Goal: Task Accomplishment & Management: Manage account settings

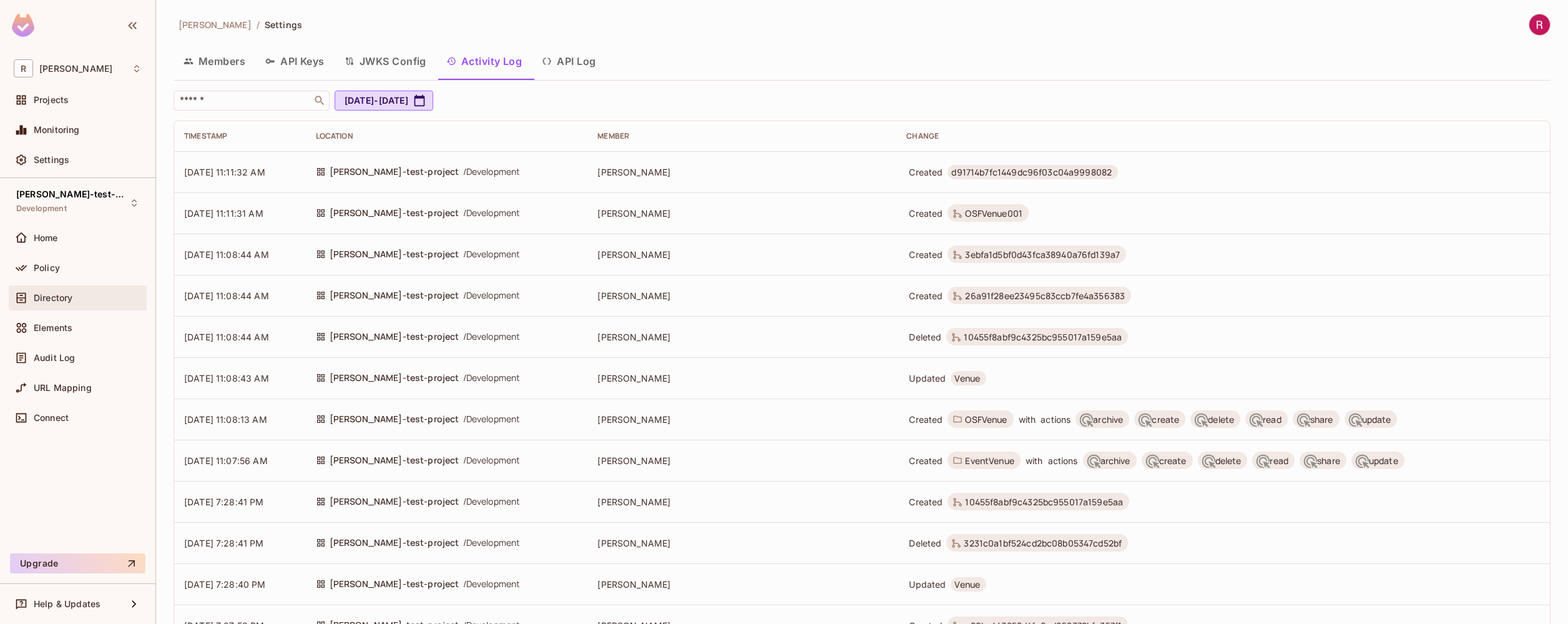
click at [81, 293] on div "Directory" at bounding box center [88, 297] width 108 height 10
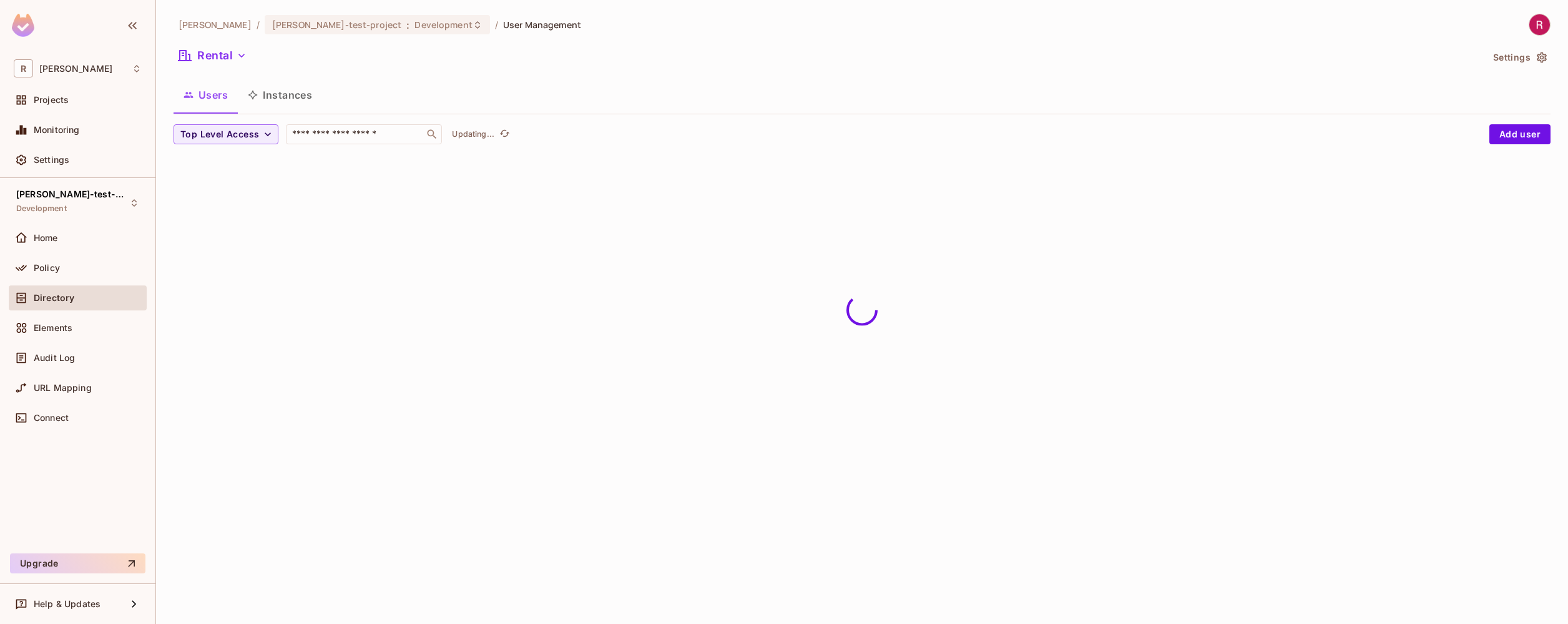
click at [303, 98] on button "Instances" at bounding box center [280, 95] width 84 height 31
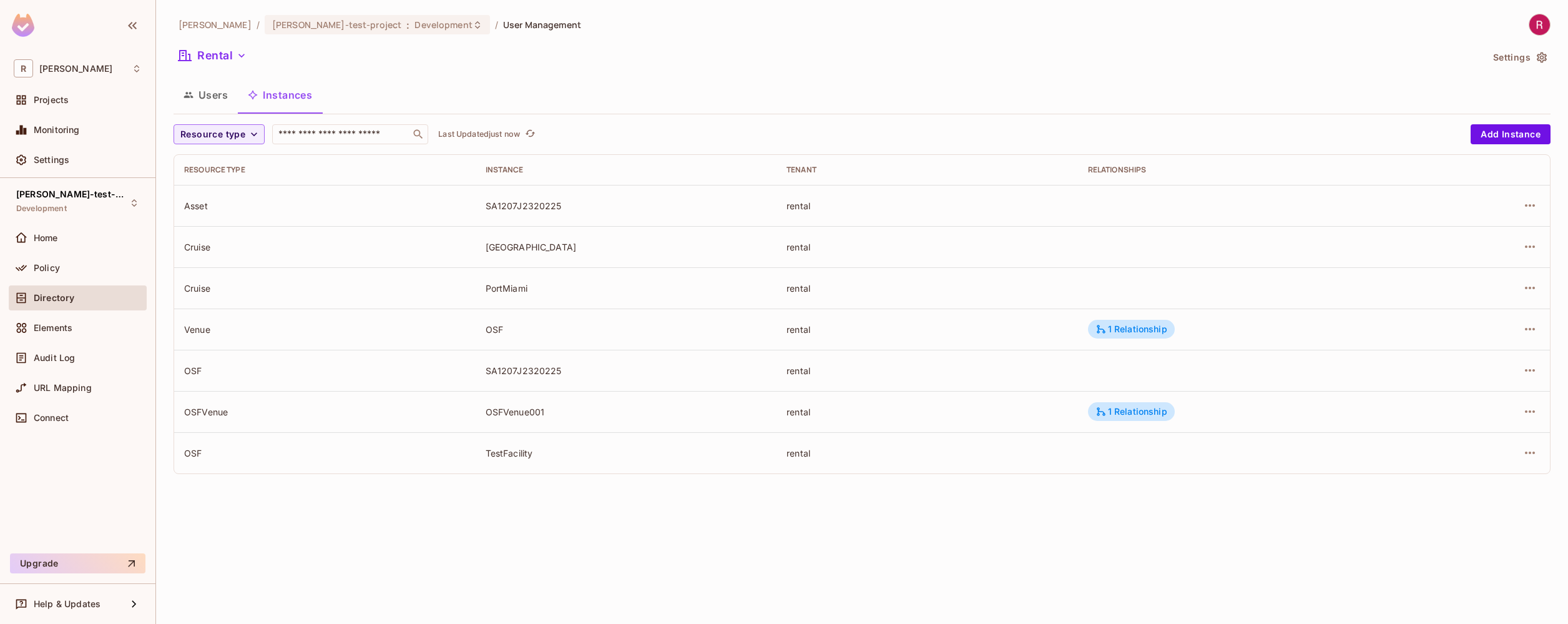
click at [1381, 409] on td "1 Relationship" at bounding box center [1250, 412] width 344 height 41
click at [1531, 416] on icon "button" at bounding box center [1530, 411] width 15 height 15
click at [1474, 438] on div "Edit Resource Instance" at bounding box center [1456, 440] width 98 height 13
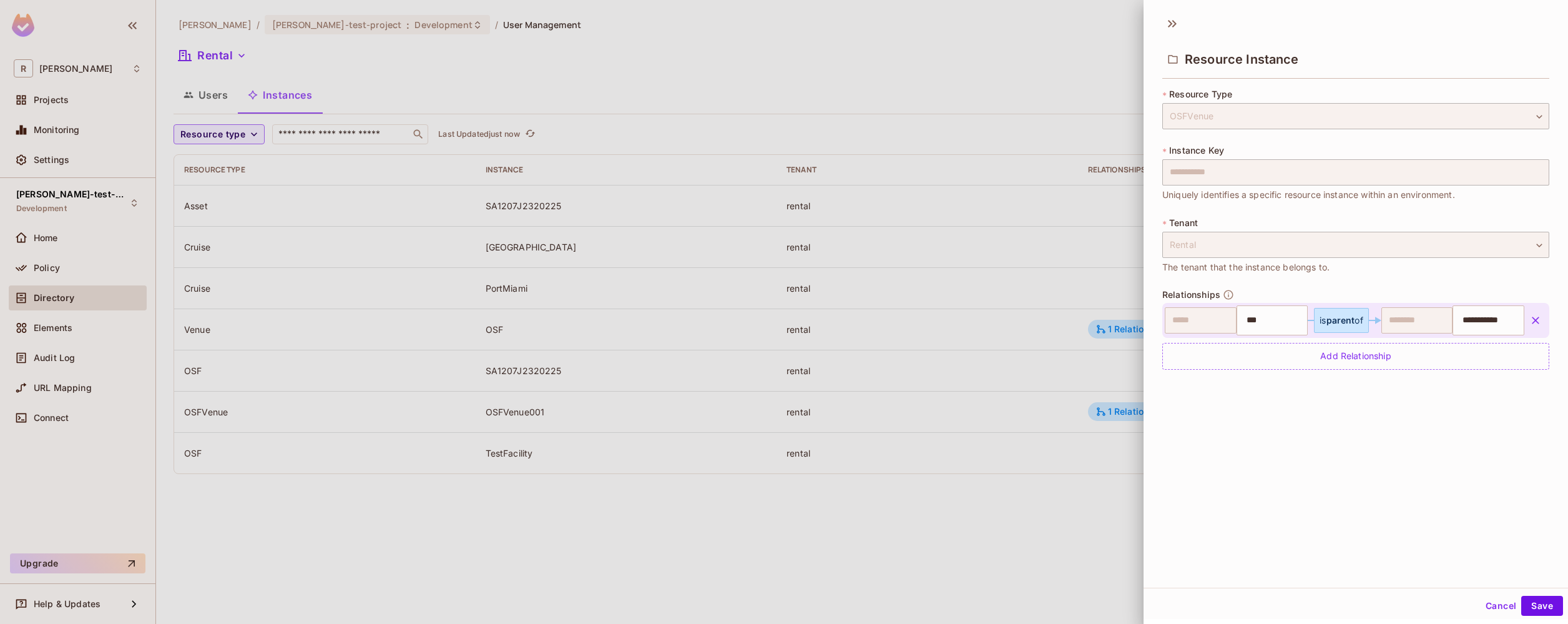
click at [1327, 317] on span "parent" at bounding box center [1341, 321] width 29 height 11
click at [1244, 313] on input "***" at bounding box center [1271, 321] width 64 height 25
click at [1349, 315] on div "is parent of" at bounding box center [1342, 320] width 44 height 10
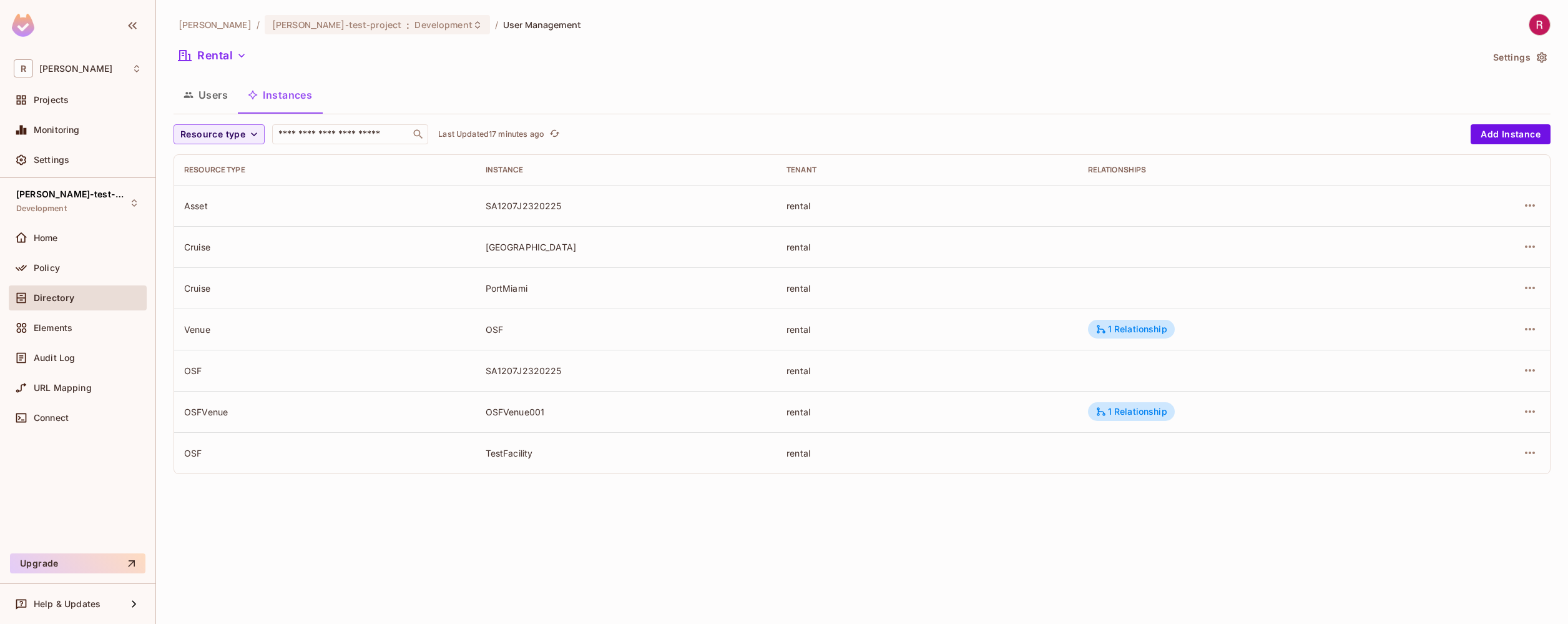
click at [850, 557] on div "[PERSON_NAME]-poc / [PERSON_NAME]-test-project : Development / User Management …" at bounding box center [862, 312] width 1412 height 624
click at [283, 548] on div "[PERSON_NAME]-poc / [PERSON_NAME]-test-project : Development / User Management …" at bounding box center [862, 312] width 1412 height 624
click at [217, 98] on button "Users" at bounding box center [206, 95] width 64 height 31
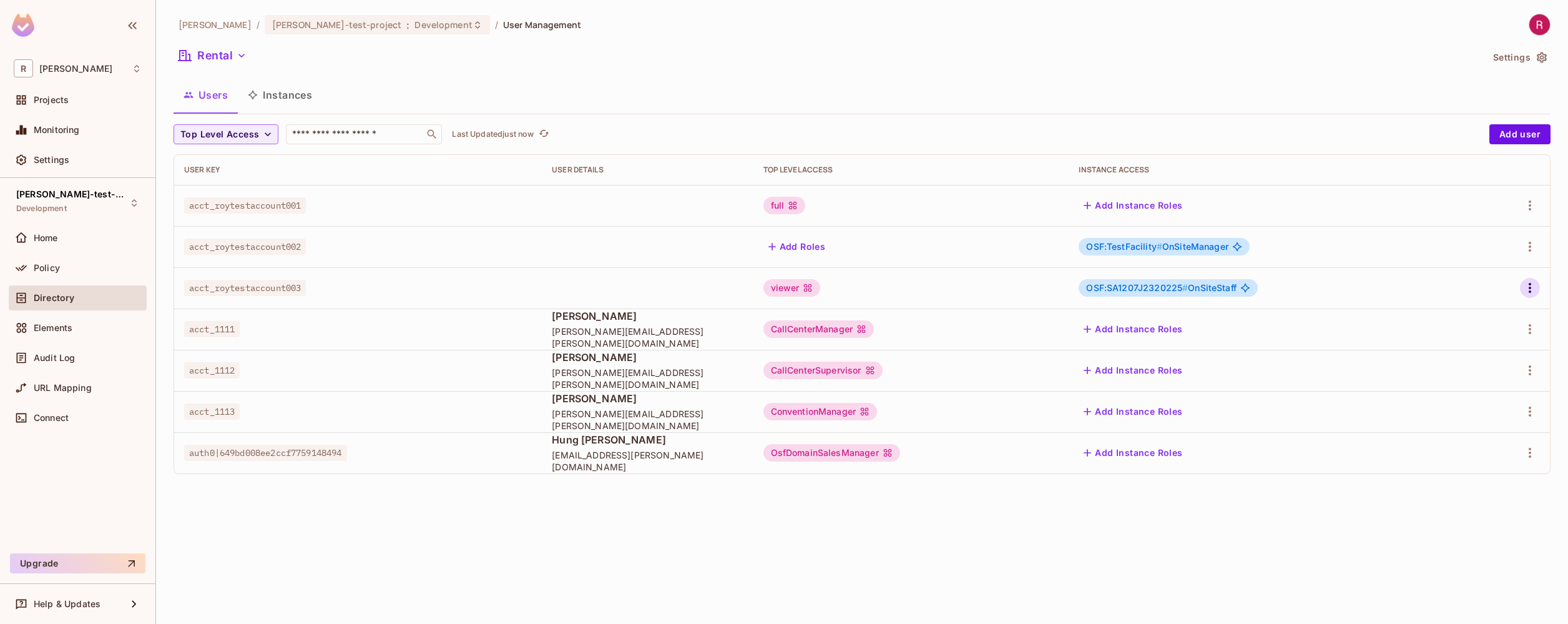
click at [1535, 287] on icon "button" at bounding box center [1530, 287] width 15 height 15
click at [1496, 310] on li "Edit" at bounding box center [1476, 316] width 110 height 28
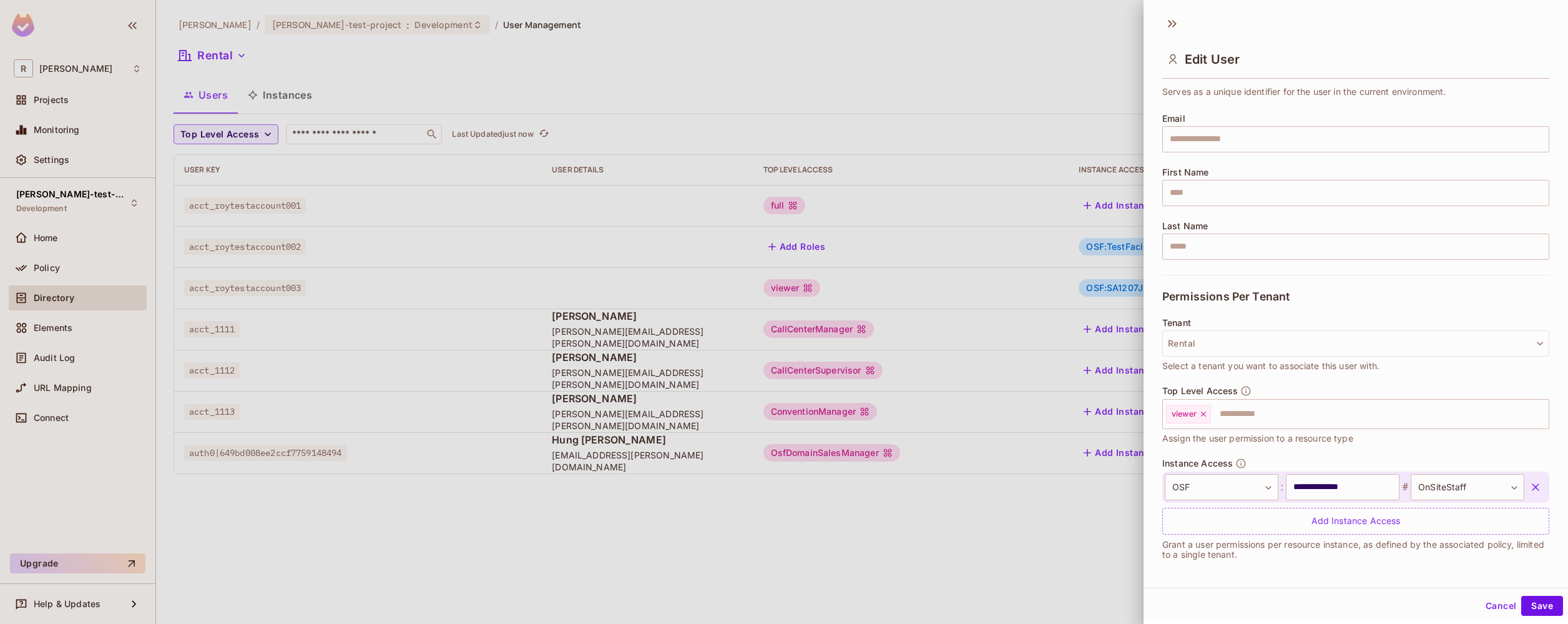
scroll to position [77, 0]
click at [1244, 385] on icon "button" at bounding box center [1246, 389] width 12 height 12
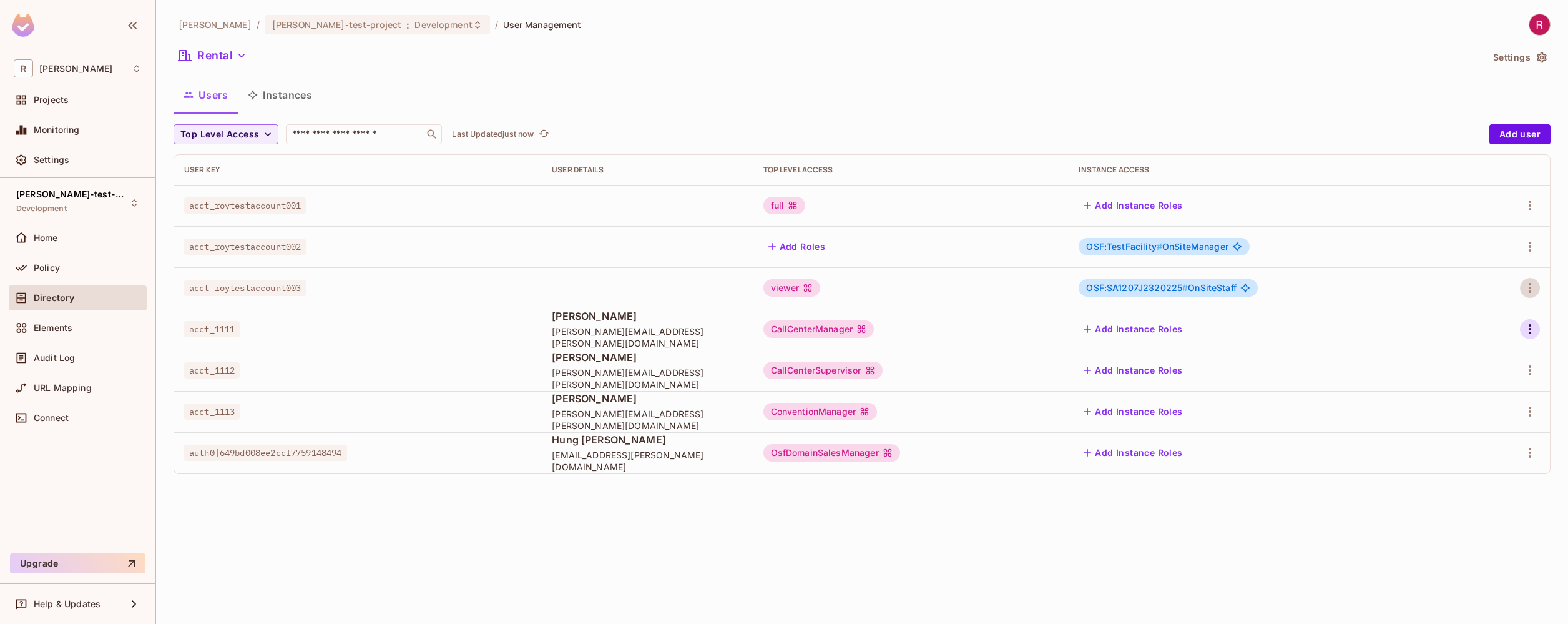
click at [1530, 336] on icon "button" at bounding box center [1530, 329] width 15 height 15
click at [1481, 357] on li "Edit" at bounding box center [1476, 357] width 110 height 28
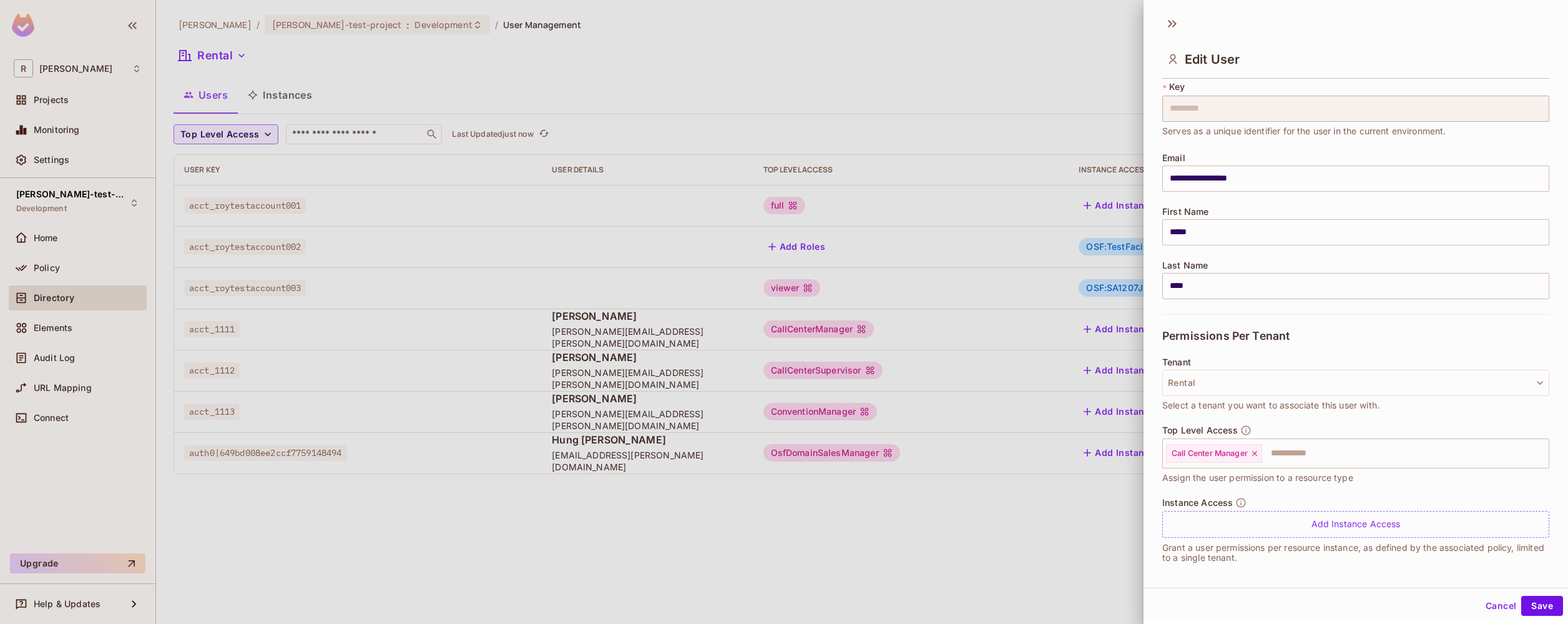
scroll to position [40, 0]
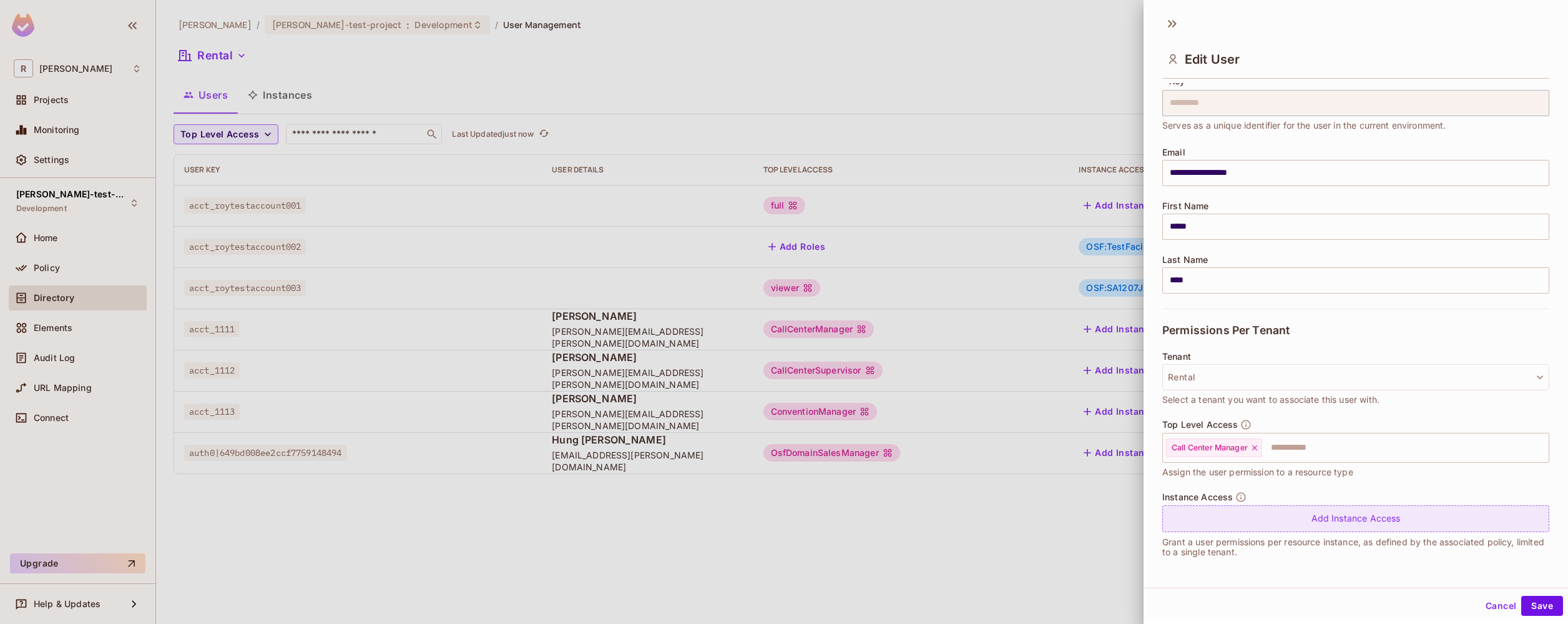
click at [1353, 526] on div "Add Instance Access" at bounding box center [1356, 518] width 388 height 27
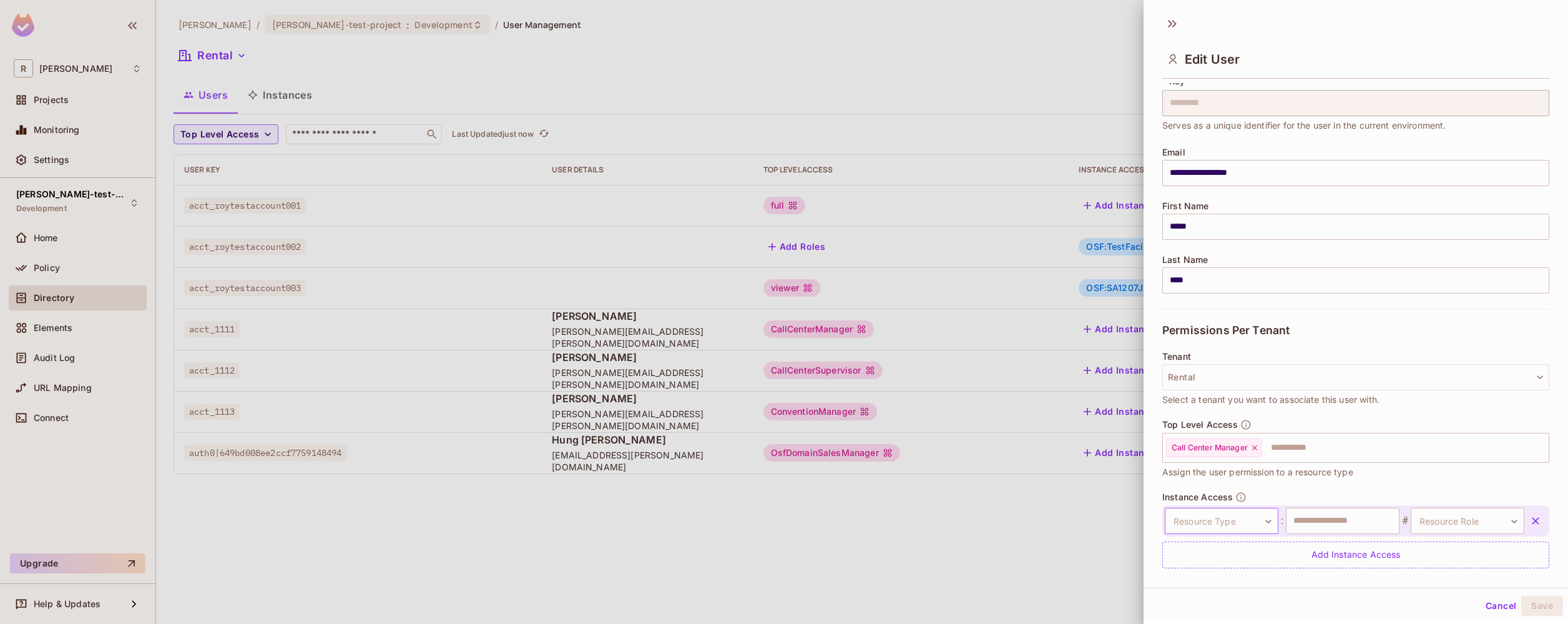
click at [1265, 518] on body "**********" at bounding box center [784, 312] width 1568 height 624
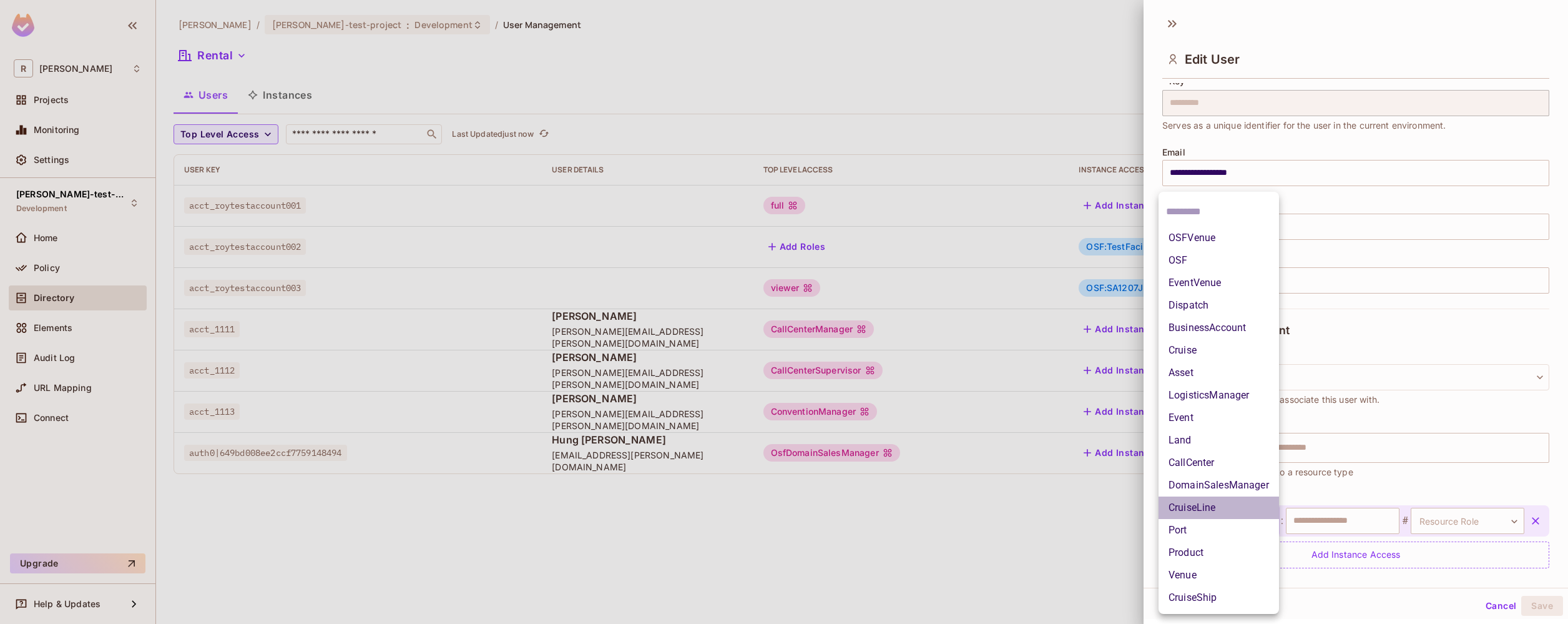
click at [1265, 513] on li "CruiseLine" at bounding box center [1219, 508] width 121 height 22
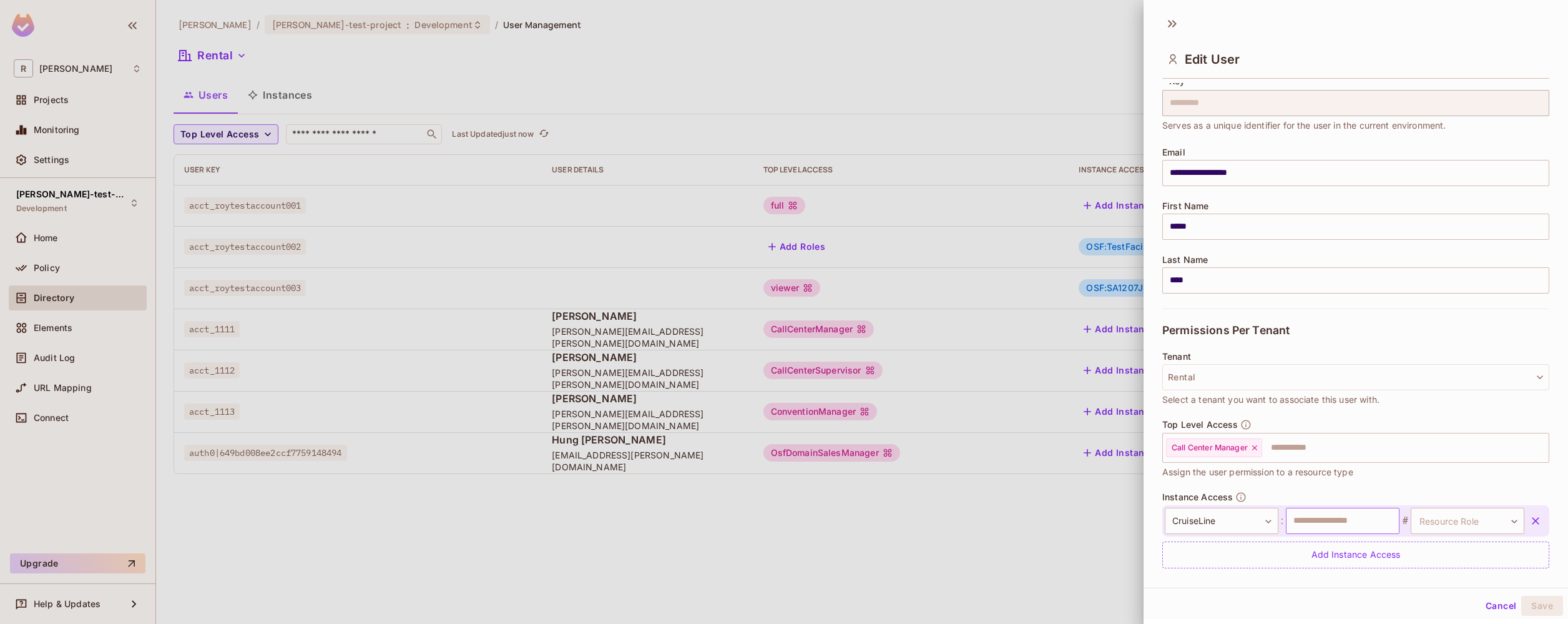
click at [1372, 514] on input "text" at bounding box center [1342, 520] width 114 height 26
click at [1421, 526] on body "**********" at bounding box center [784, 312] width 1568 height 624
click at [1481, 523] on div at bounding box center [784, 312] width 1568 height 624
click at [1366, 516] on input "text" at bounding box center [1342, 520] width 114 height 26
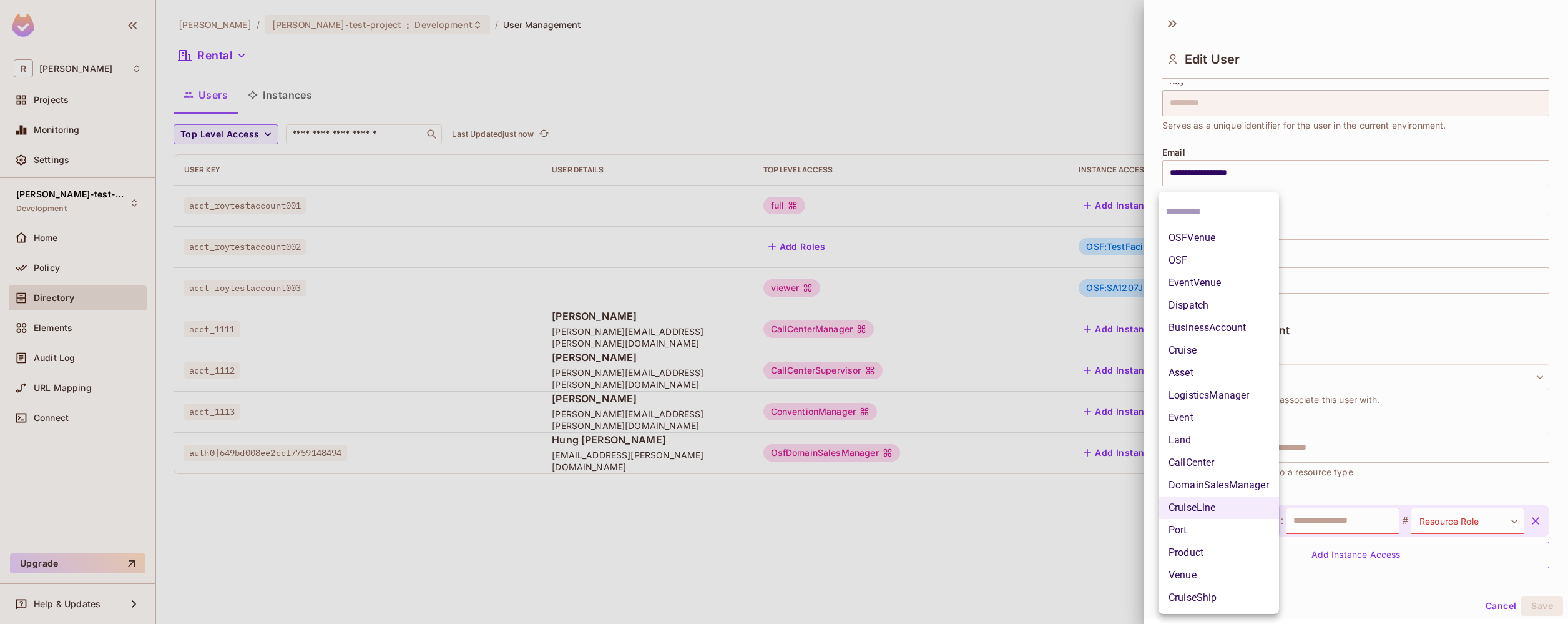
click at [1262, 517] on body "**********" at bounding box center [784, 312] width 1568 height 624
click at [1212, 208] on input "text" at bounding box center [1219, 211] width 106 height 20
click at [1298, 557] on div at bounding box center [784, 312] width 1568 height 624
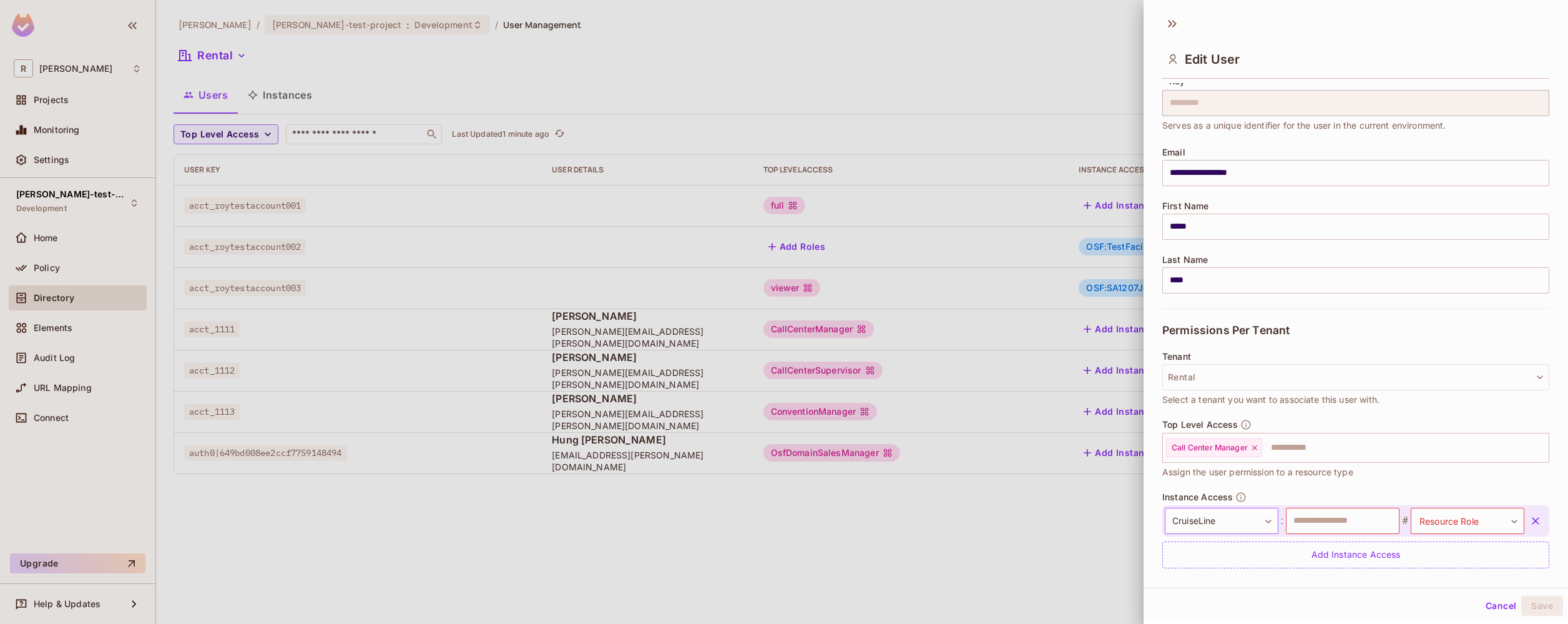
click at [1256, 522] on body "**********" at bounding box center [784, 312] width 1568 height 624
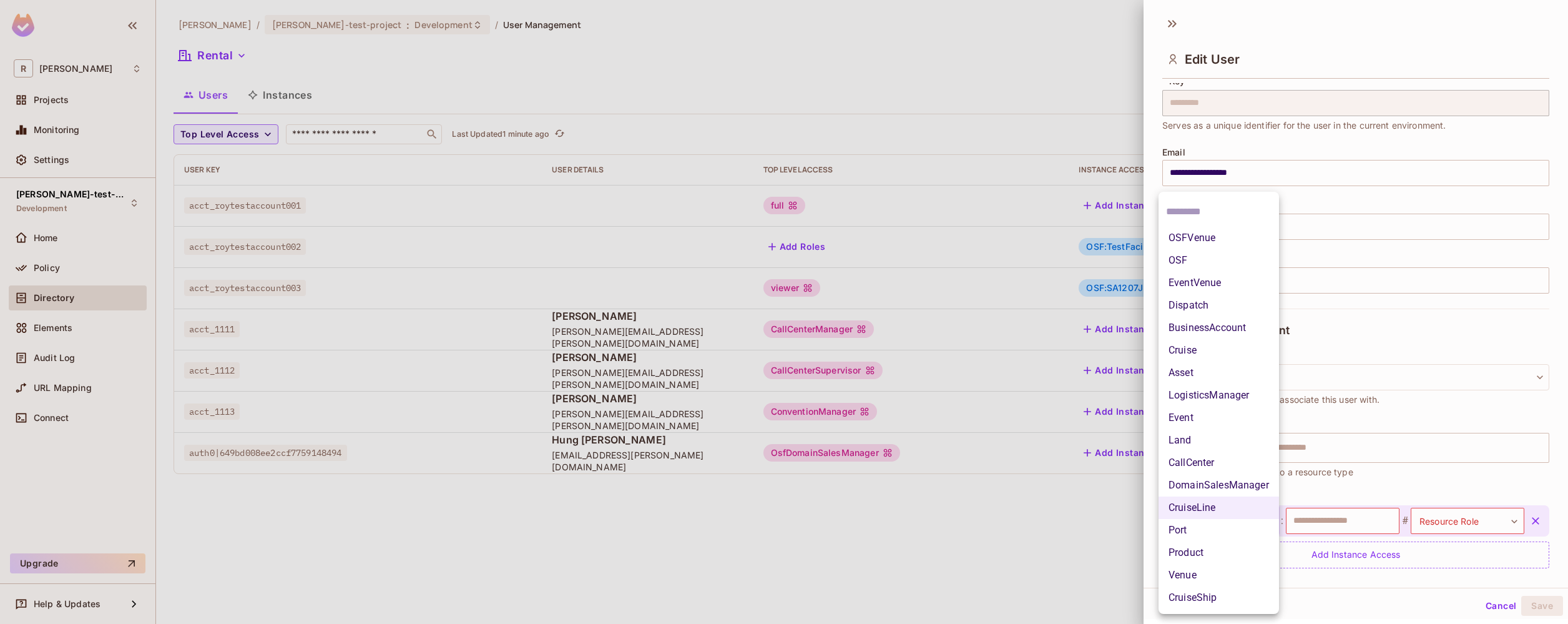
click at [1373, 588] on div at bounding box center [784, 312] width 1568 height 624
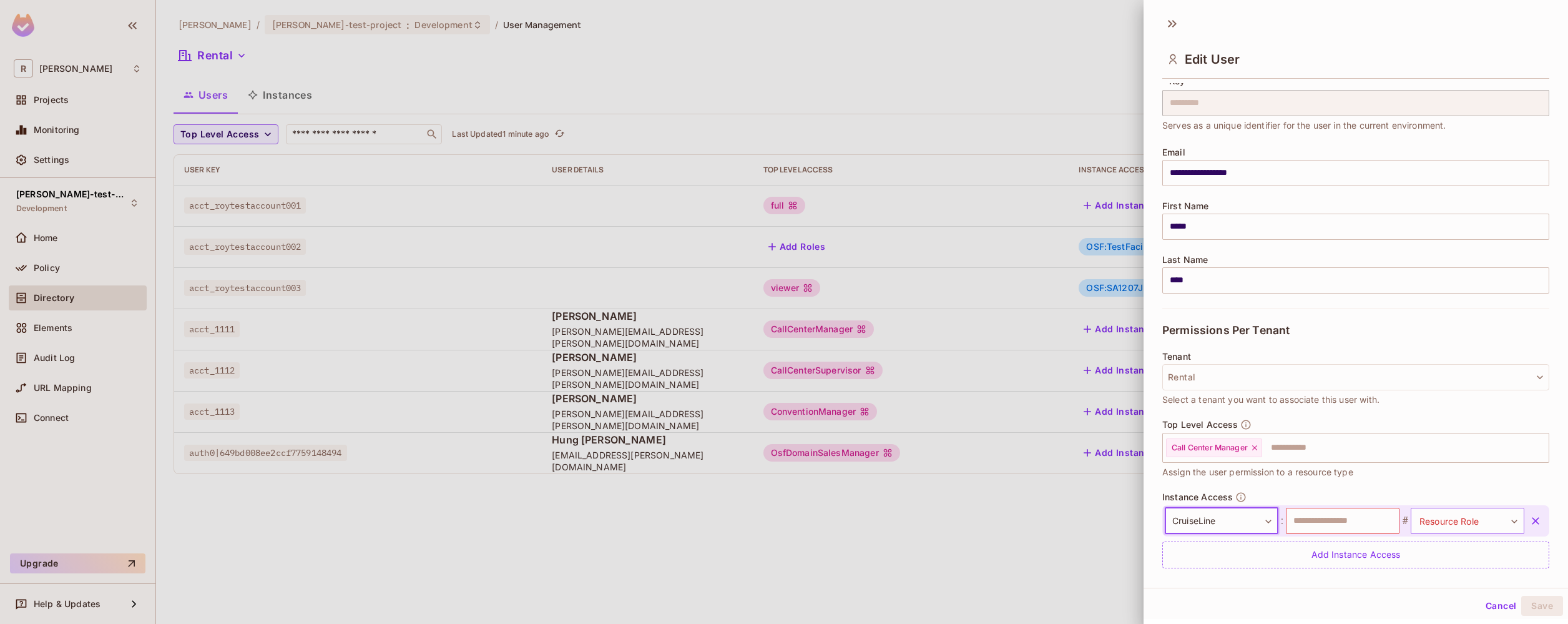
click at [1475, 520] on body "**********" at bounding box center [784, 312] width 1568 height 624
click at [1493, 520] on div at bounding box center [784, 312] width 1568 height 624
click at [1481, 600] on button "Cancel" at bounding box center [1501, 606] width 40 height 20
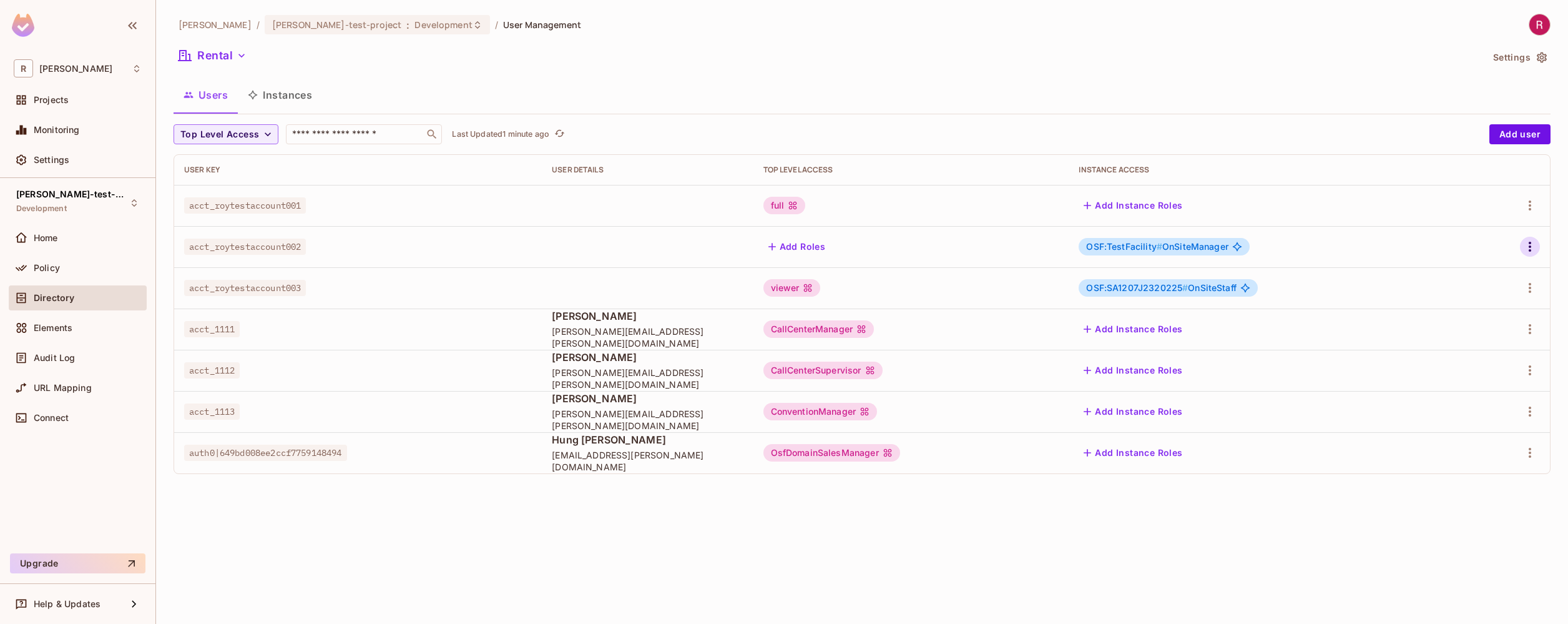
click at [1531, 243] on icon "button" at bounding box center [1530, 246] width 15 height 15
click at [1485, 301] on div "Edit Attributes" at bounding box center [1487, 303] width 62 height 13
click at [1530, 254] on button "button" at bounding box center [1530, 246] width 20 height 20
click at [1497, 279] on li "Edit" at bounding box center [1476, 275] width 110 height 28
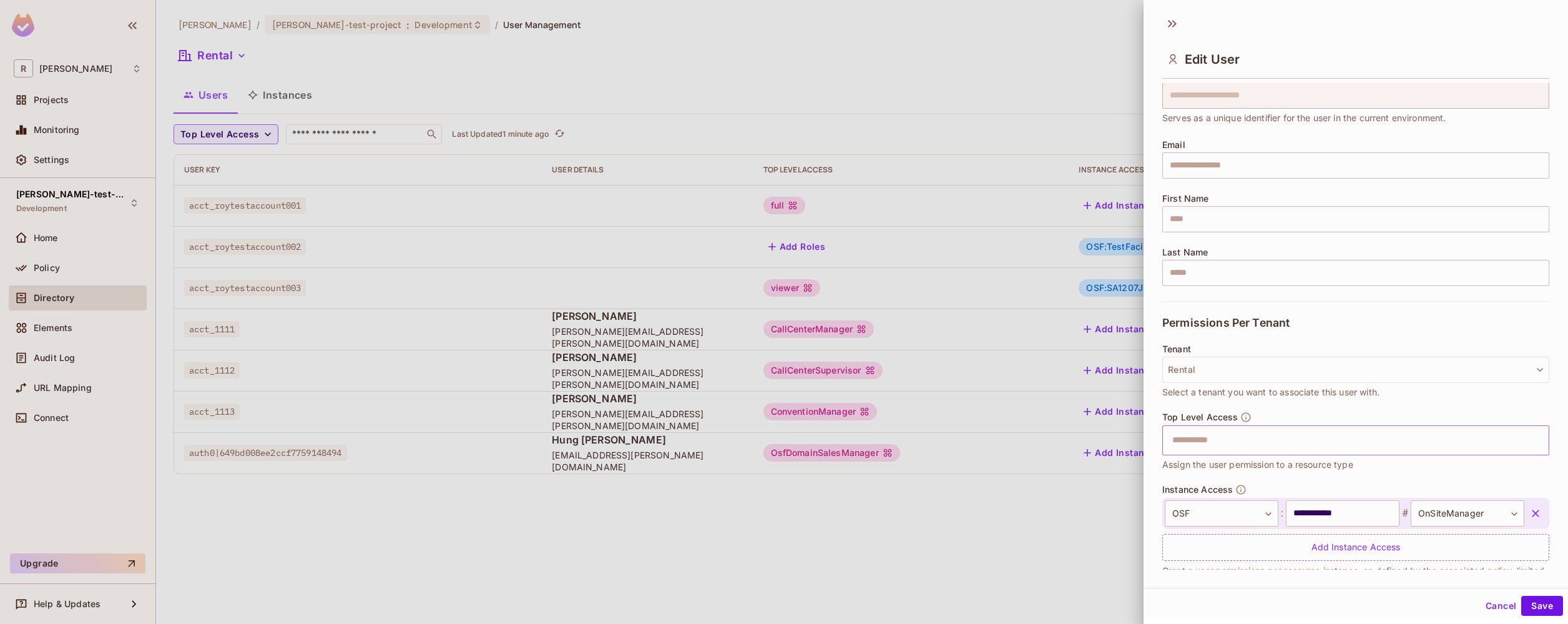
scroll to position [77, 0]
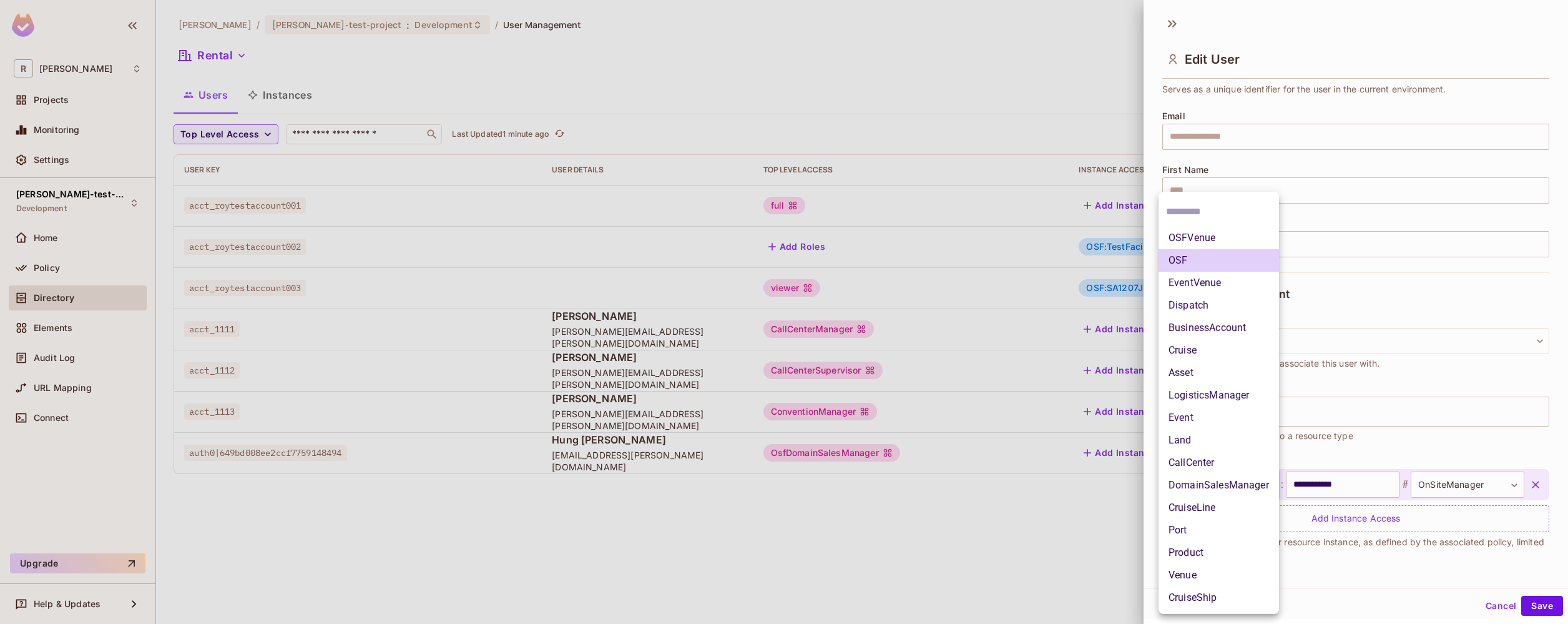
click at [1263, 486] on body "**********" at bounding box center [784, 312] width 1568 height 624
click at [1383, 437] on div at bounding box center [784, 312] width 1568 height 624
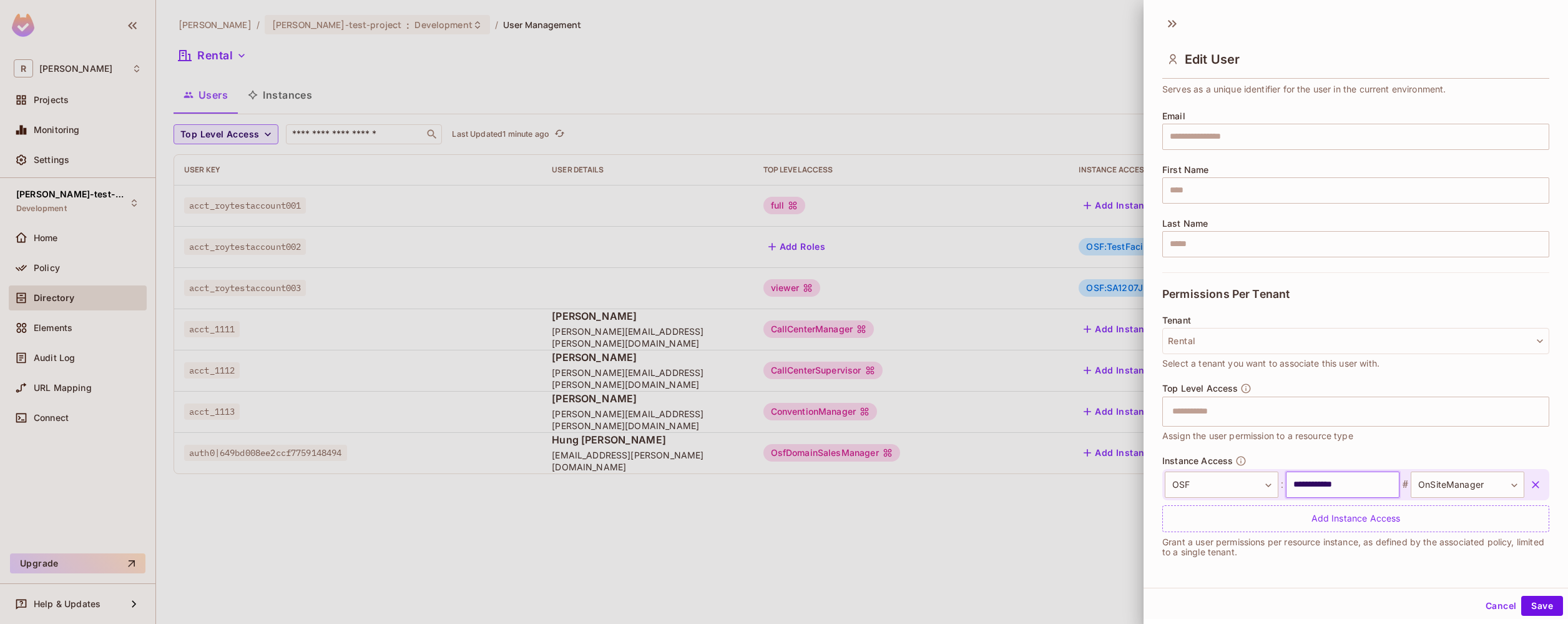
click at [1351, 480] on input "**********" at bounding box center [1342, 484] width 114 height 26
click at [1487, 488] on body "**********" at bounding box center [784, 312] width 1568 height 624
click at [1474, 517] on input "text" at bounding box center [1451, 517] width 100 height 20
click at [1504, 440] on div at bounding box center [784, 312] width 1568 height 624
click at [1454, 483] on body "**********" at bounding box center [784, 312] width 1568 height 624
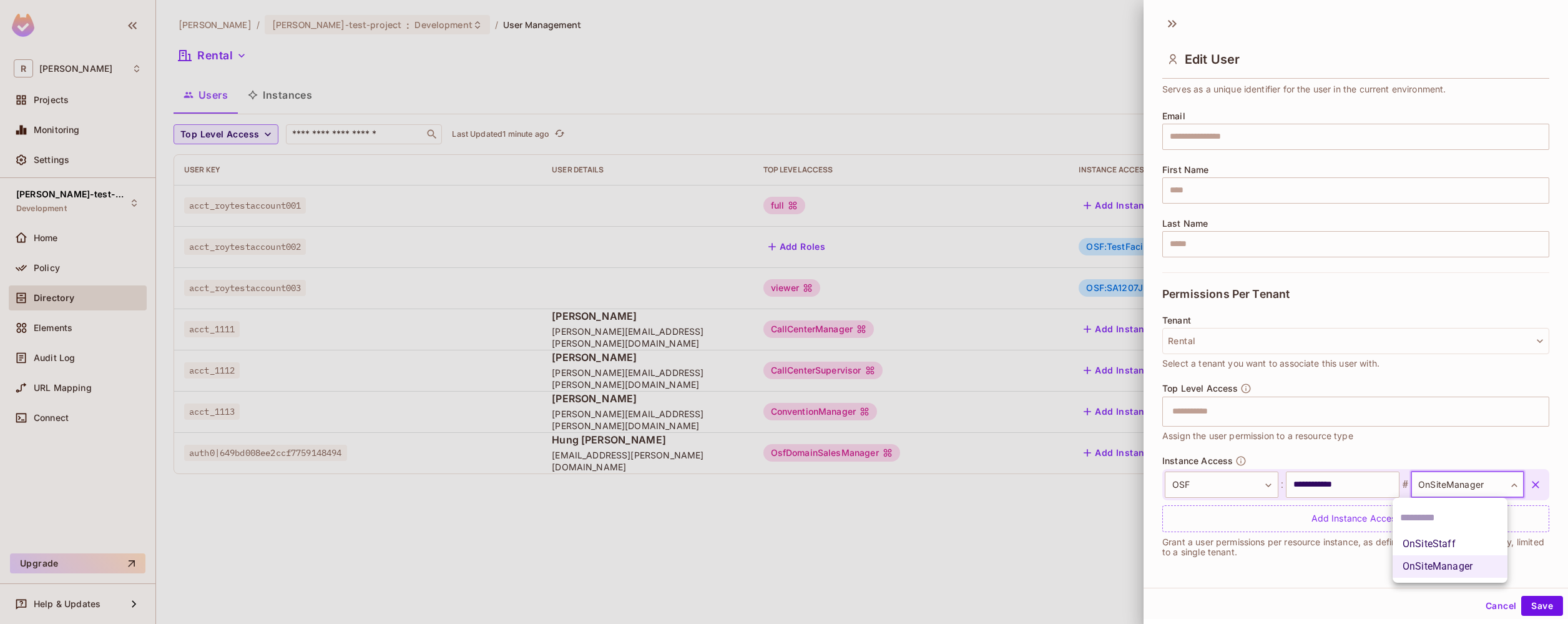
click at [1454, 483] on div at bounding box center [784, 312] width 1568 height 624
click at [1481, 607] on button "Cancel" at bounding box center [1501, 606] width 40 height 20
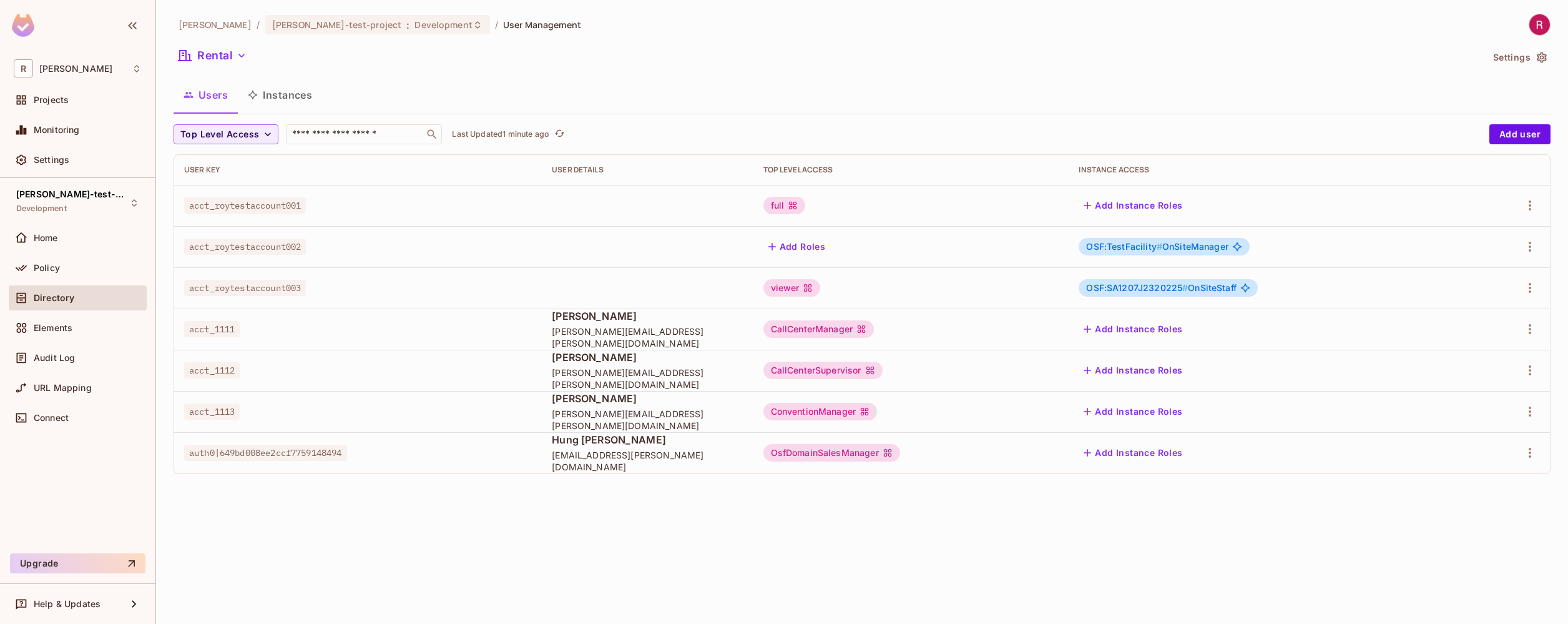
click at [311, 96] on button "Instances" at bounding box center [280, 95] width 84 height 31
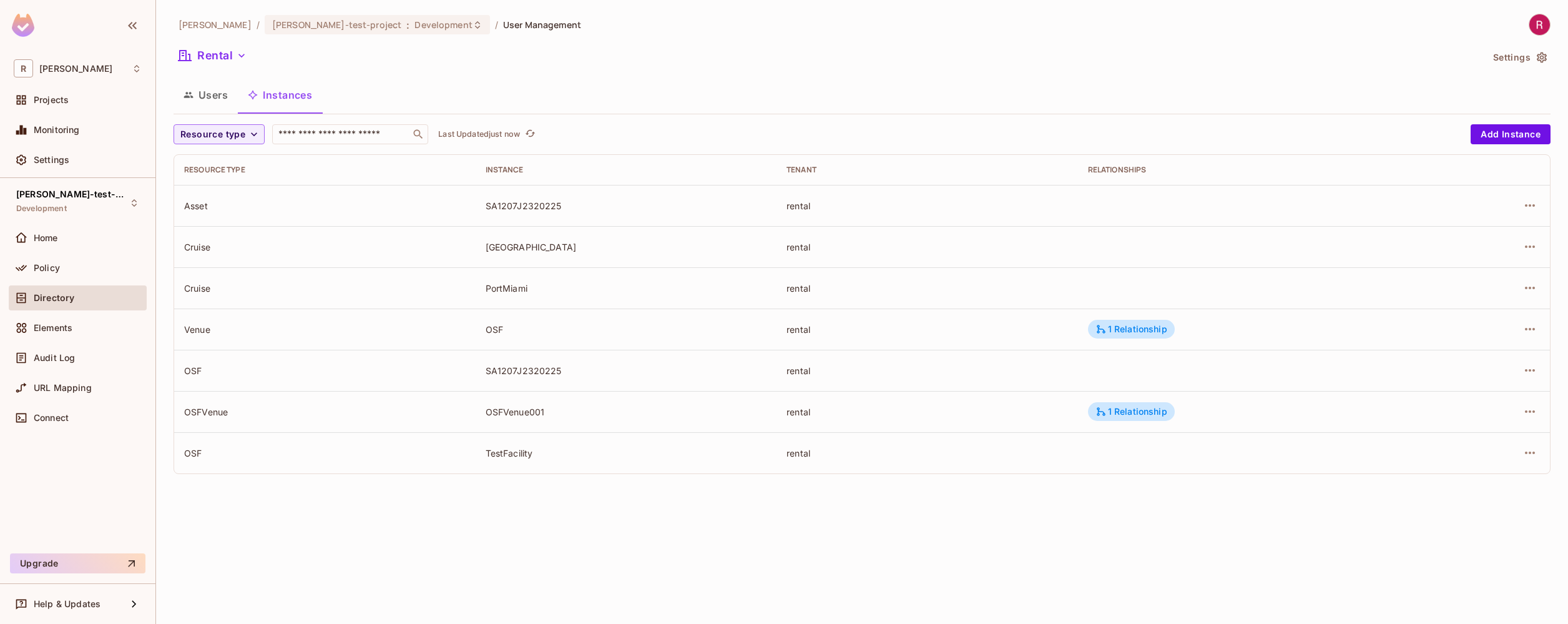
click at [214, 92] on button "Users" at bounding box center [206, 95] width 64 height 31
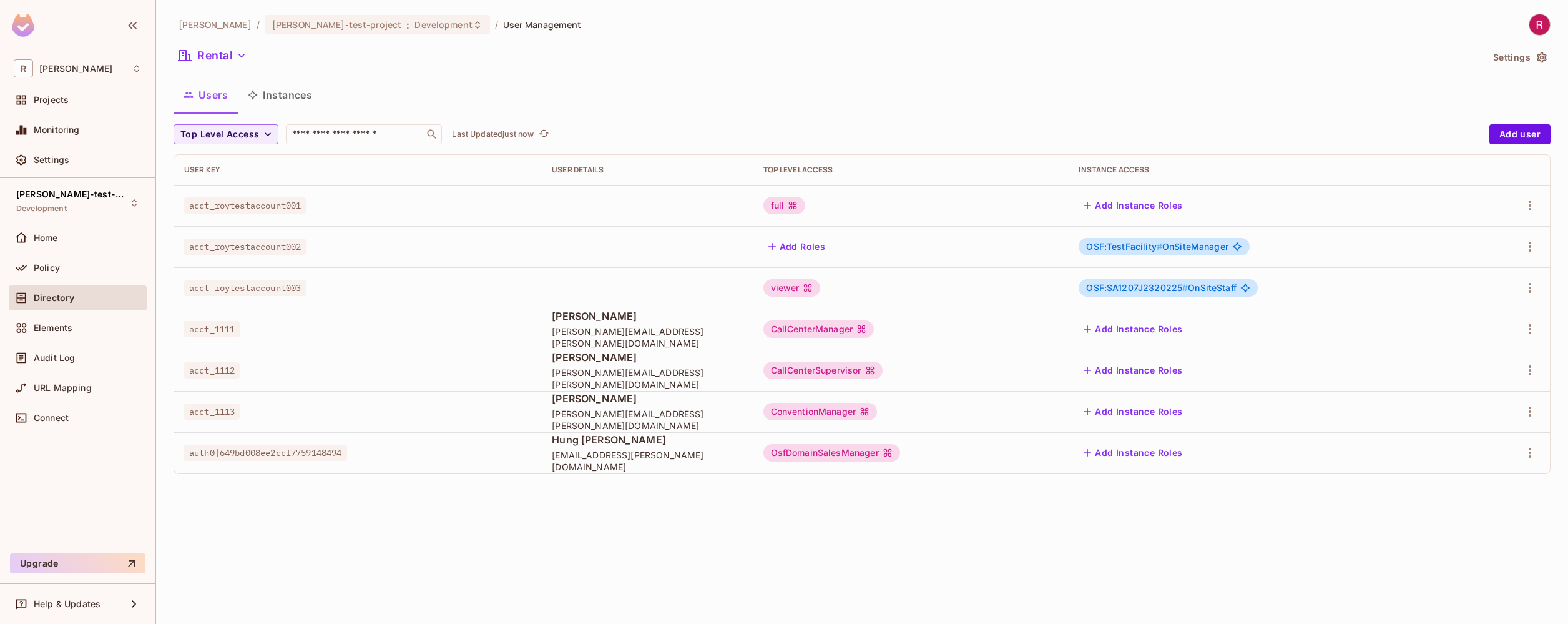
click at [856, 328] on div "CallCenterManager" at bounding box center [819, 329] width 111 height 18
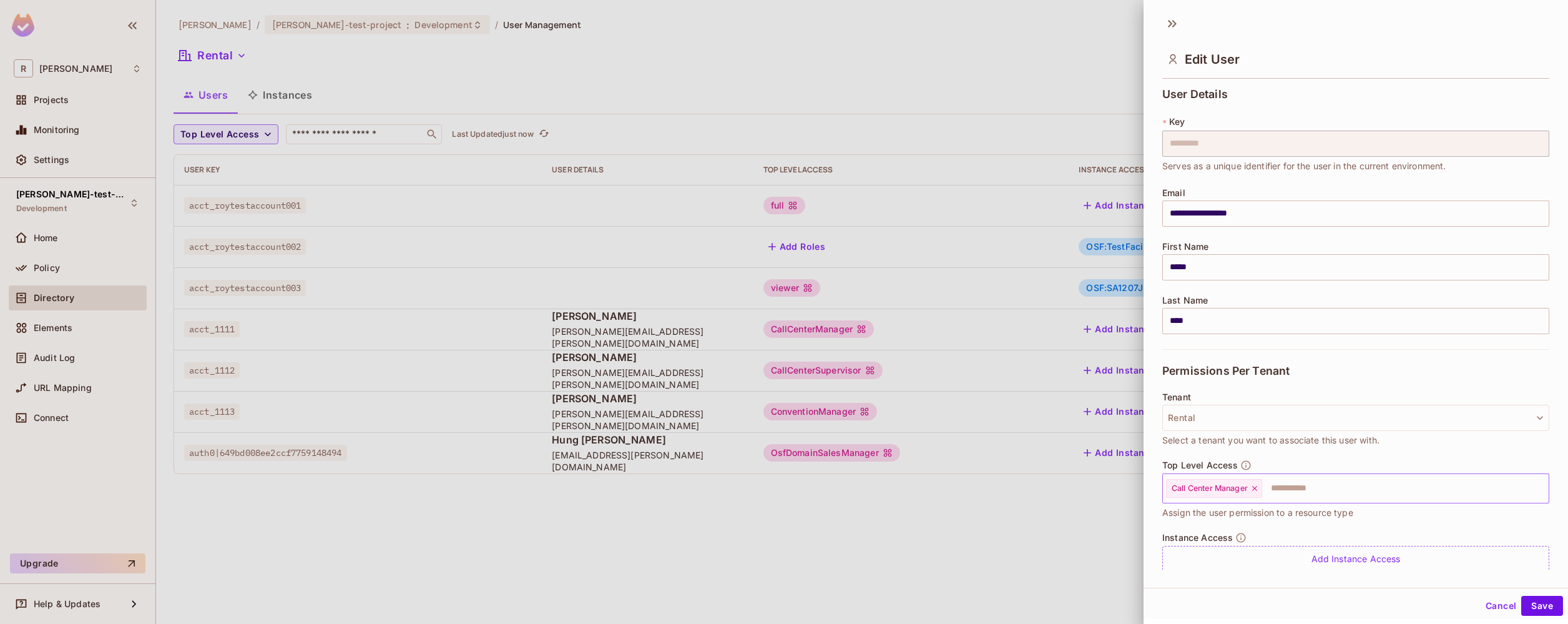
scroll to position [40, 0]
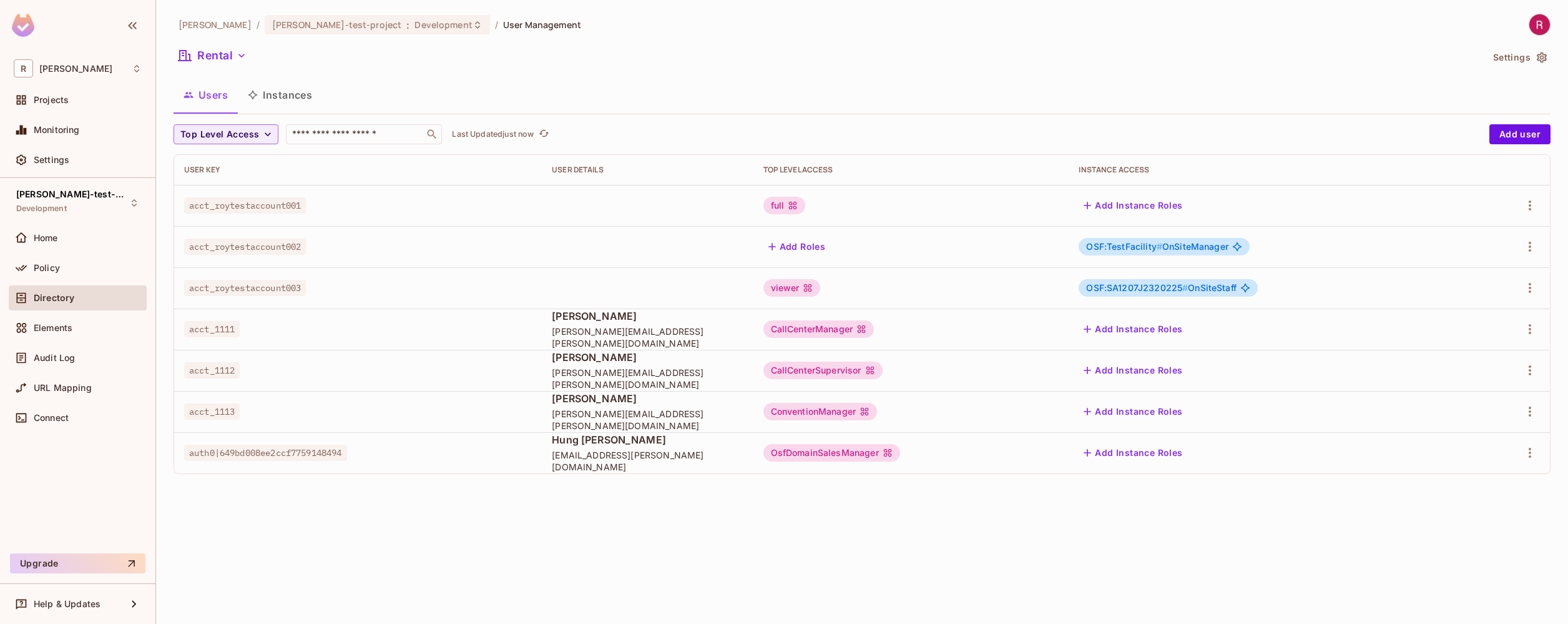
click at [1218, 244] on span "OSF:TestFacility # OnSiteManager" at bounding box center [1157, 246] width 142 height 10
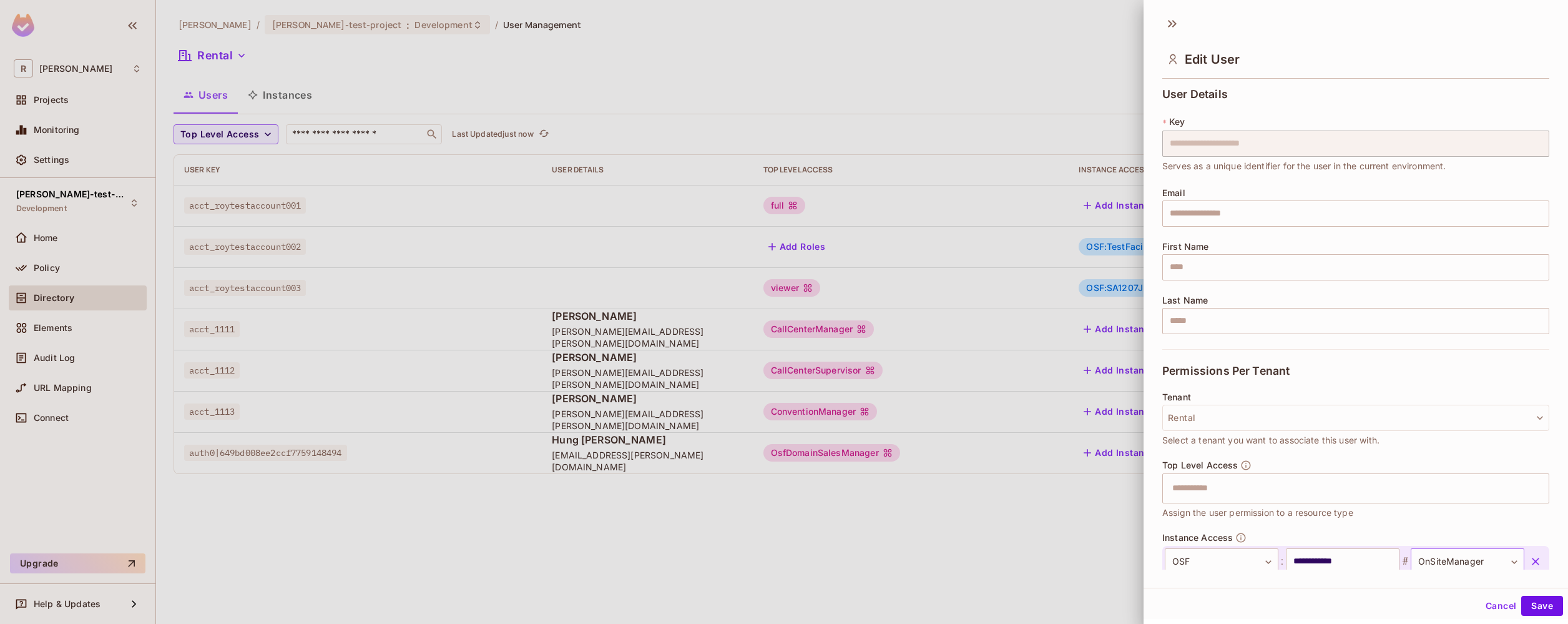
scroll to position [5, 0]
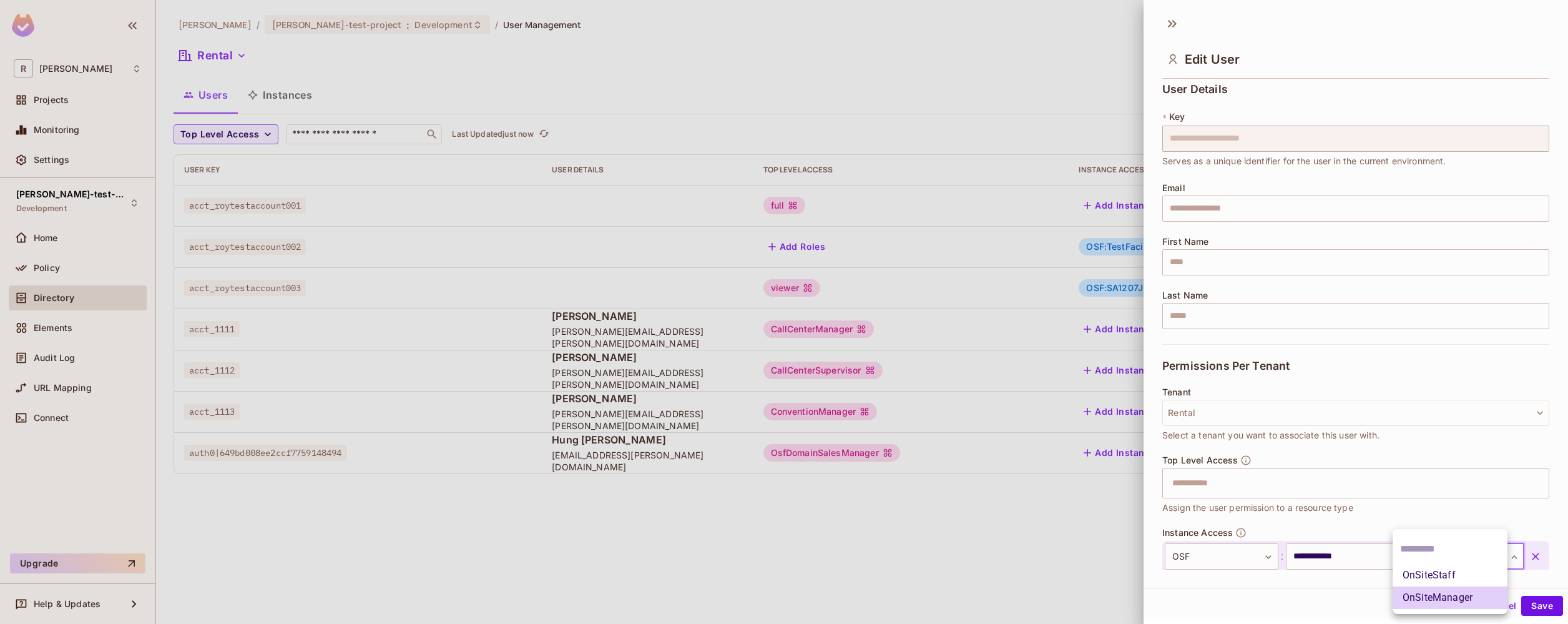
click at [1454, 565] on body "**********" at bounding box center [784, 312] width 1568 height 624
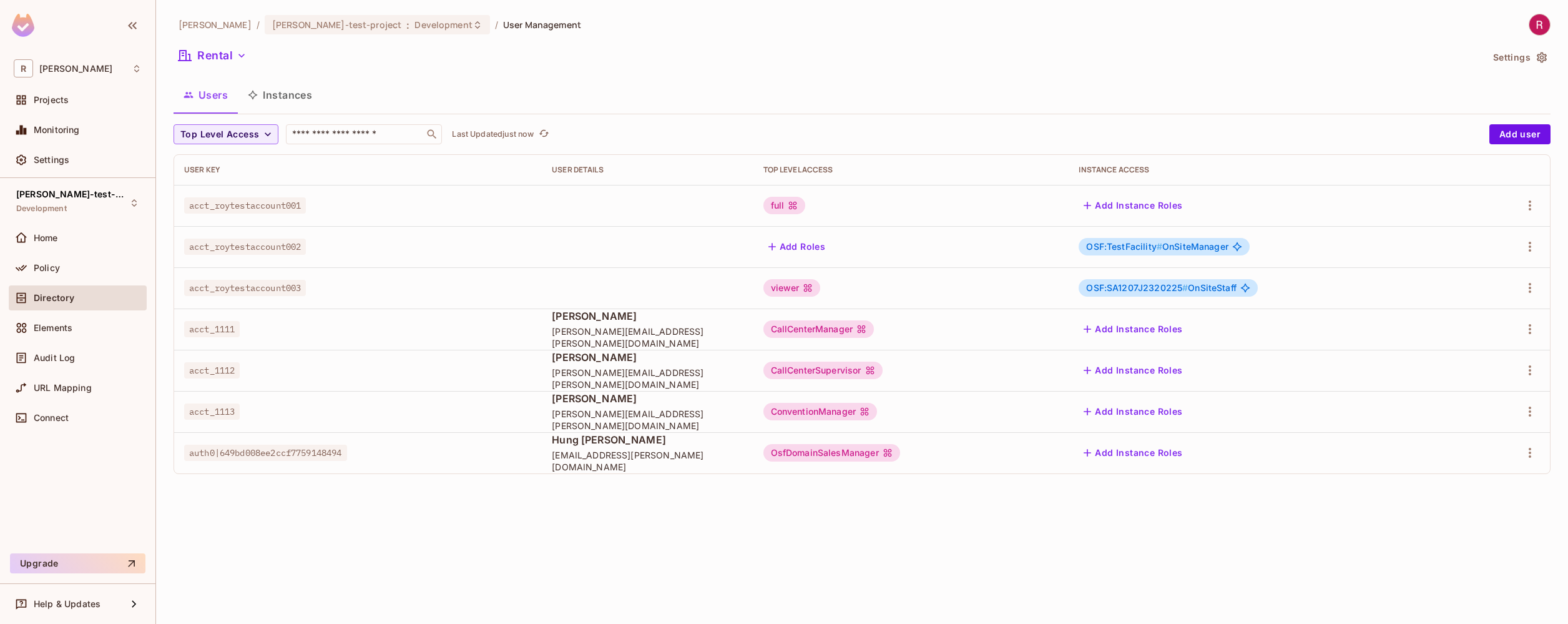
click at [1155, 534] on div "[PERSON_NAME]-poc / [PERSON_NAME]-test-project : Development / User Management …" at bounding box center [862, 312] width 1412 height 624
click at [294, 88] on button "Instances" at bounding box center [280, 95] width 84 height 31
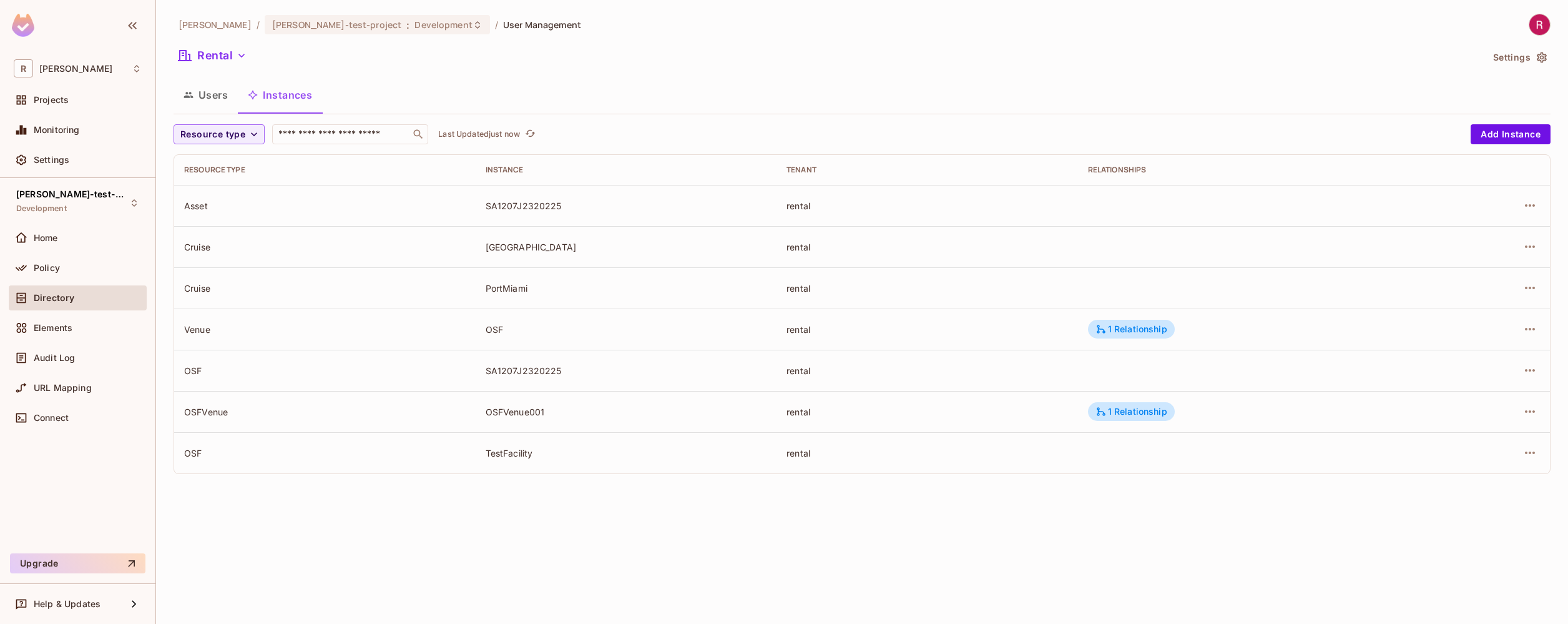
click at [1513, 61] on button "Settings" at bounding box center [1520, 57] width 63 height 20
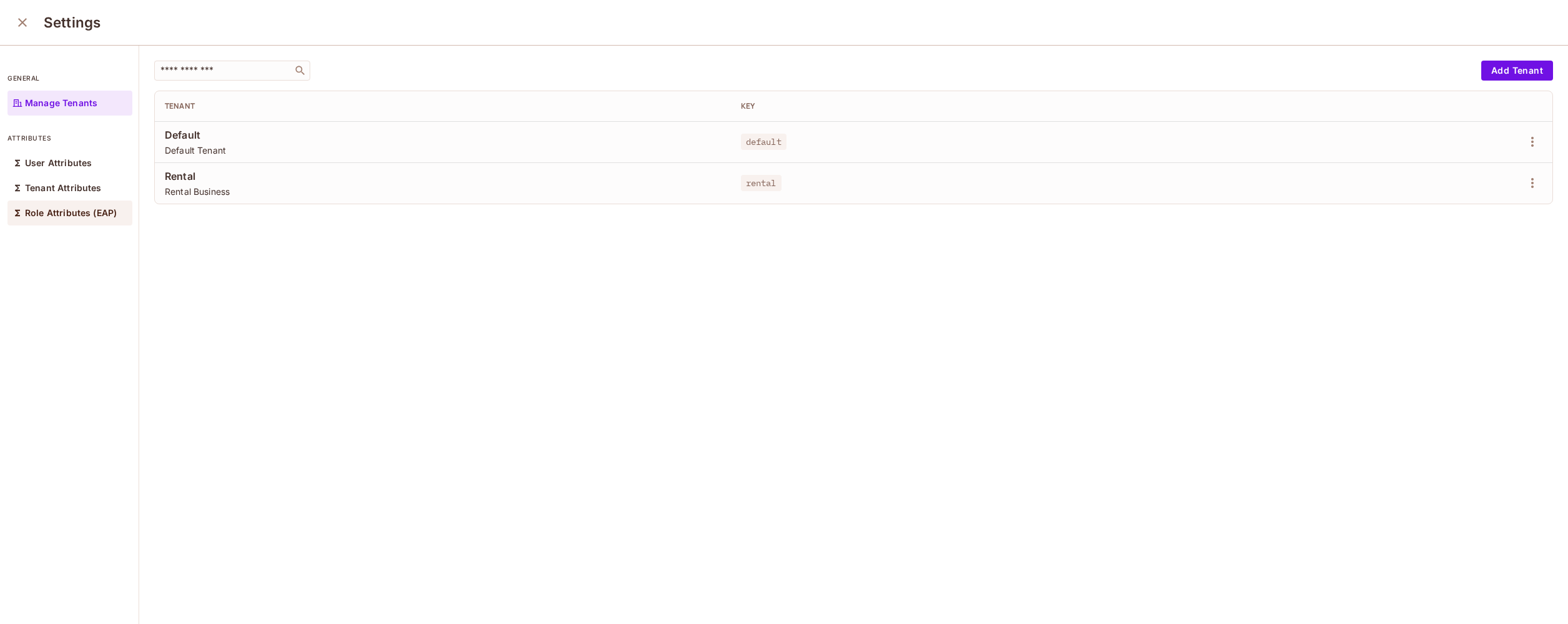
click at [78, 216] on p "Role Attributes (EAP)" at bounding box center [71, 212] width 92 height 10
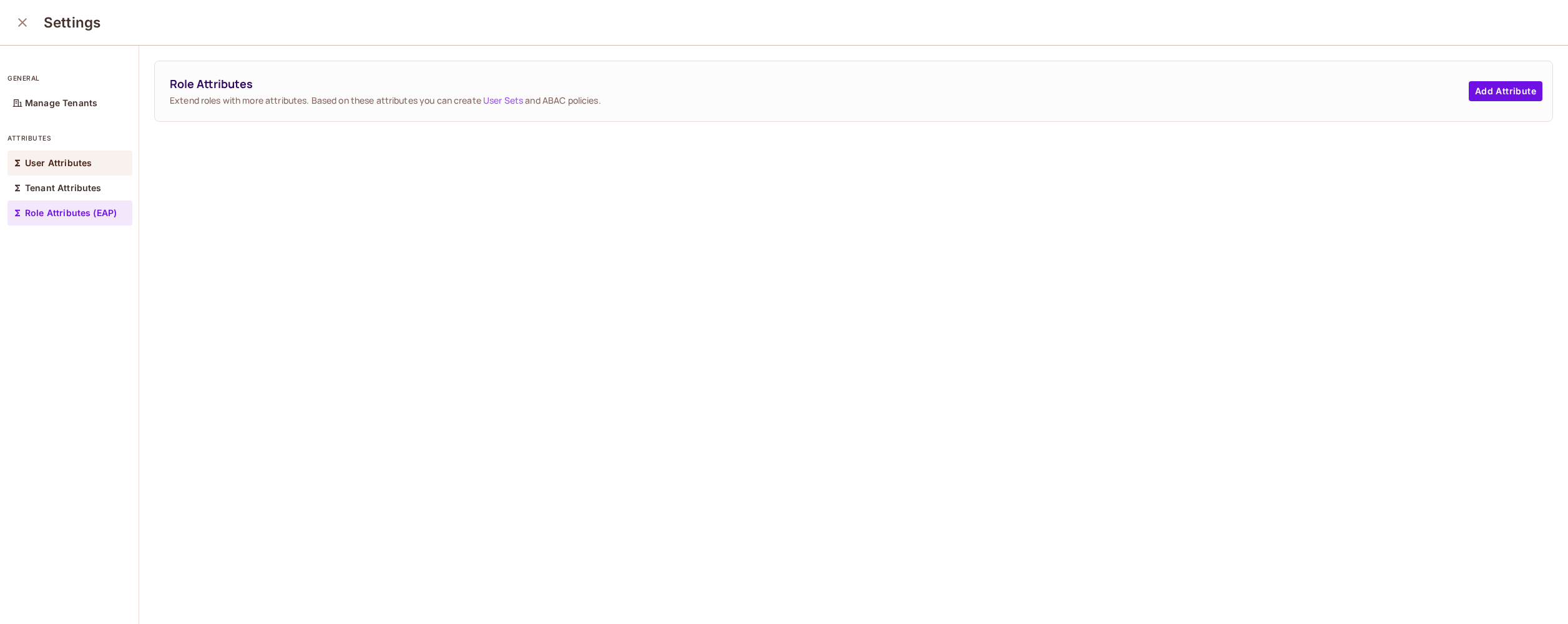
click at [88, 164] on p "User Attributes" at bounding box center [58, 163] width 67 height 10
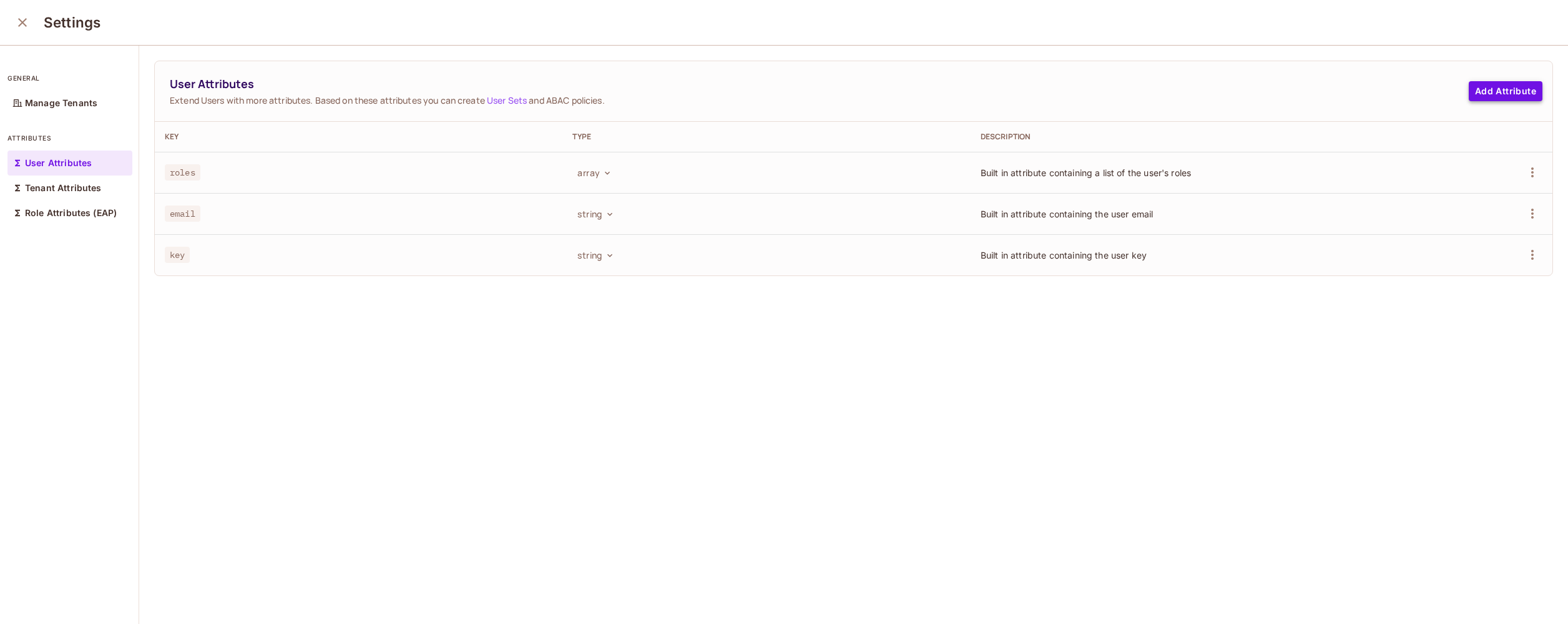
click at [1501, 94] on button "Add Attribute" at bounding box center [1506, 91] width 73 height 20
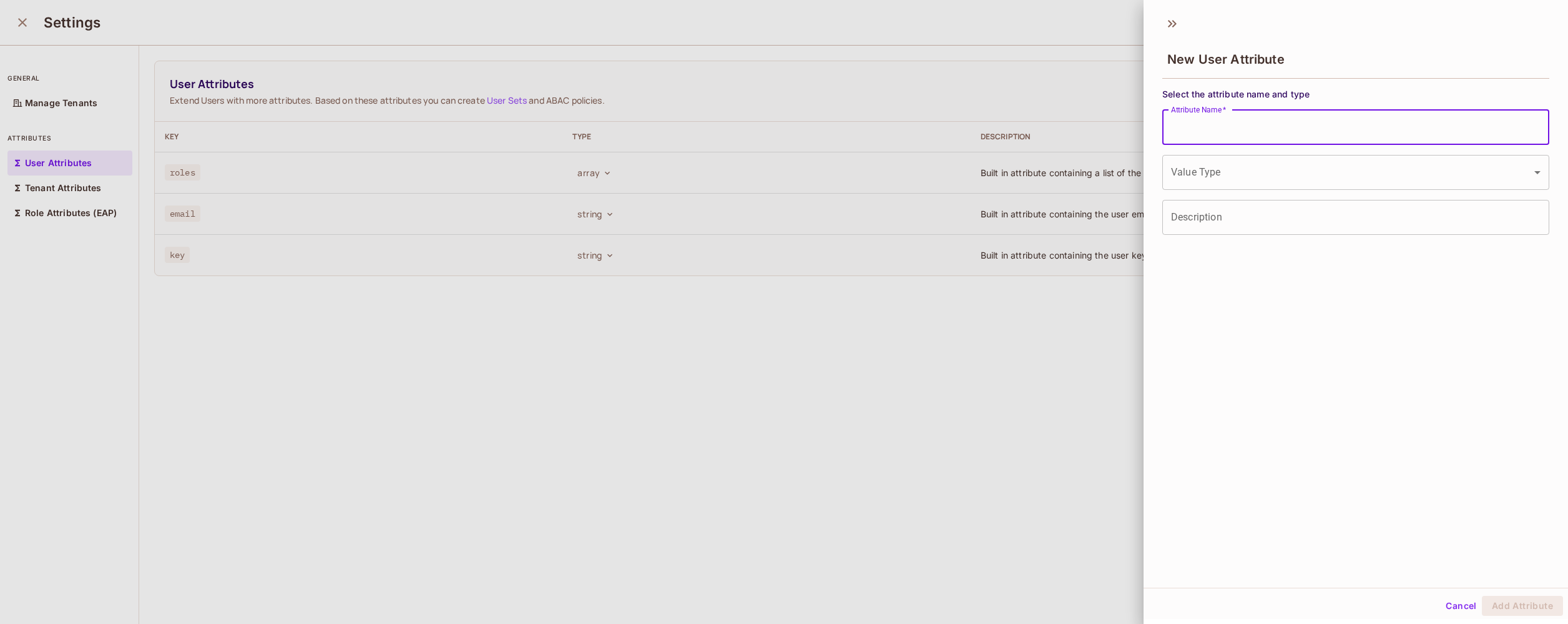
click at [1251, 123] on input "Attribute Name   *" at bounding box center [1356, 127] width 388 height 35
click at [1223, 170] on body "[PERSON_NAME]-poc Projects Monitoring Settings [PERSON_NAME]-test-project Devel…" at bounding box center [784, 312] width 1568 height 624
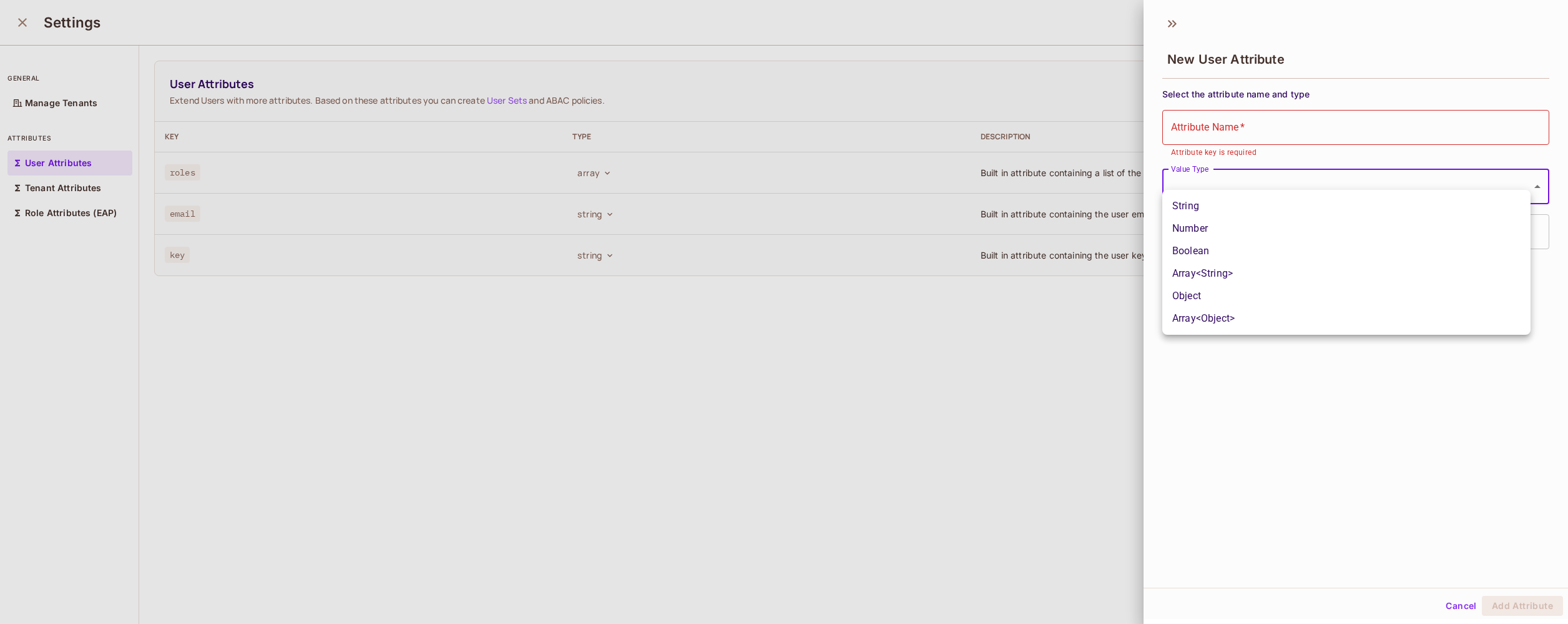
click at [1257, 119] on div at bounding box center [784, 312] width 1568 height 624
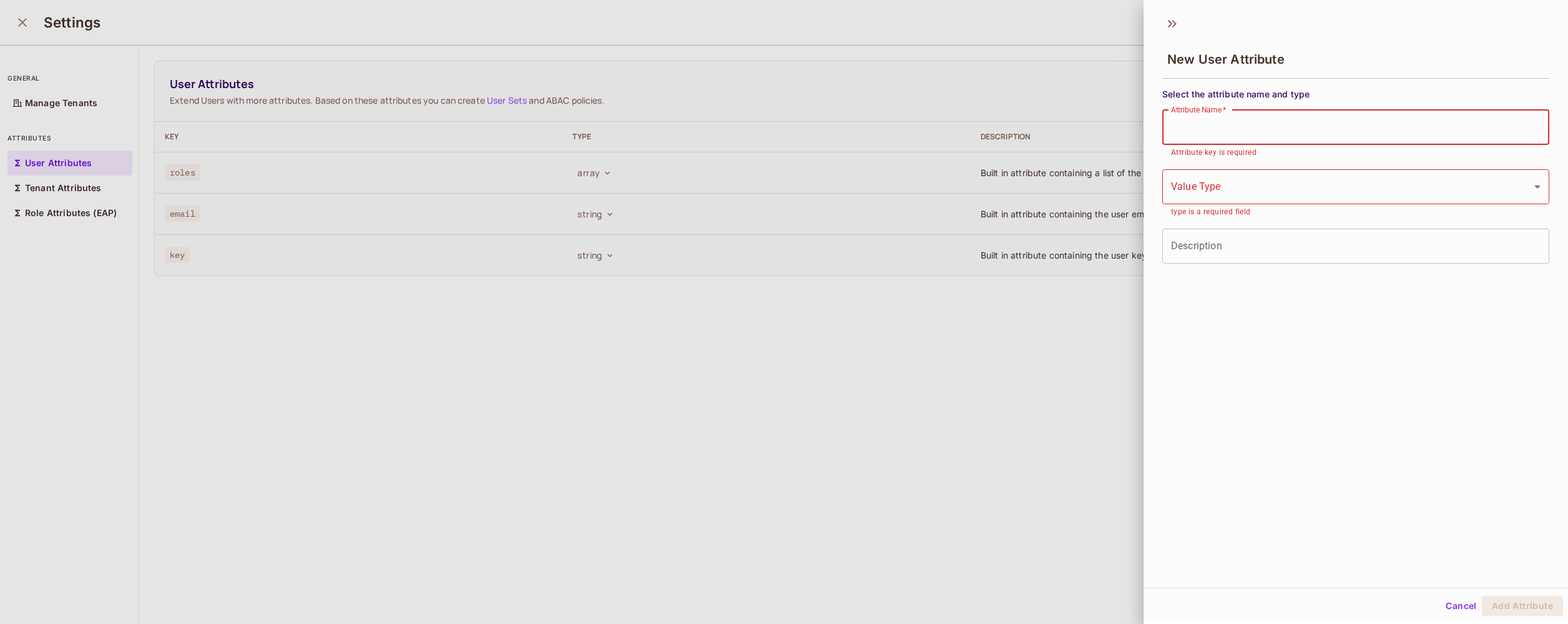
click at [1264, 129] on input "Attribute Name   *" at bounding box center [1356, 127] width 388 height 35
click at [1253, 185] on body "[PERSON_NAME]-poc Projects Monitoring Settings [PERSON_NAME]-test-project Devel…" at bounding box center [784, 312] width 1568 height 624
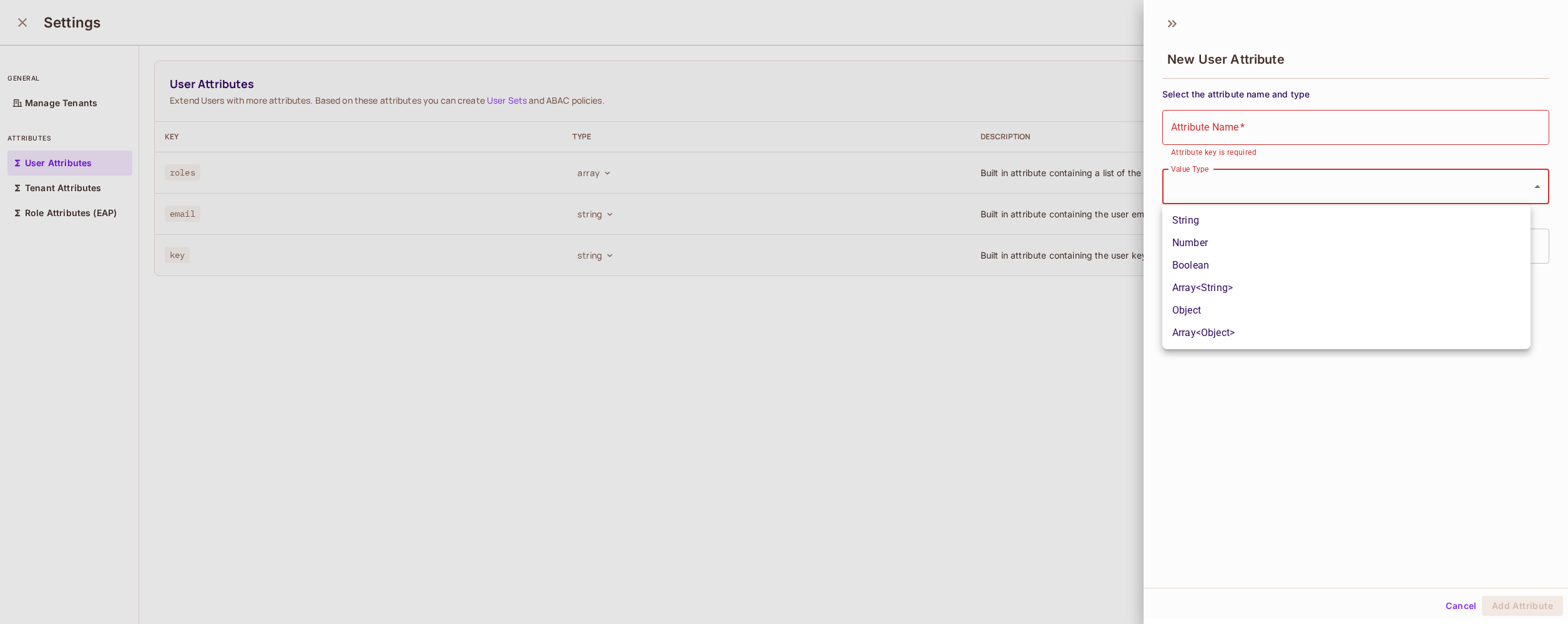
click at [1252, 183] on div at bounding box center [784, 312] width 1568 height 624
click at [1238, 247] on input "Description" at bounding box center [1356, 245] width 388 height 35
click at [1236, 367] on div "New User Attribute Select the attribute name and type Attribute Name   * Attrib…" at bounding box center [1356, 298] width 424 height 579
click at [1454, 611] on button "Cancel" at bounding box center [1461, 606] width 40 height 20
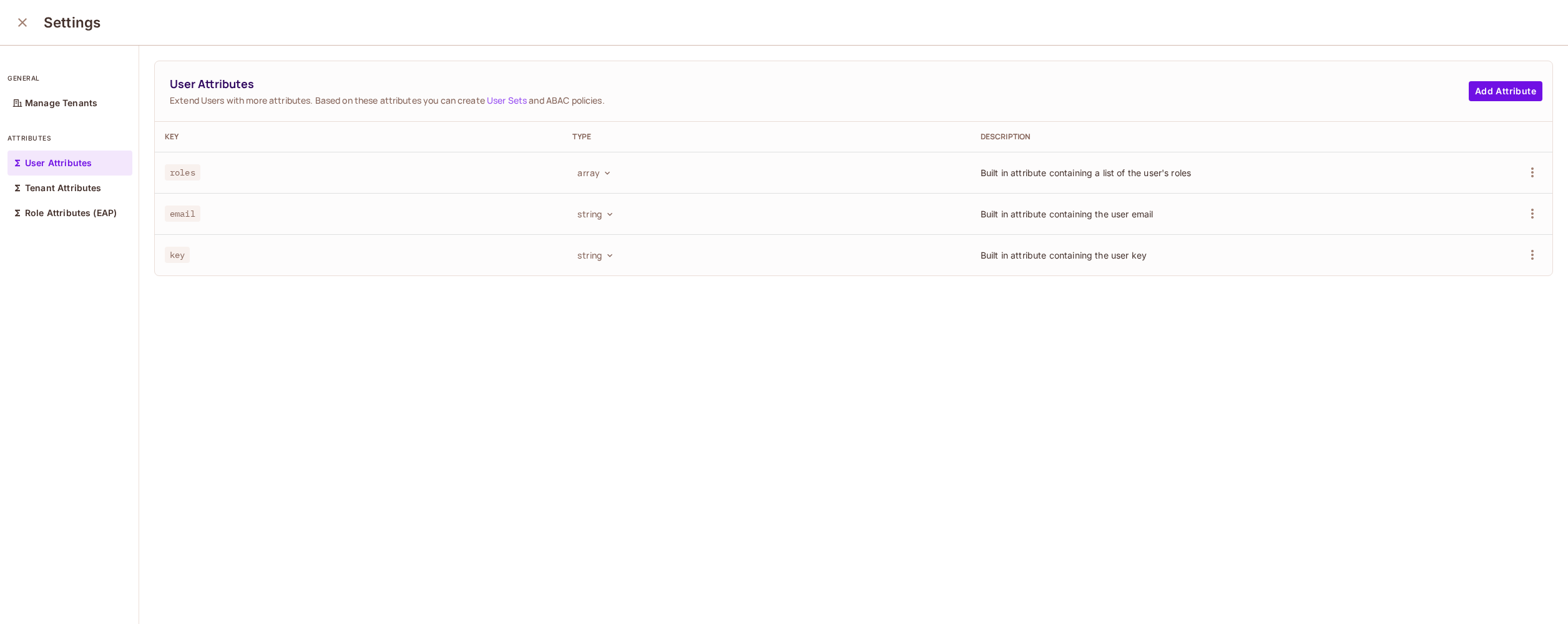
click at [1395, 531] on div "User Attributes Extend Users with more attributes. Based on these attributes yo…" at bounding box center [854, 335] width 1429 height 579
click at [71, 184] on p "Tenant Attributes" at bounding box center [64, 187] width 77 height 10
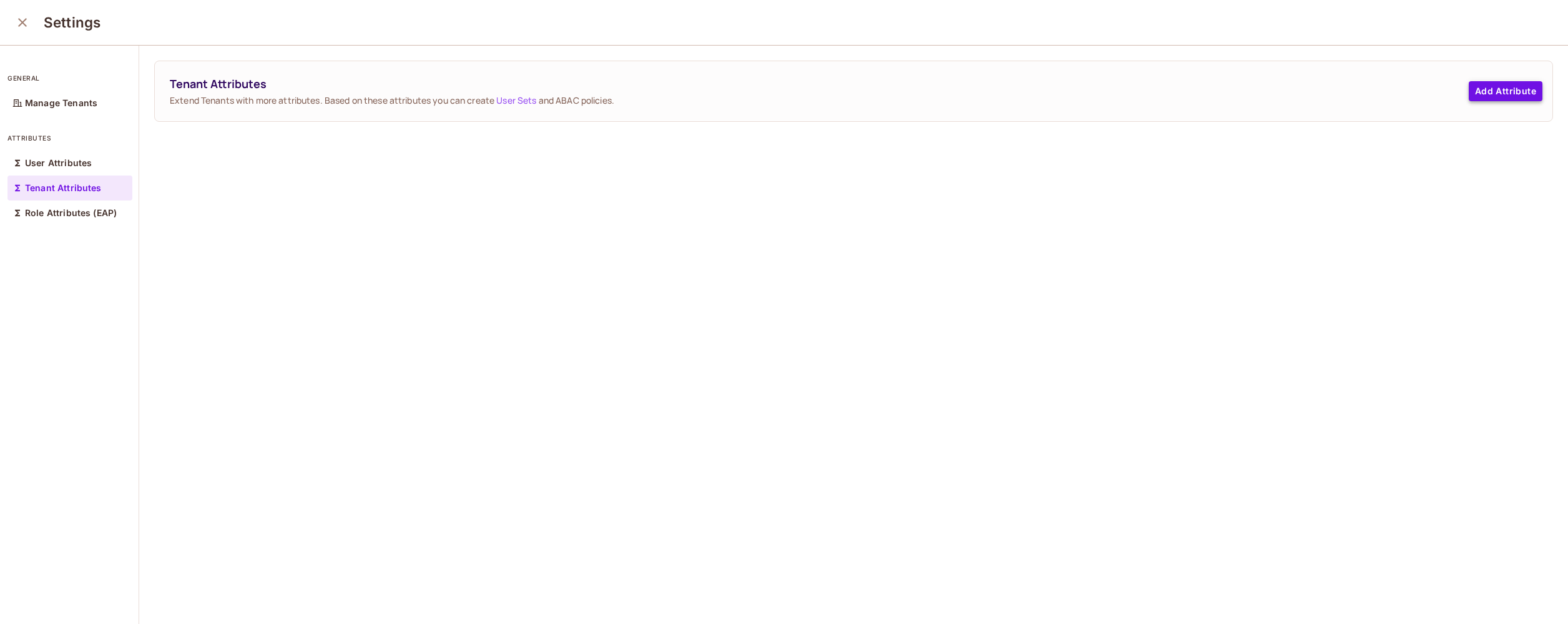
click at [1504, 90] on button "Add Attribute" at bounding box center [1506, 91] width 73 height 20
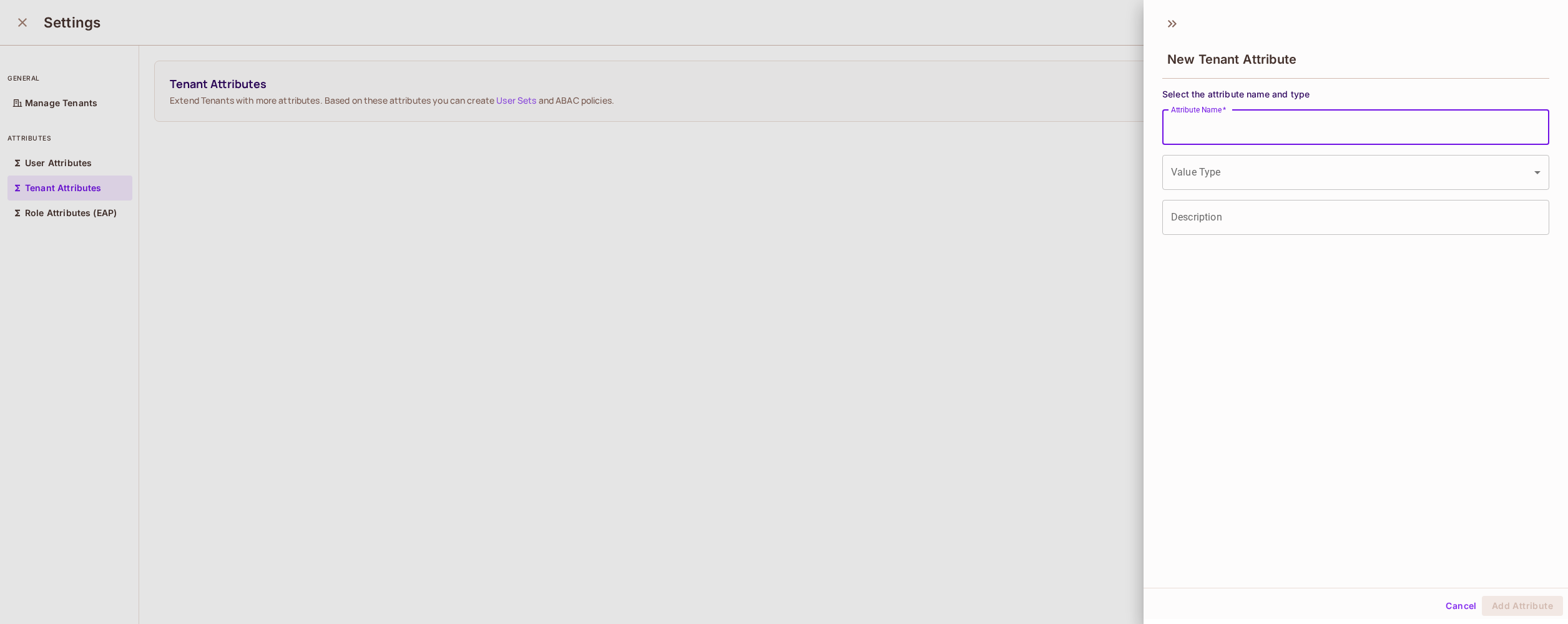
click at [1290, 123] on input "Attribute Name   *" at bounding box center [1356, 127] width 388 height 35
click at [1282, 175] on body "[PERSON_NAME]-poc Projects Monitoring Settings [PERSON_NAME]-test-project Devel…" at bounding box center [784, 312] width 1568 height 624
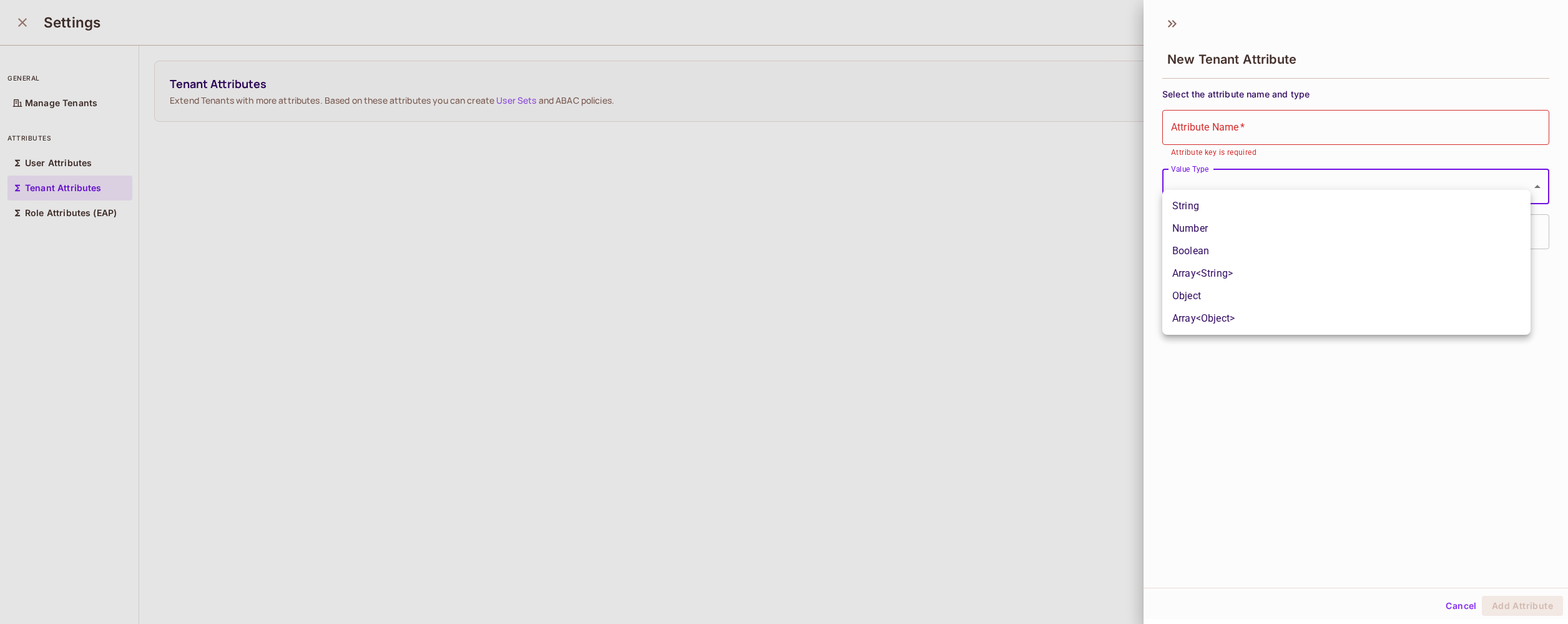
click at [1282, 175] on div at bounding box center [784, 312] width 1568 height 624
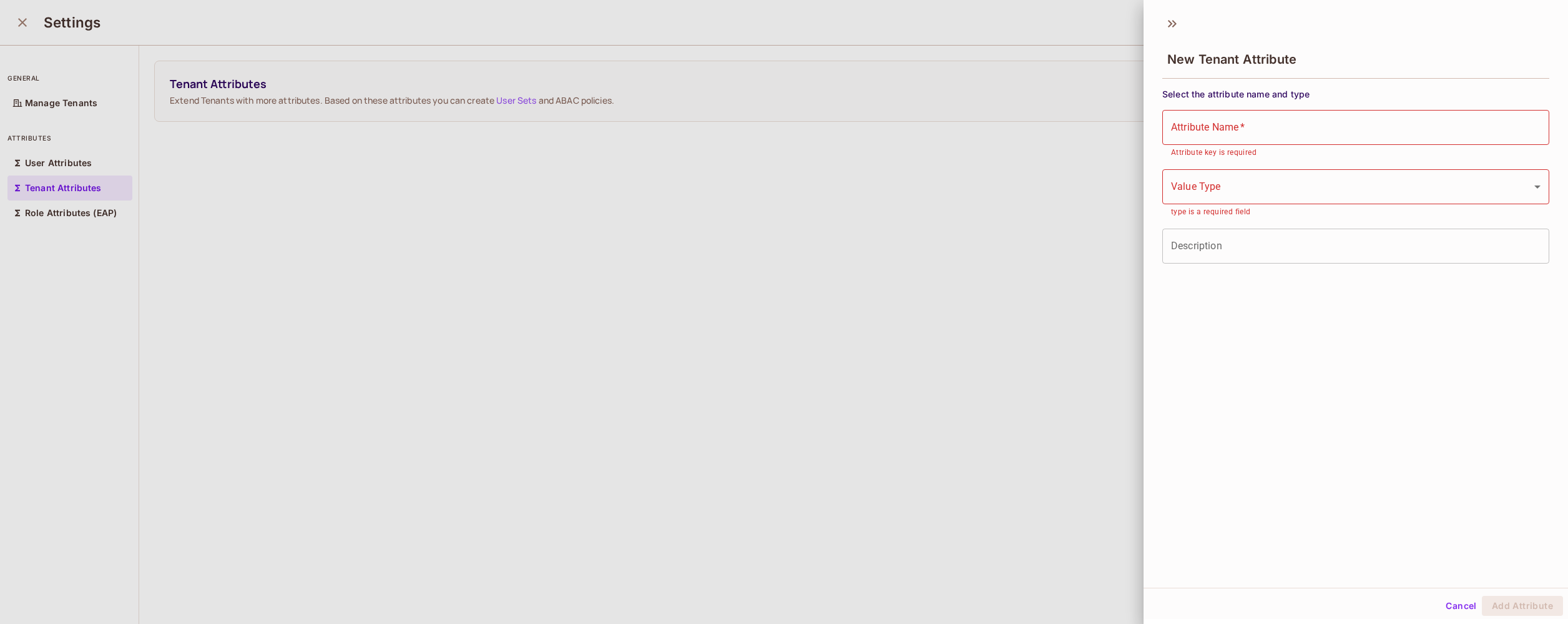
click at [1260, 278] on div "New Tenant Attribute Select the attribute name and type Attribute Name   * Attr…" at bounding box center [1356, 298] width 424 height 579
click at [1258, 247] on input "Description" at bounding box center [1356, 245] width 388 height 35
click at [1271, 126] on input "Attribute Name   *" at bounding box center [1356, 127] width 388 height 35
click at [1248, 200] on body "[PERSON_NAME]-poc Projects Monitoring Settings [PERSON_NAME]-test-project Devel…" at bounding box center [784, 312] width 1568 height 624
click at [1248, 200] on div at bounding box center [784, 312] width 1568 height 624
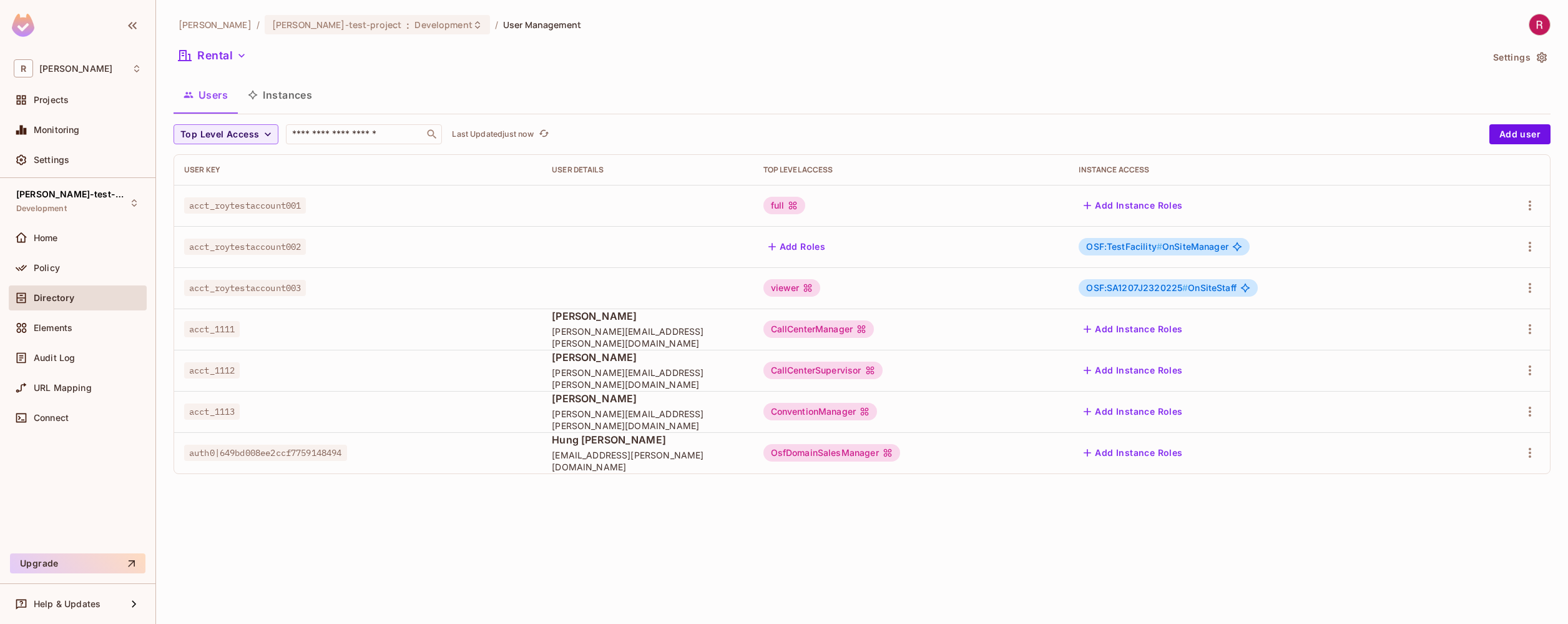
click at [612, 276] on td at bounding box center [648, 288] width 211 height 41
click at [103, 272] on div "Policy" at bounding box center [88, 268] width 108 height 10
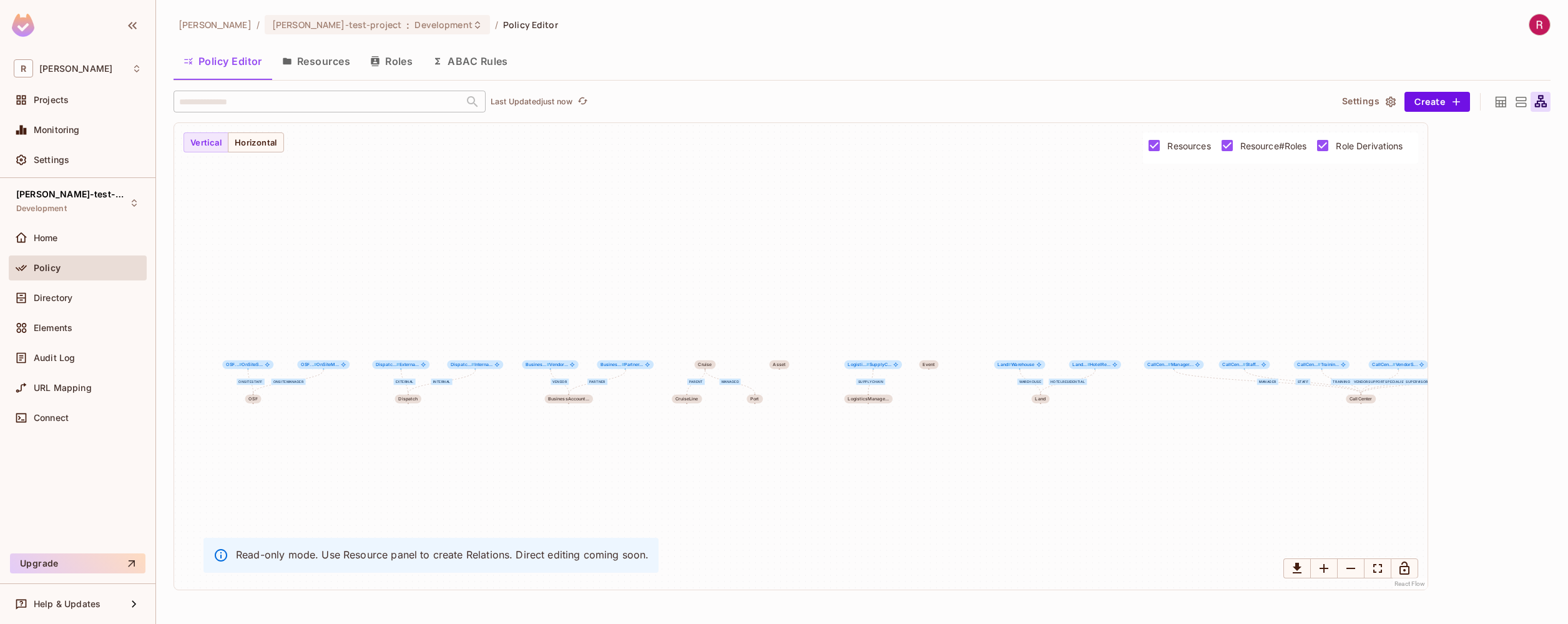
drag, startPoint x: 326, startPoint y: 437, endPoint x: 564, endPoint y: 416, distance: 238.9
click at [564, 416] on div "OnSiteStaff OnSiteManager External Internal Vendor Partner parent managed Suppl…" at bounding box center [801, 355] width 1254 height 466
click at [329, 62] on button "Resources" at bounding box center [316, 61] width 88 height 31
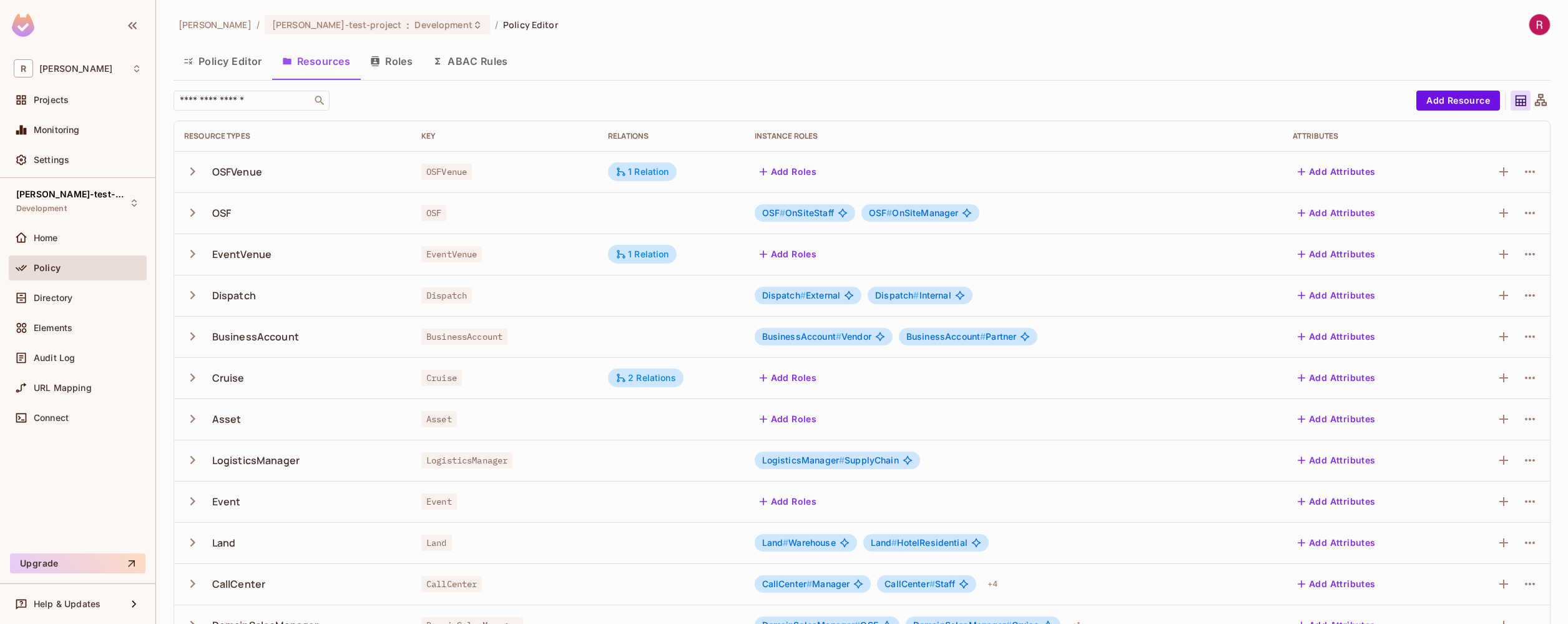
click at [193, 211] on icon "button" at bounding box center [193, 212] width 5 height 8
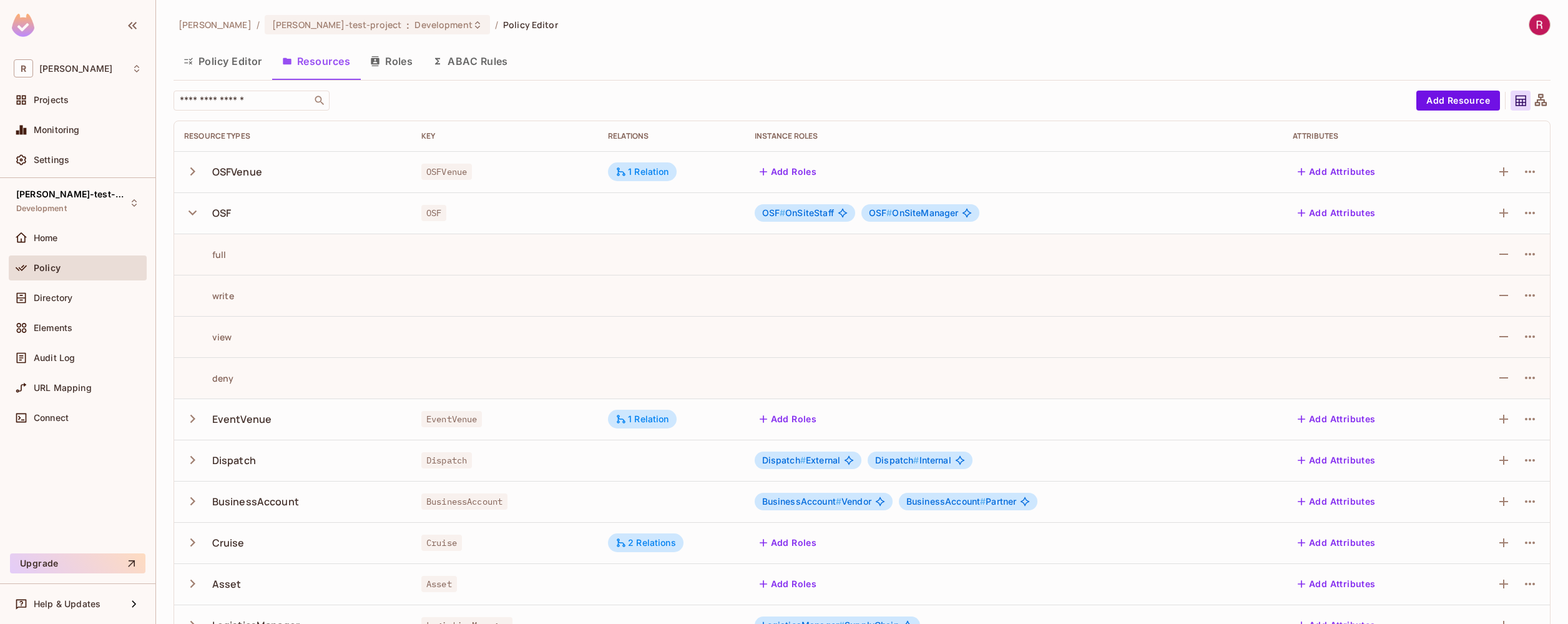
click at [821, 209] on span "OSF # OnSiteStaff" at bounding box center [798, 212] width 72 height 10
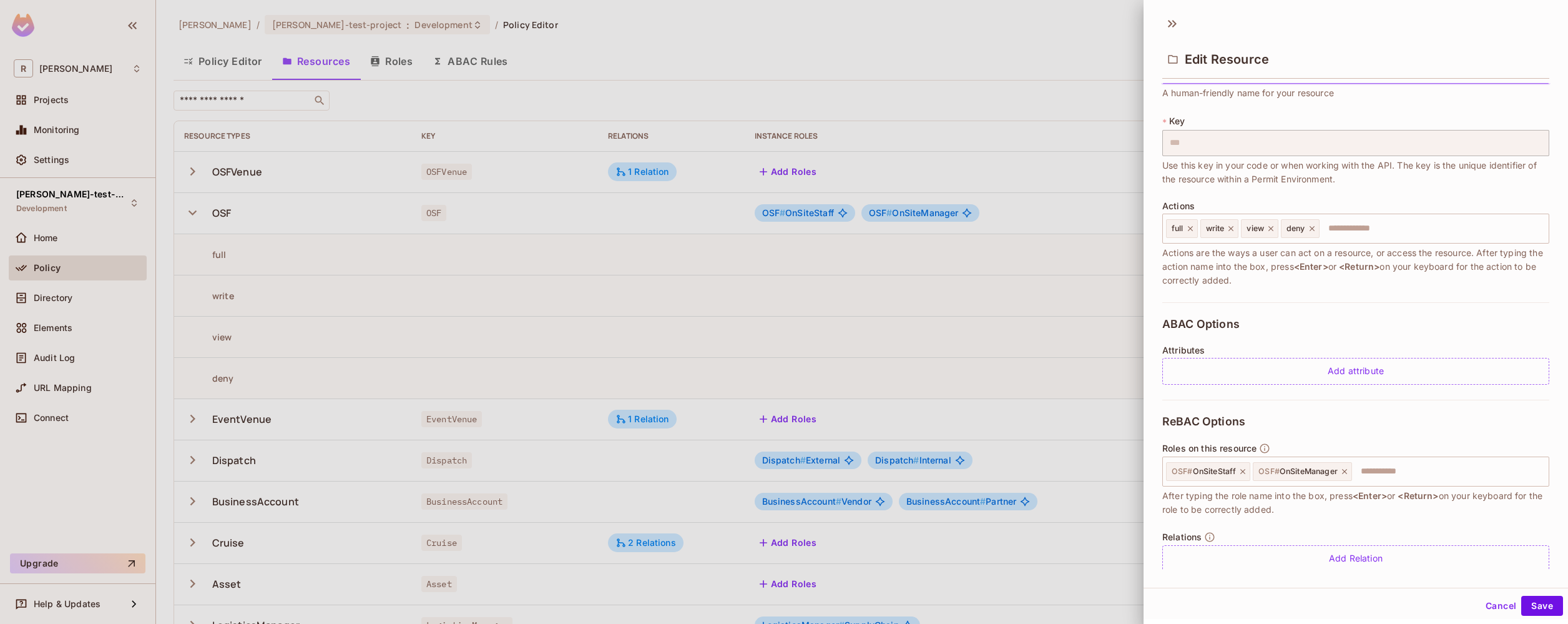
scroll to position [63, 0]
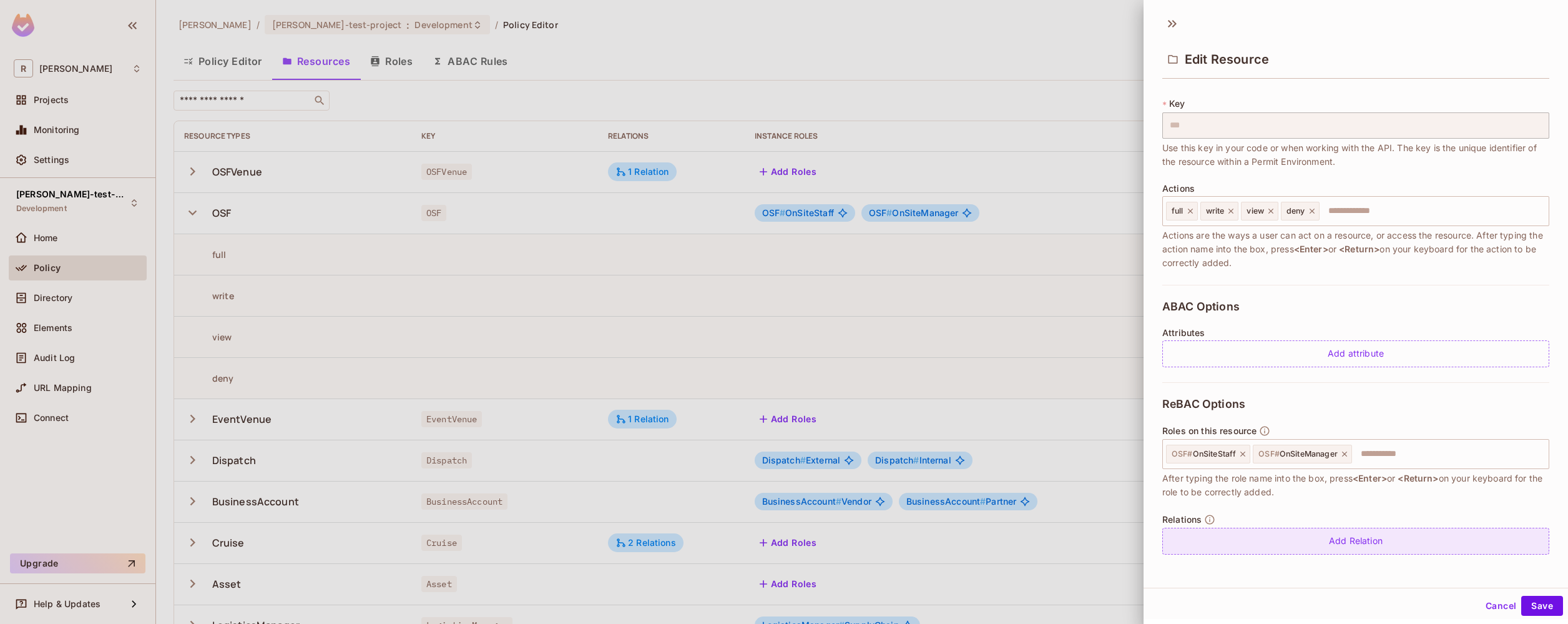
click at [1339, 543] on div "Add Relation" at bounding box center [1356, 542] width 388 height 27
click at [1341, 499] on span "After typing the role name into the box, press <Enter> or <Return> on your keyb…" at bounding box center [1356, 485] width 388 height 28
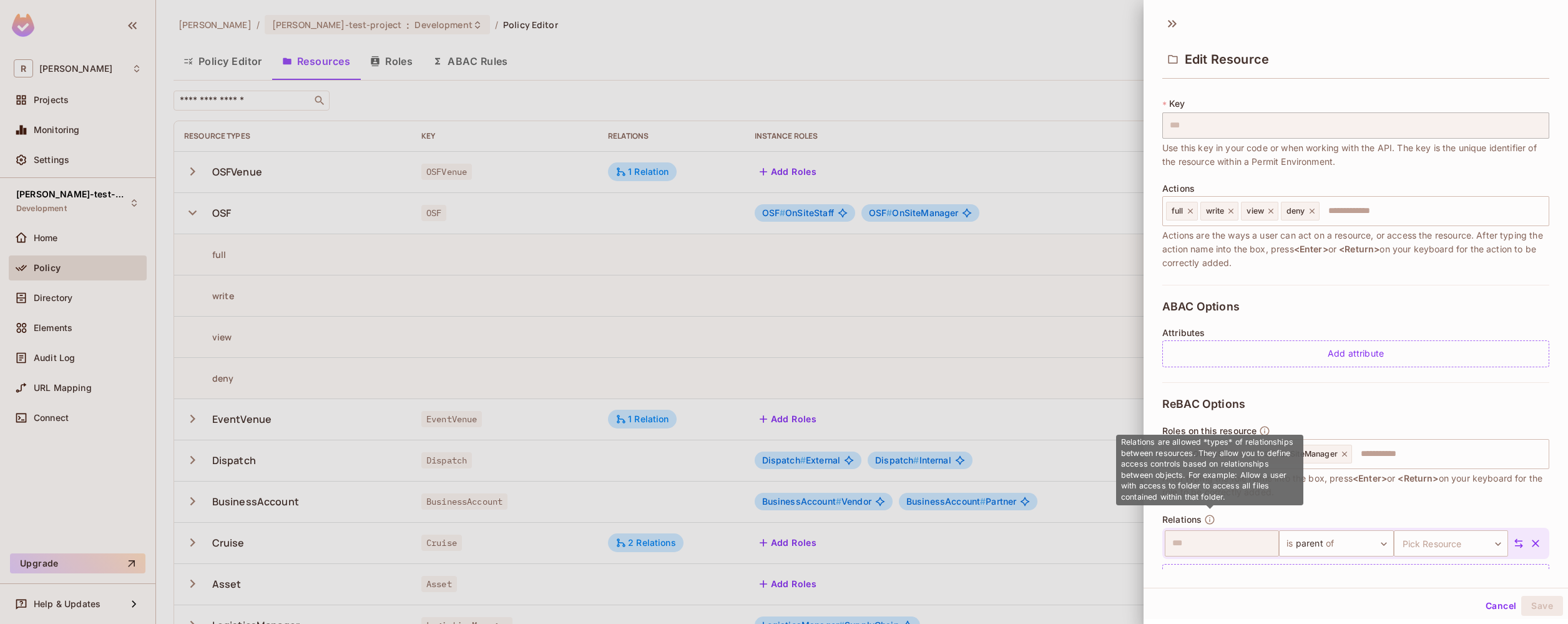
click at [1207, 519] on icon "button" at bounding box center [1210, 519] width 12 height 12
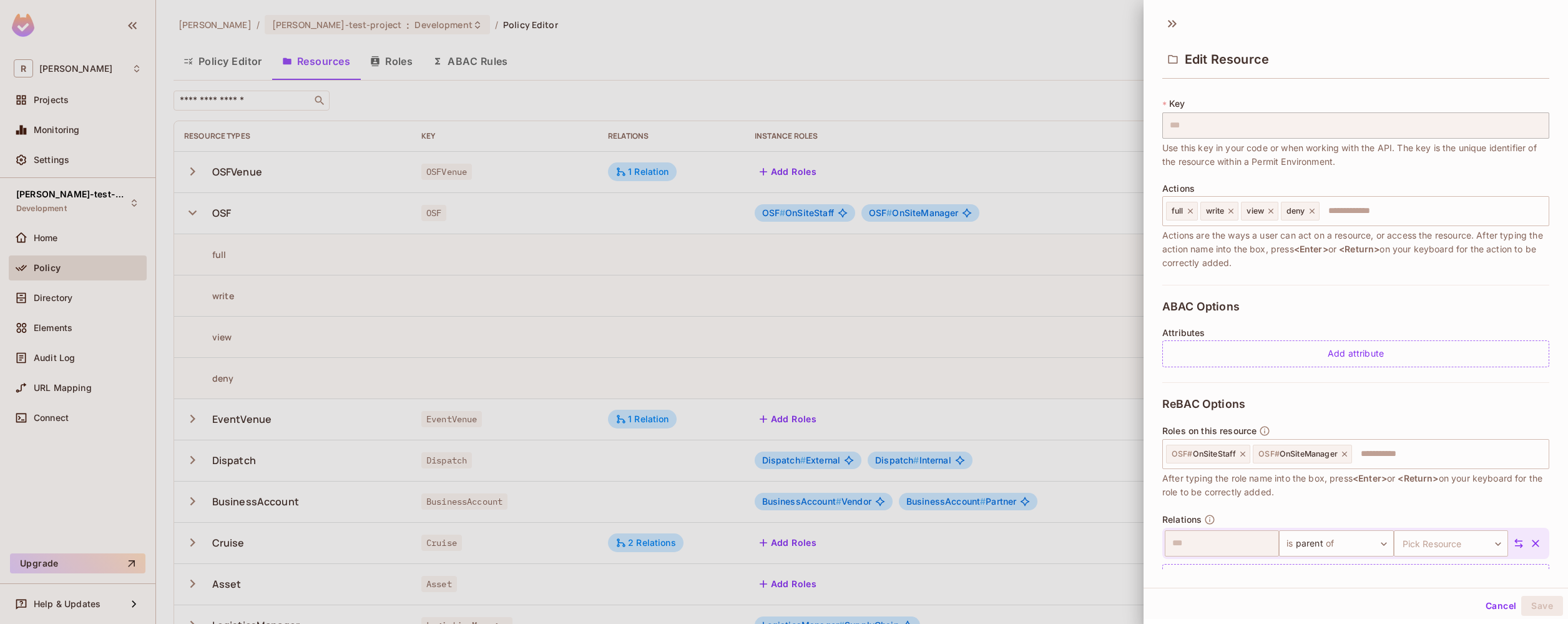
click at [1343, 510] on div "ReBAC Options Roles on this resource OSF # OnSiteStaff OSF # OnSiteManager ​ Af…" at bounding box center [1356, 494] width 388 height 224
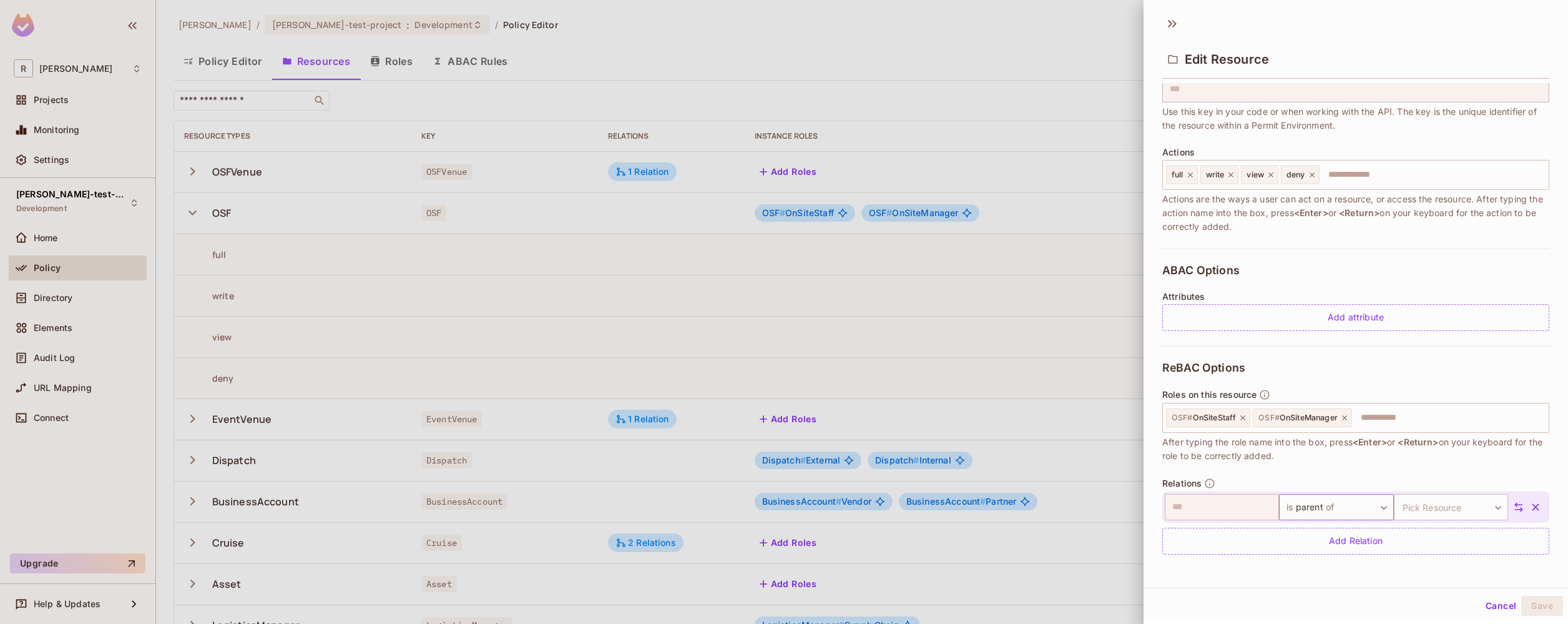
scroll to position [2, 0]
click at [1379, 506] on body "R [PERSON_NAME]-poc Projects Monitoring Settings [PERSON_NAME]-test-project Dev…" at bounding box center [784, 312] width 1568 height 624
click at [1237, 580] on div at bounding box center [784, 312] width 1568 height 624
click at [1376, 511] on body "R [PERSON_NAME]-poc Projects Monitoring Settings [PERSON_NAME]-test-project Dev…" at bounding box center [784, 312] width 1568 height 624
click at [1440, 543] on div at bounding box center [784, 312] width 1568 height 624
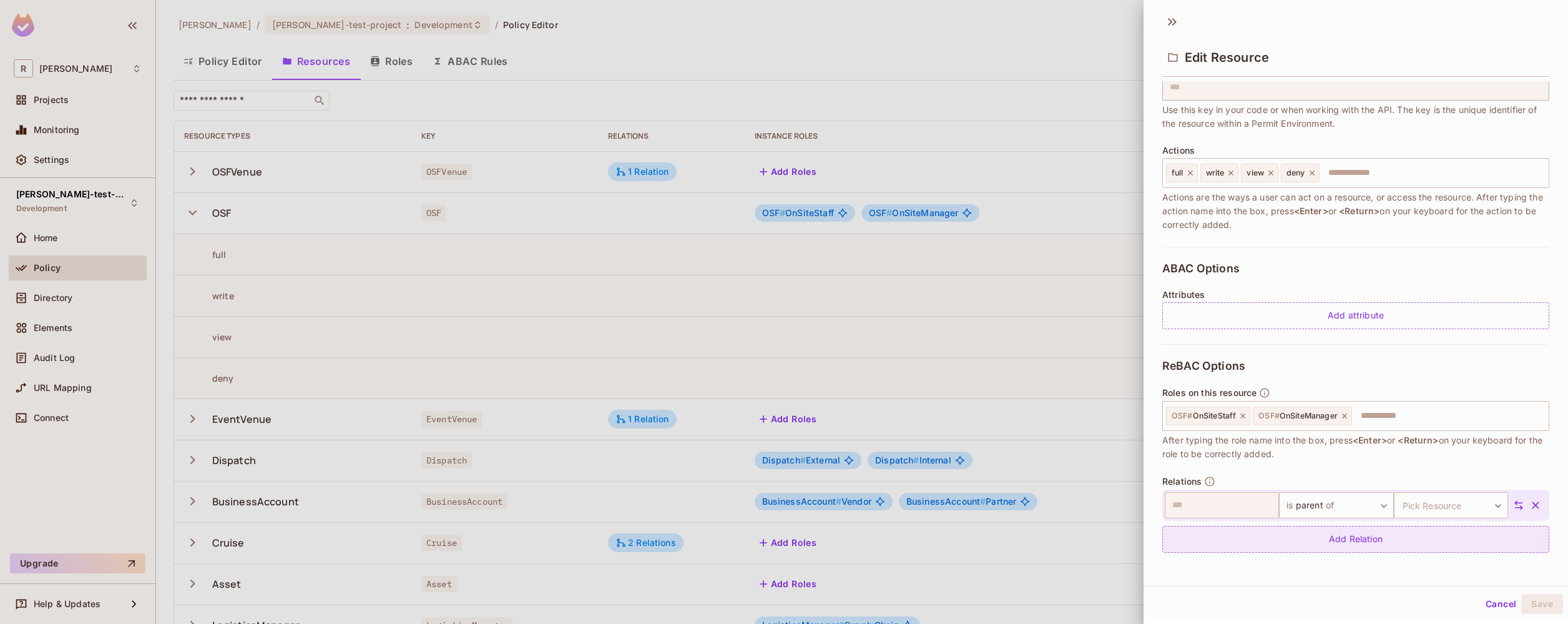
click at [1391, 536] on div "Add Relation" at bounding box center [1356, 539] width 388 height 27
click at [1525, 544] on button "button" at bounding box center [1536, 541] width 22 height 22
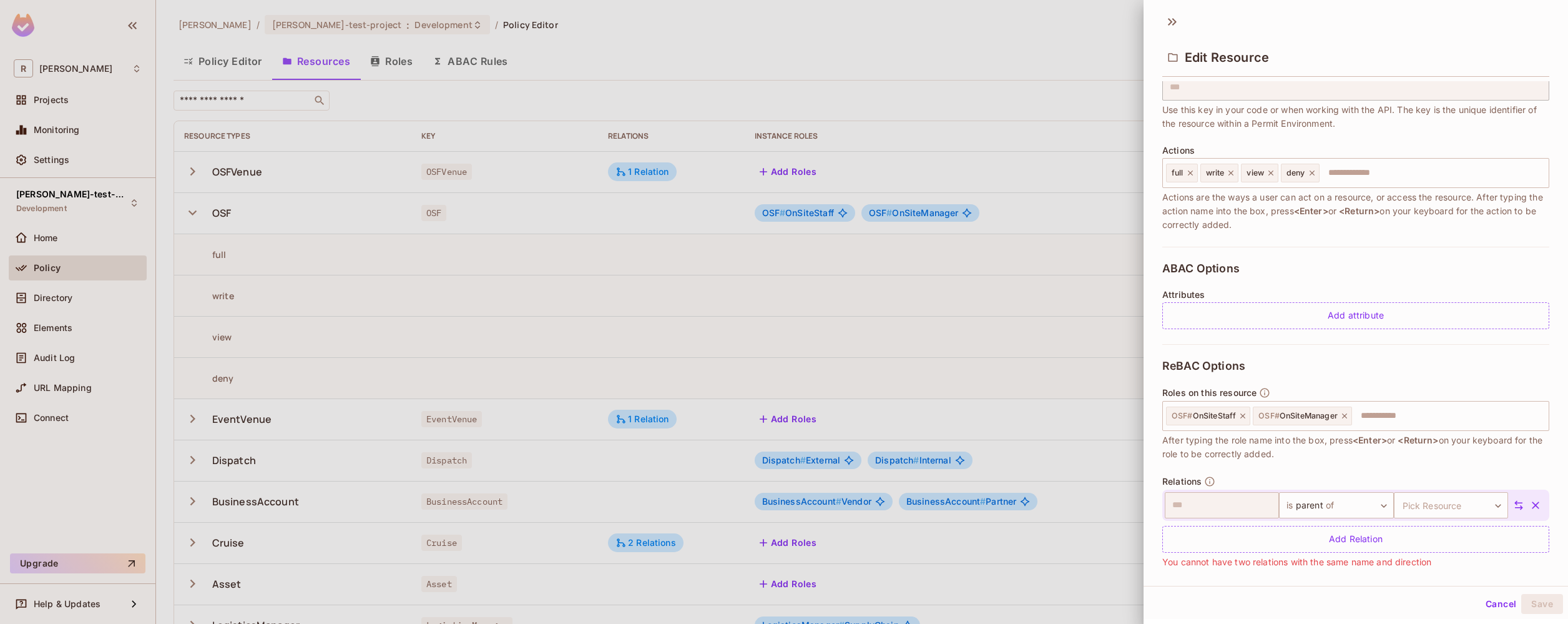
click at [1530, 507] on icon "button" at bounding box center [1536, 505] width 13 height 13
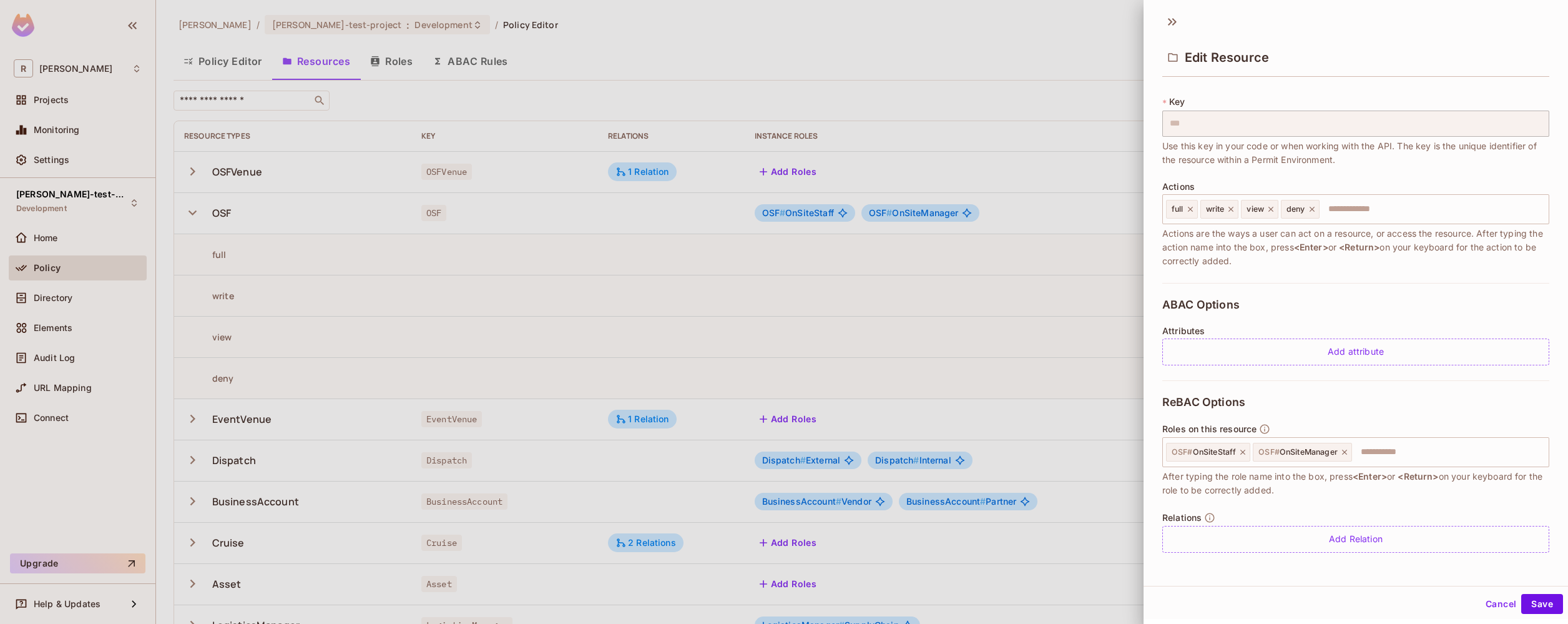
scroll to position [63, 0]
click at [1405, 573] on div "Edit Resource * Name *** ​ A human-friendly name for your resource * Key *** ​ …" at bounding box center [1356, 296] width 424 height 579
click at [1381, 451] on input "text" at bounding box center [1448, 452] width 191 height 25
click at [1266, 429] on icon "button" at bounding box center [1265, 429] width 12 height 12
click at [866, 124] on div at bounding box center [784, 312] width 1568 height 624
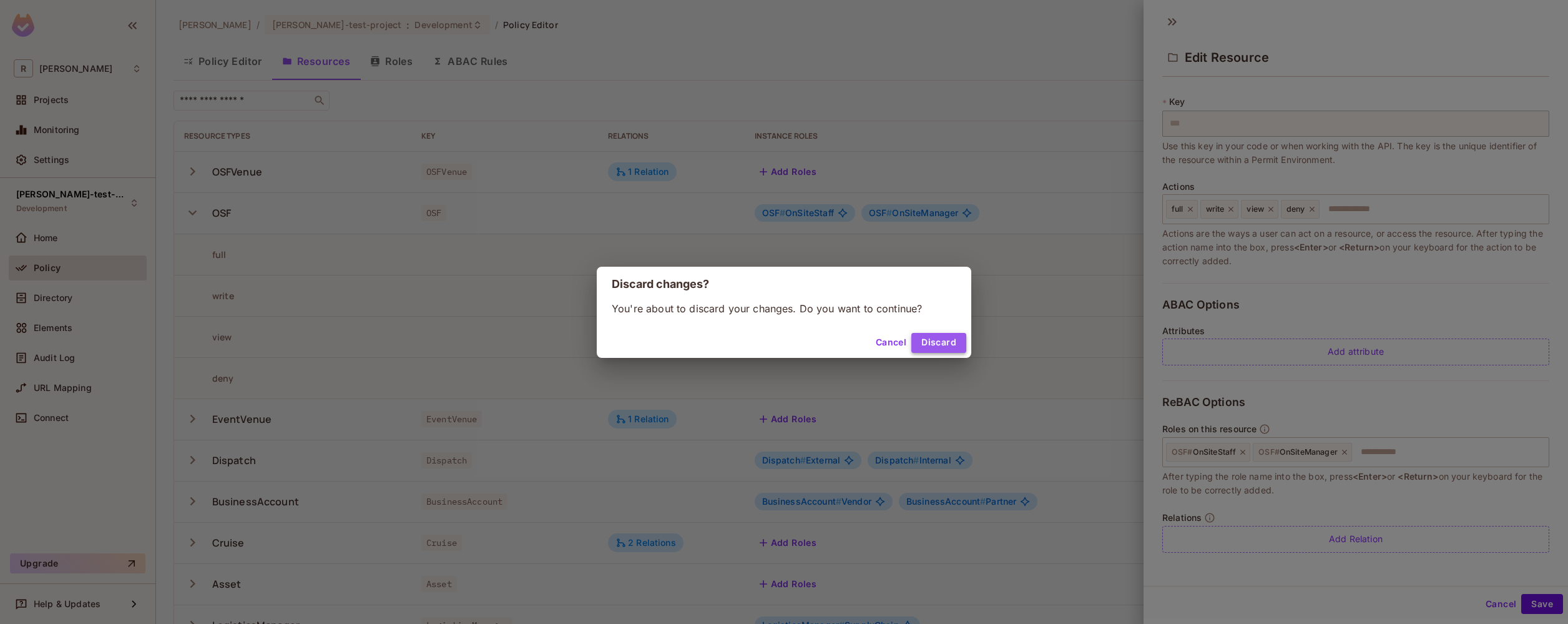
click at [930, 344] on button "Discard" at bounding box center [939, 343] width 55 height 20
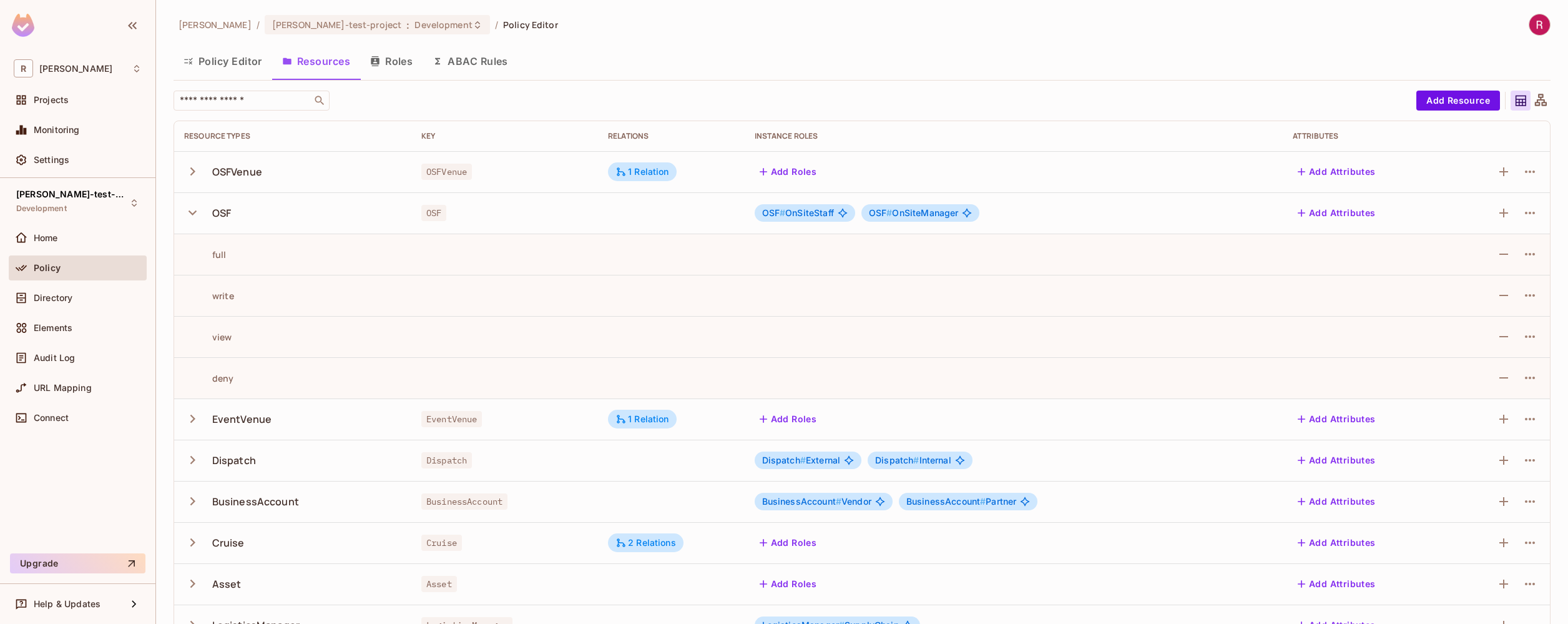
click at [1346, 212] on button "Add Attributes" at bounding box center [1337, 213] width 88 height 20
click at [1353, 211] on button "Add Attributes" at bounding box center [1337, 213] width 88 height 20
click at [190, 214] on icon "button" at bounding box center [192, 212] width 17 height 17
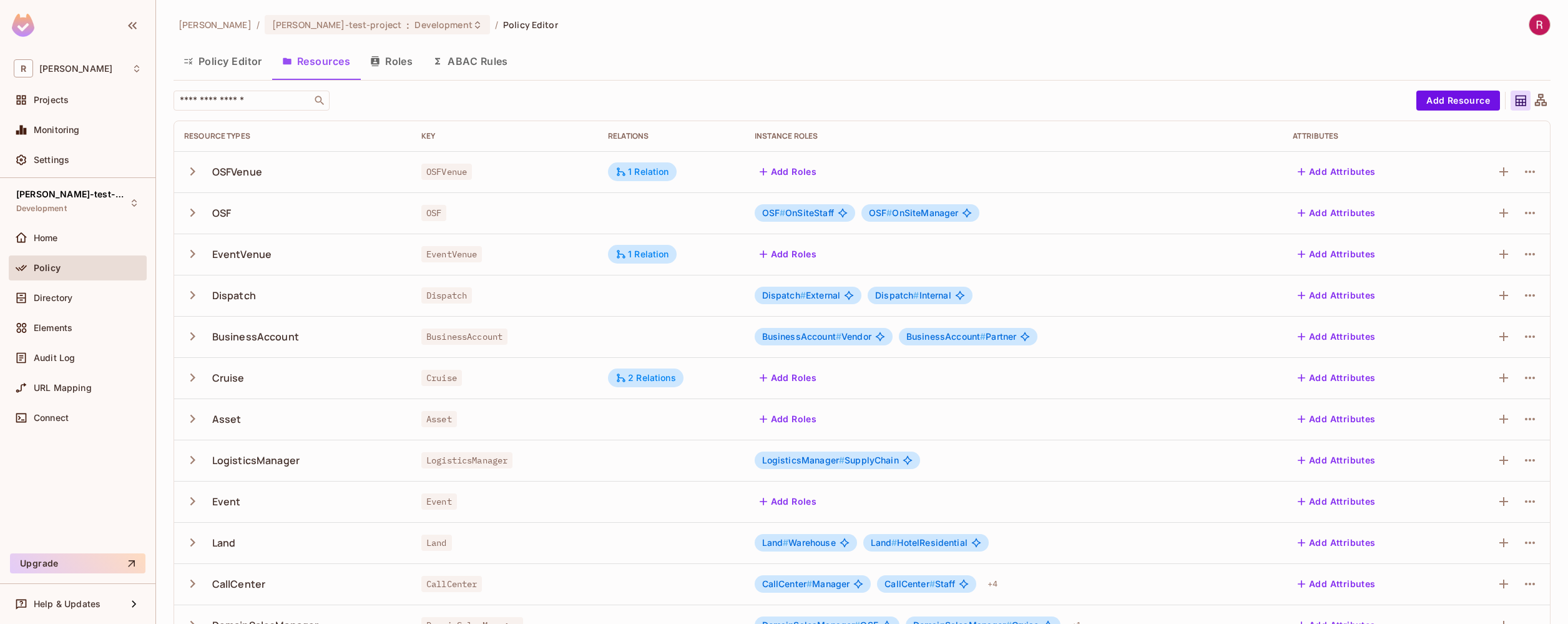
click at [190, 214] on icon "button" at bounding box center [192, 212] width 17 height 17
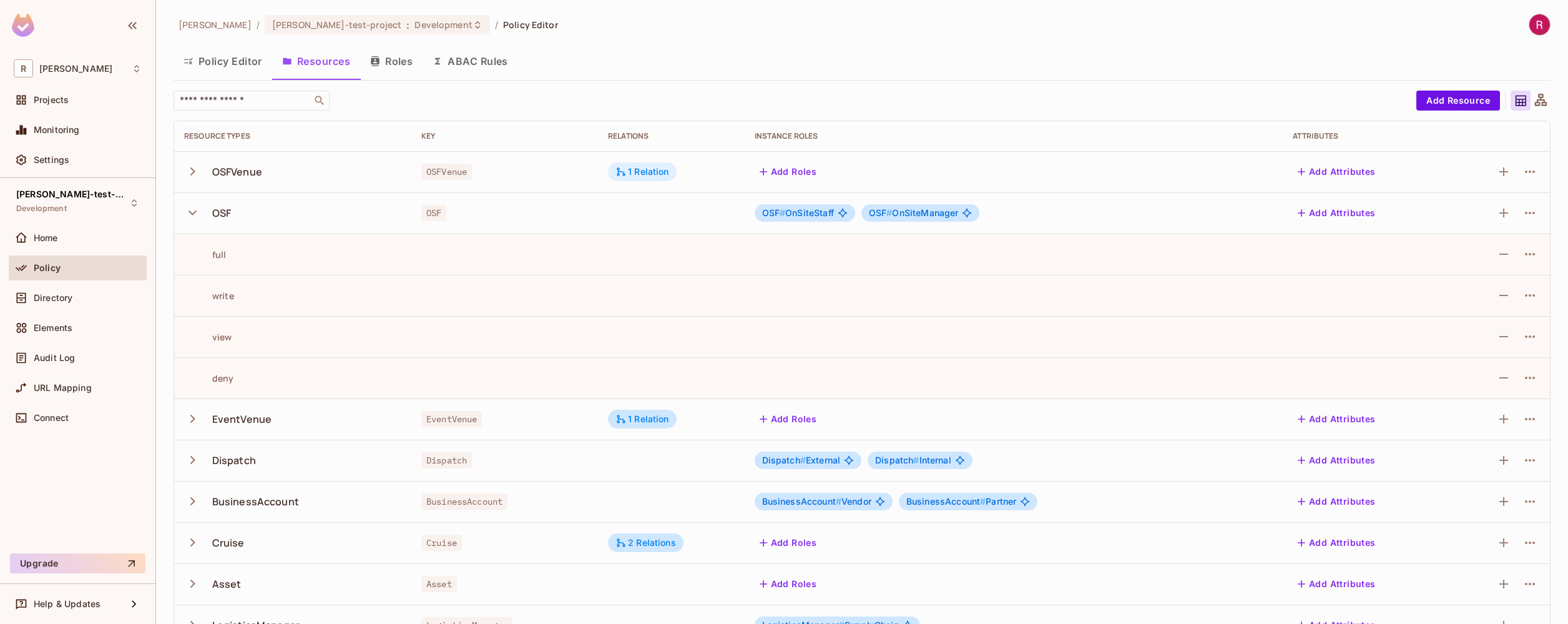
click at [647, 174] on div "1 Relation" at bounding box center [643, 172] width 54 height 12
click at [647, 174] on div at bounding box center [784, 312] width 1568 height 624
click at [652, 285] on td at bounding box center [671, 295] width 147 height 41
click at [1500, 211] on icon "button" at bounding box center [1504, 213] width 15 height 15
click at [1500, 214] on icon "button" at bounding box center [1504, 213] width 15 height 15
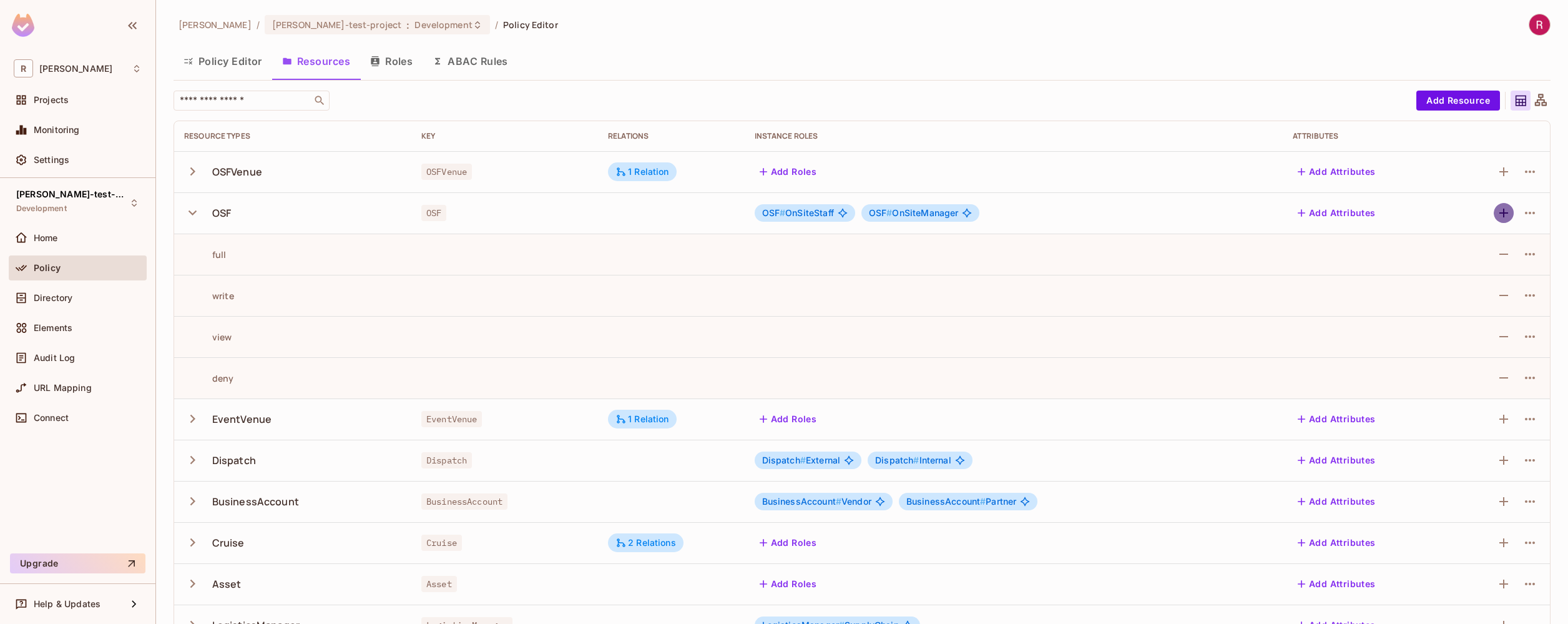
click at [1500, 213] on icon "button" at bounding box center [1504, 213] width 9 height 9
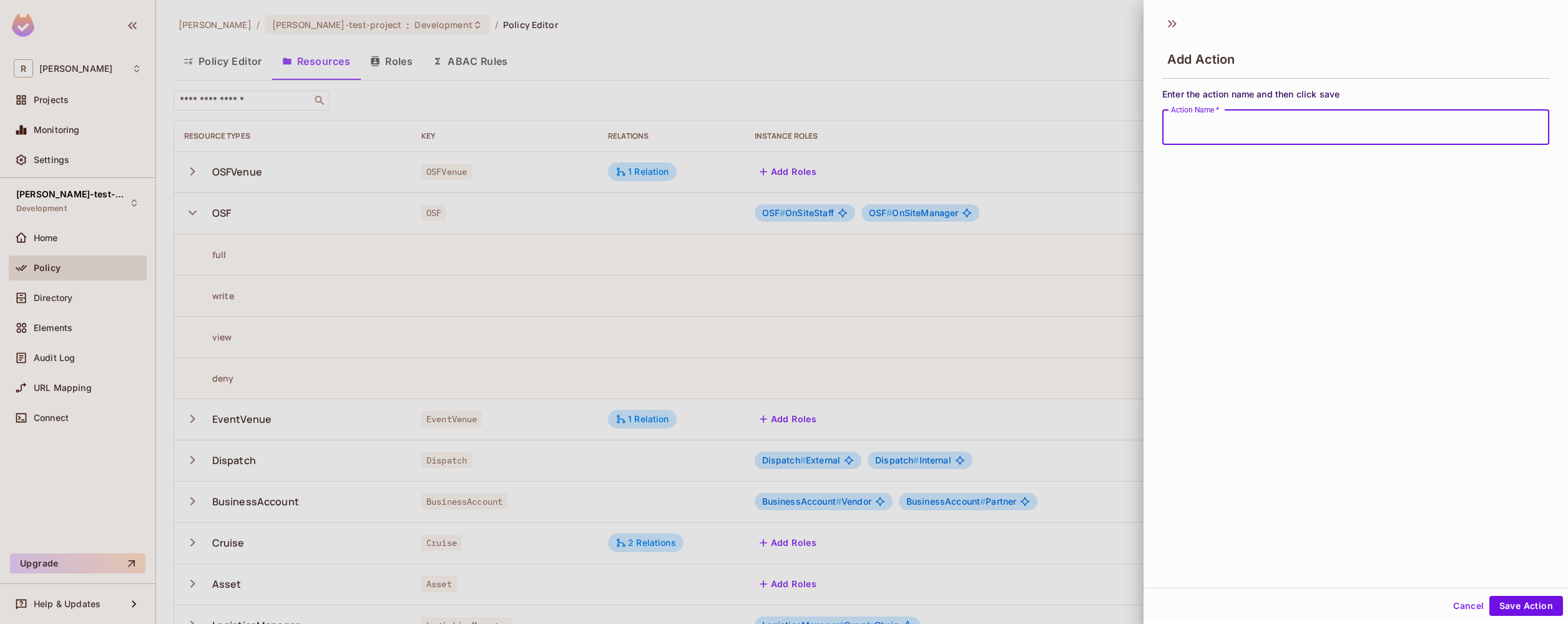
click at [1359, 134] on input "Action Name   *" at bounding box center [1356, 127] width 388 height 35
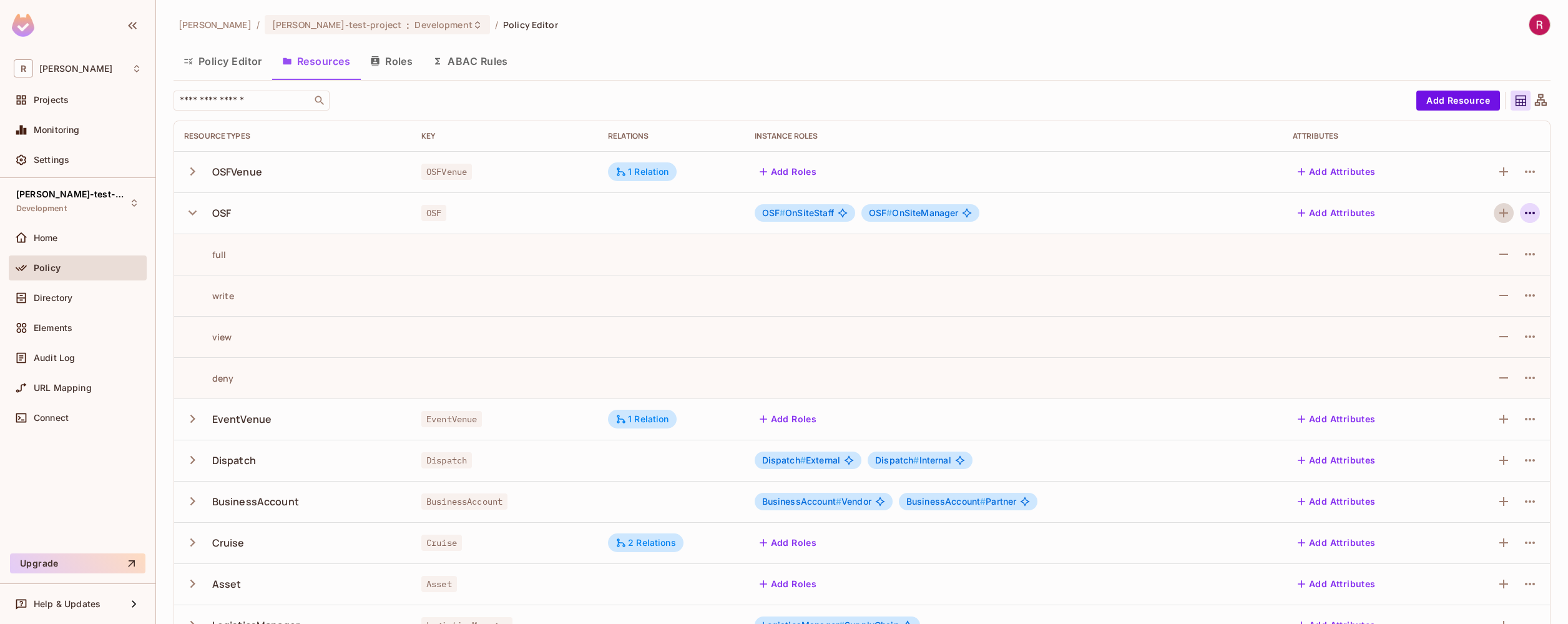
click at [1523, 214] on icon "button" at bounding box center [1530, 213] width 15 height 15
click at [1486, 261] on div "Edit Resource" at bounding box center [1467, 262] width 59 height 13
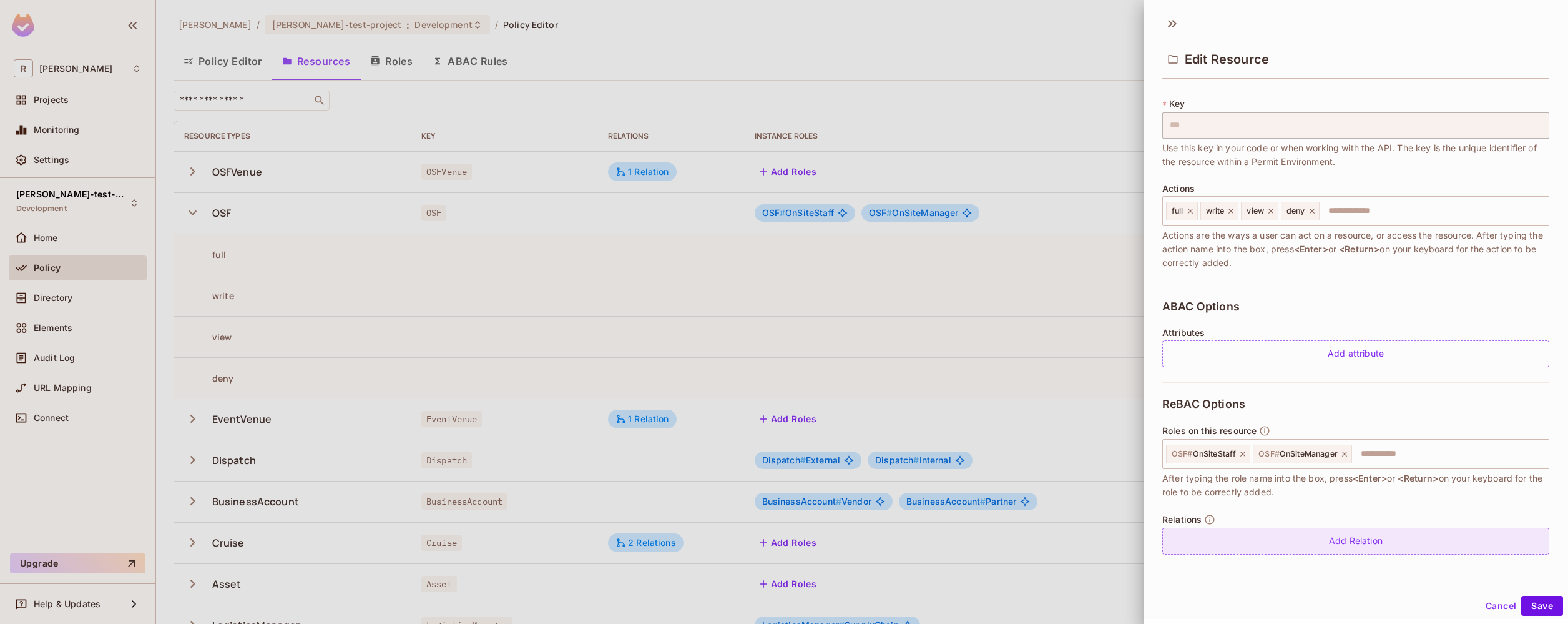
click at [1342, 543] on div "Add Relation" at bounding box center [1356, 542] width 388 height 27
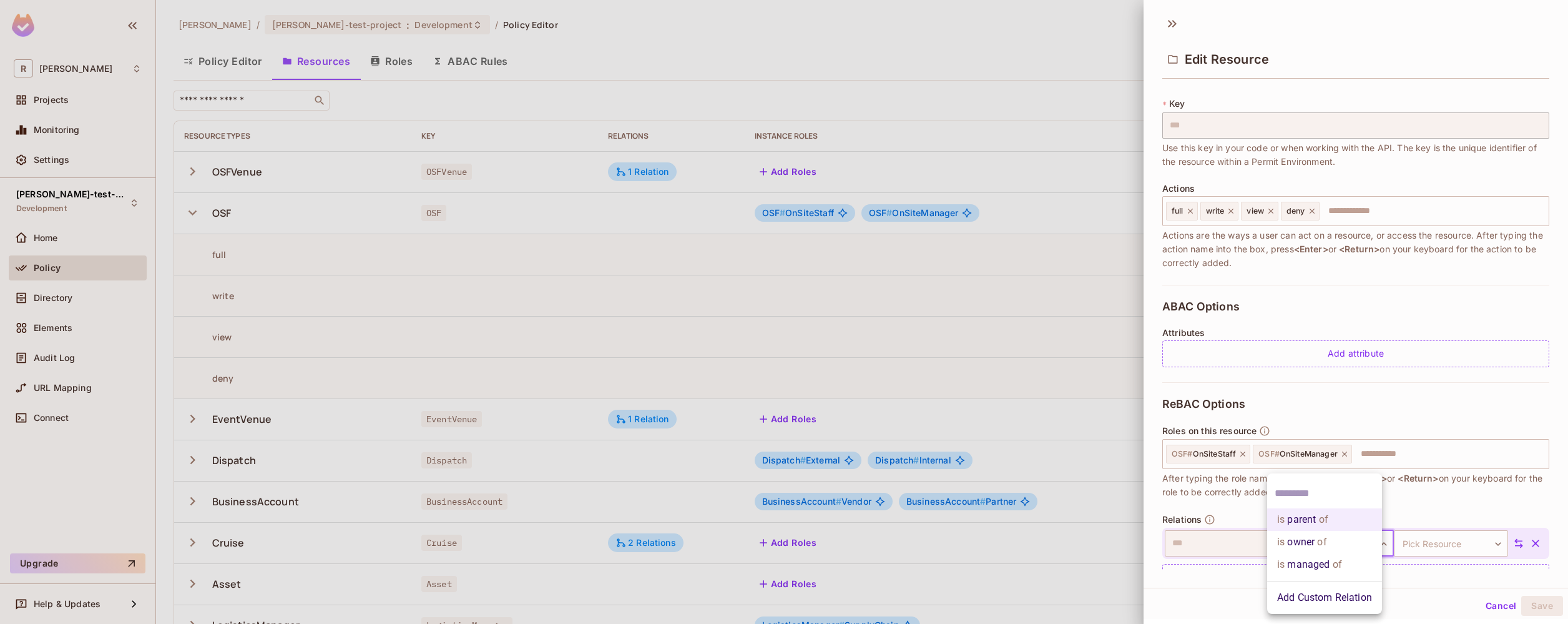
click at [1356, 544] on body "R [PERSON_NAME]-poc Projects Monitoring Settings [PERSON_NAME]-test-project Dev…" at bounding box center [784, 312] width 1568 height 624
click at [1355, 560] on li "is managed of" at bounding box center [1325, 564] width 115 height 22
click at [1450, 544] on body "R [PERSON_NAME]-poc Projects Monitoring Settings [PERSON_NAME]-test-project Dev…" at bounding box center [784, 312] width 1568 height 624
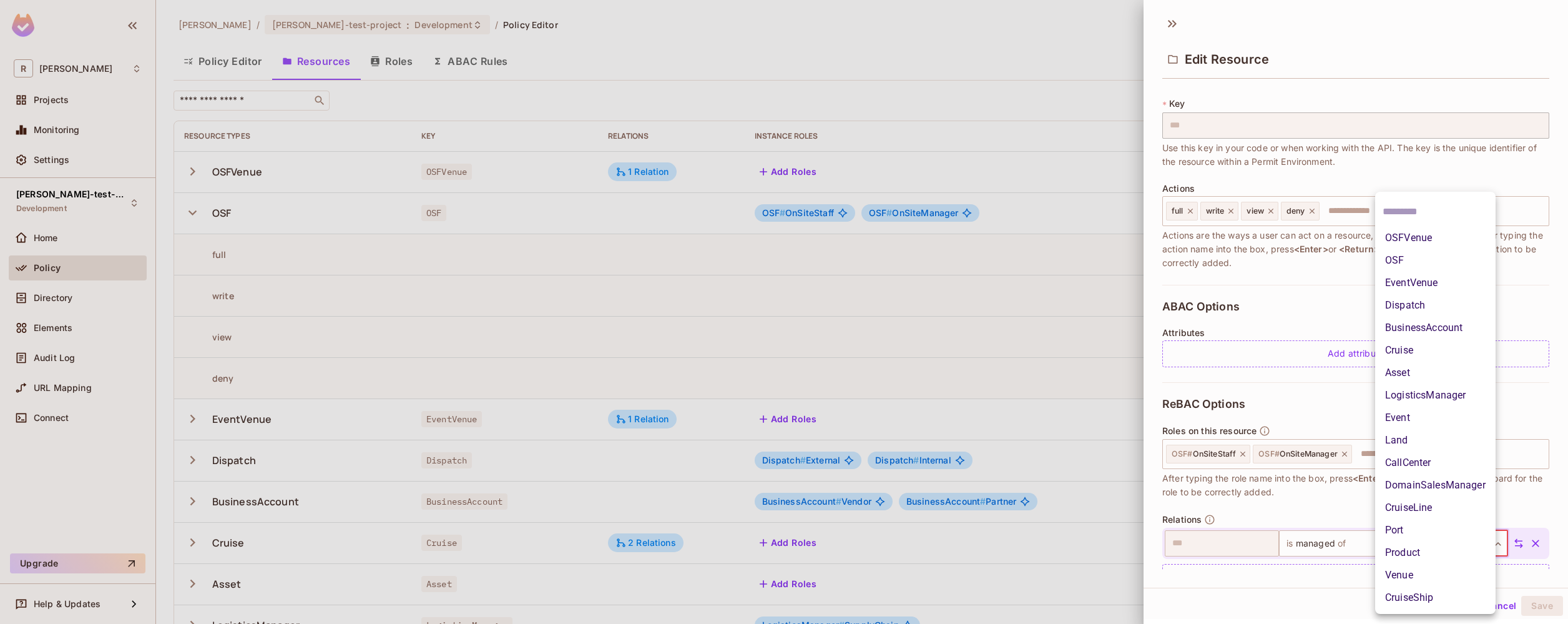
click at [1449, 243] on li "OSFVenue" at bounding box center [1436, 237] width 121 height 22
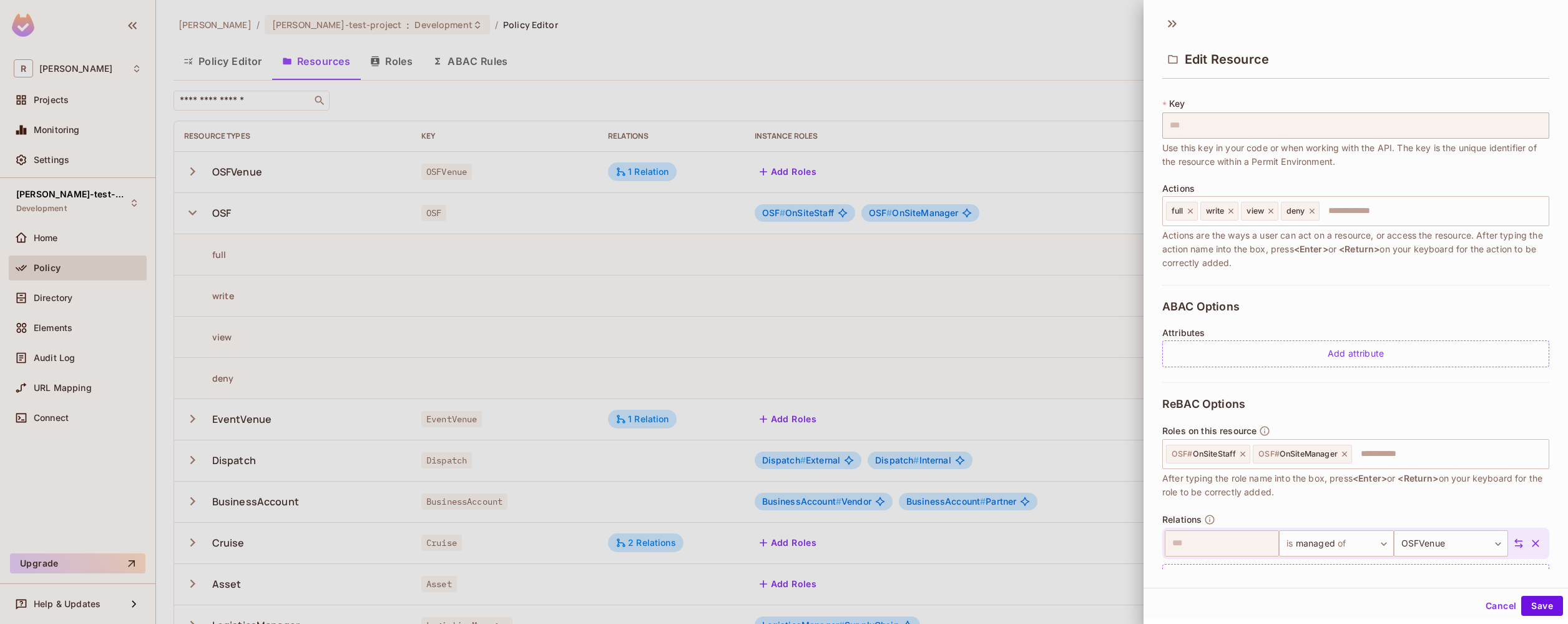
scroll to position [99, 0]
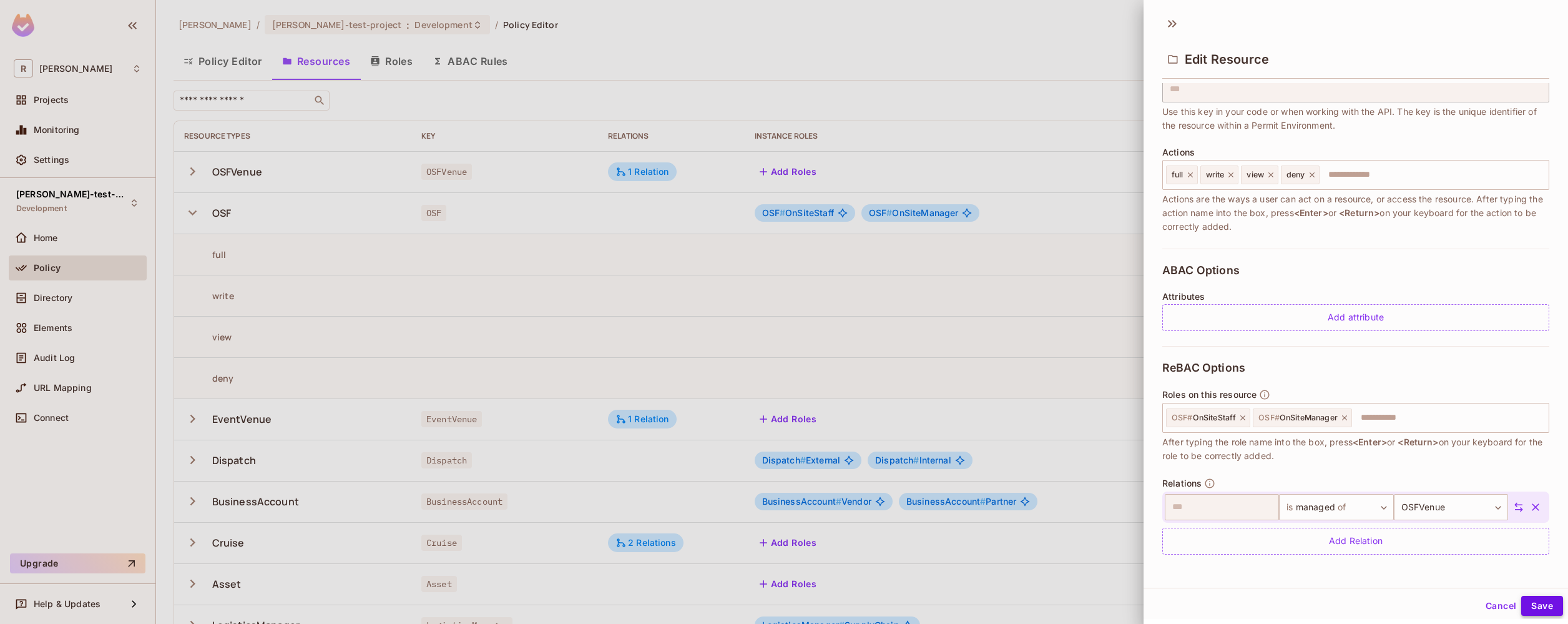
click at [1541, 607] on button "Save" at bounding box center [1542, 606] width 42 height 20
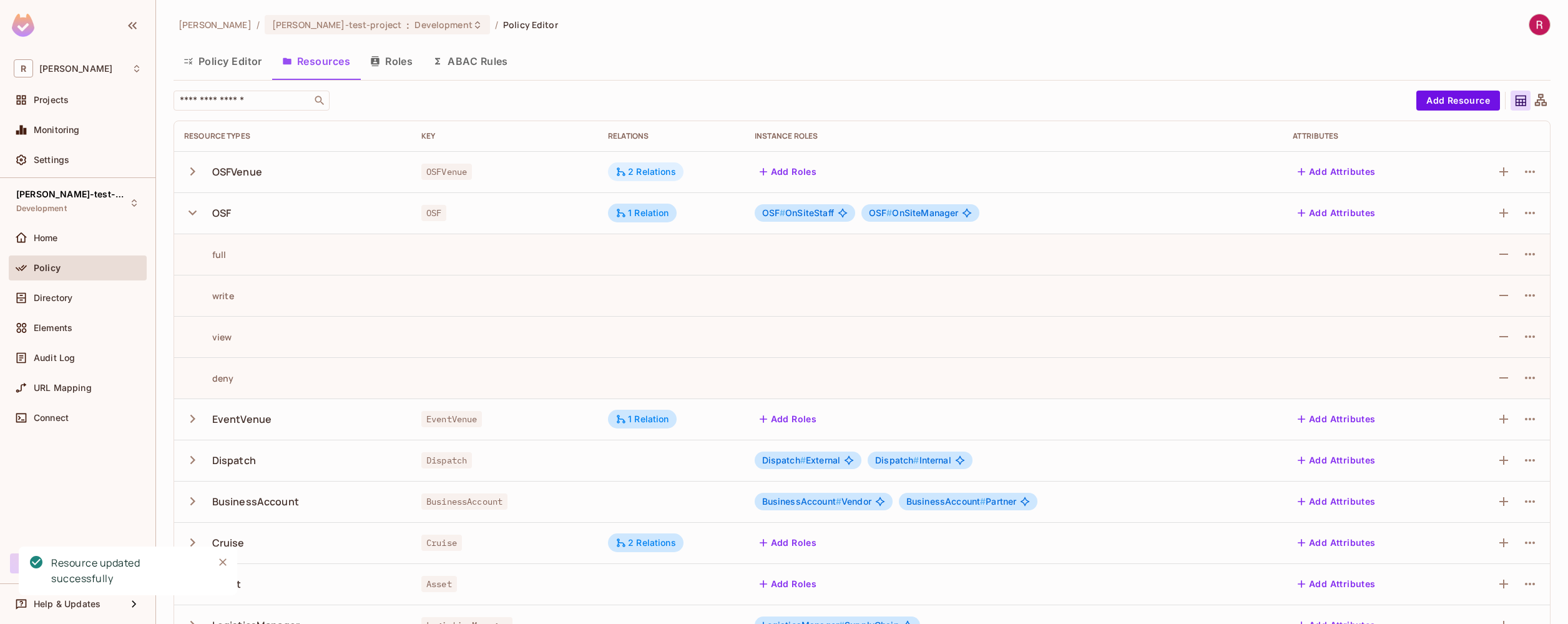
click at [664, 175] on div "2 Relations" at bounding box center [646, 172] width 61 height 12
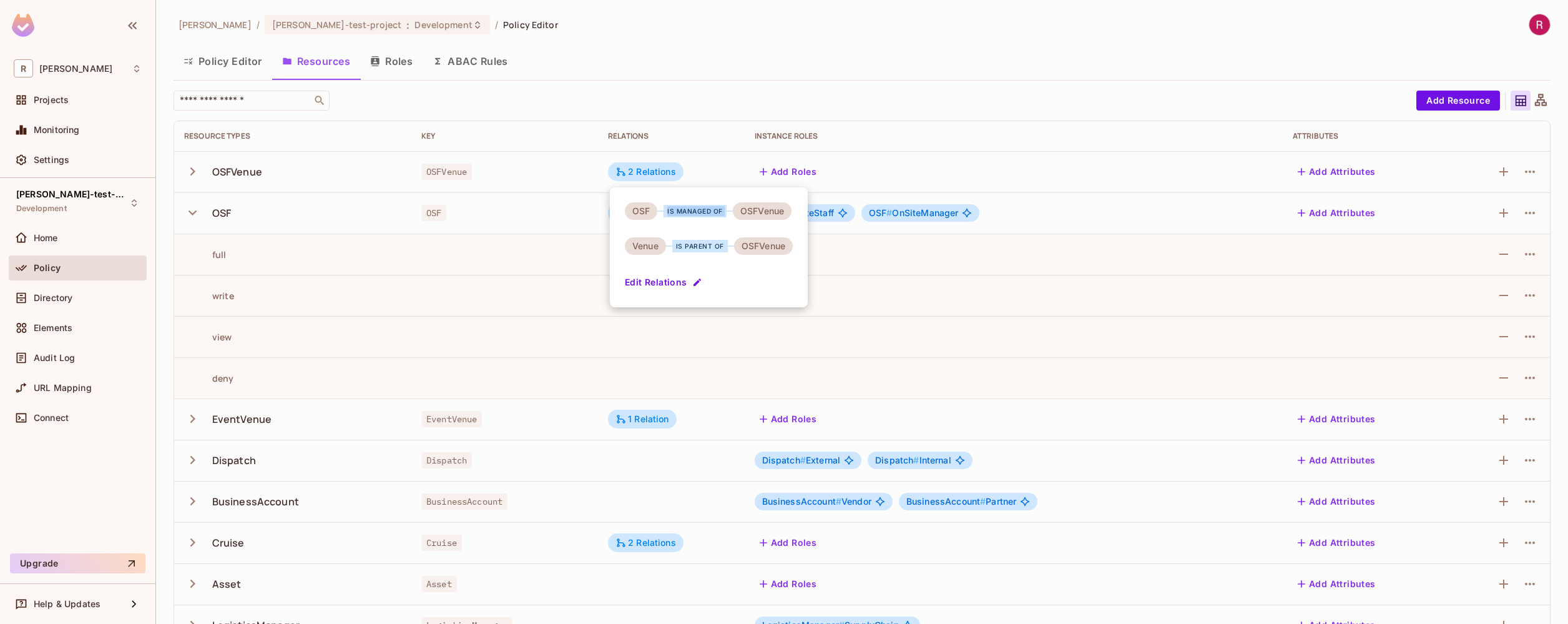
drag, startPoint x: 667, startPoint y: 211, endPoint x: 731, endPoint y: 212, distance: 64.0
click at [732, 212] on div "is managed of" at bounding box center [695, 211] width 75 height 13
copy div "is managed of"
click at [848, 73] on div at bounding box center [784, 312] width 1568 height 624
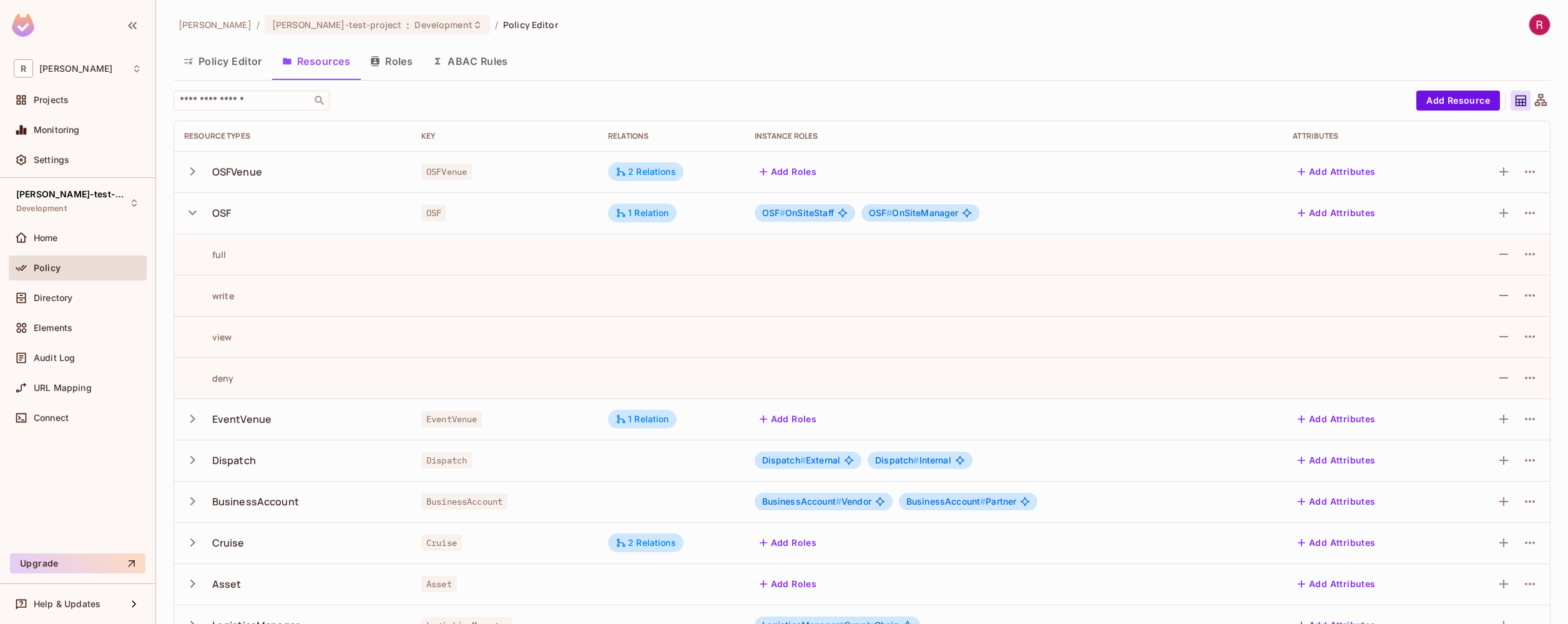
click at [194, 217] on icon "button" at bounding box center [192, 212] width 17 height 17
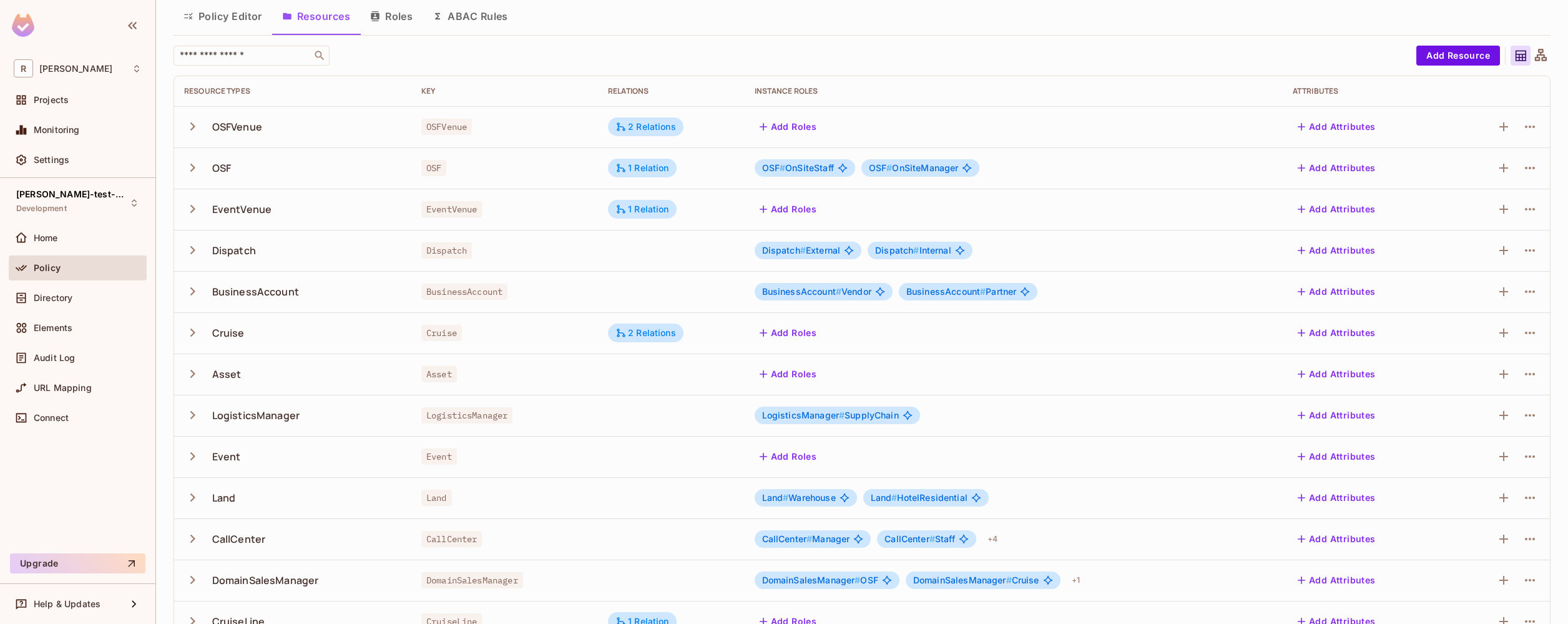
scroll to position [0, 0]
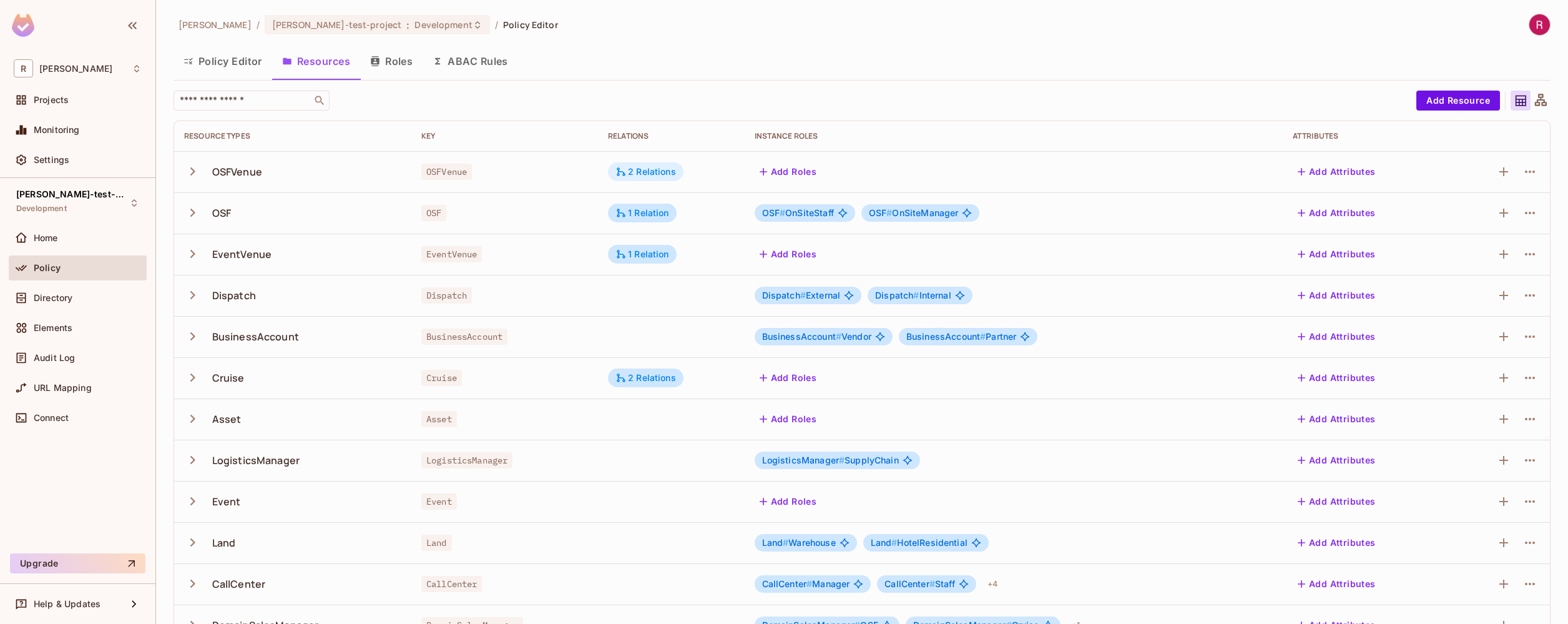
click at [666, 175] on div "2 Relations" at bounding box center [646, 172] width 61 height 12
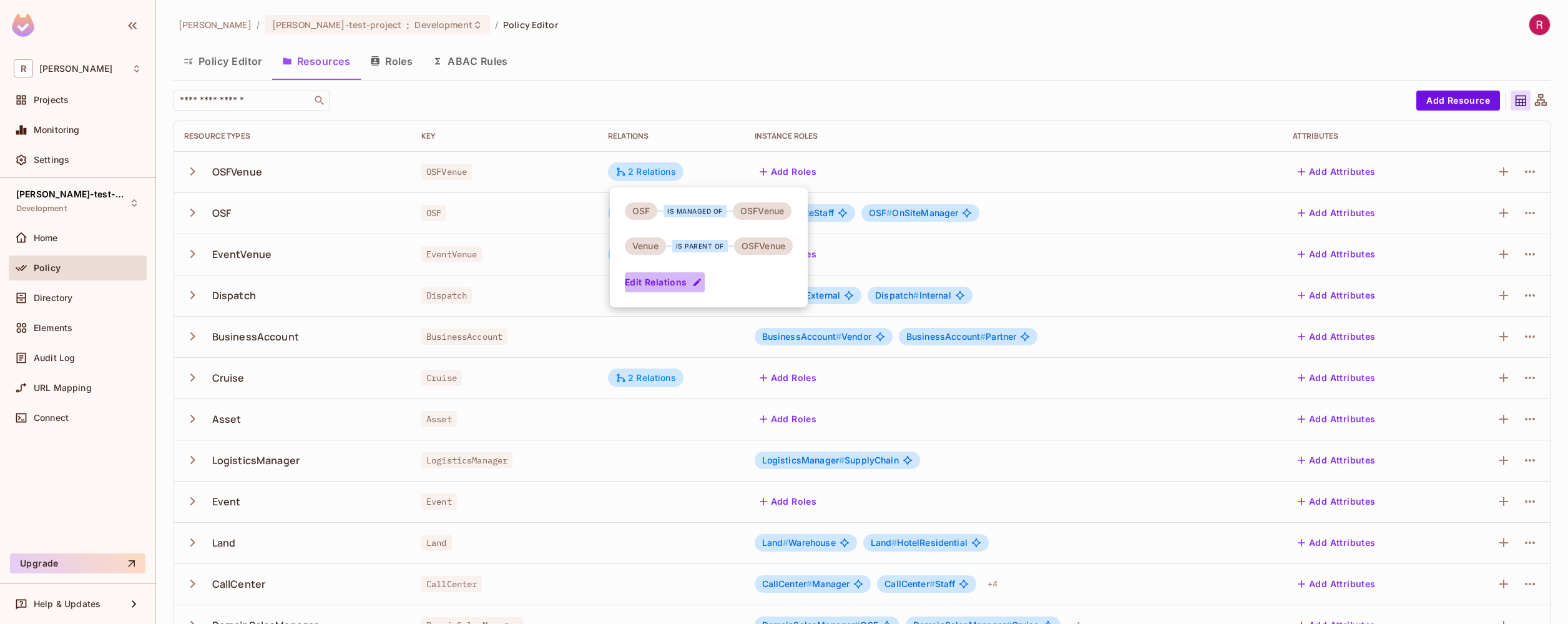
click at [678, 282] on button "Edit Relations" at bounding box center [664, 282] width 80 height 20
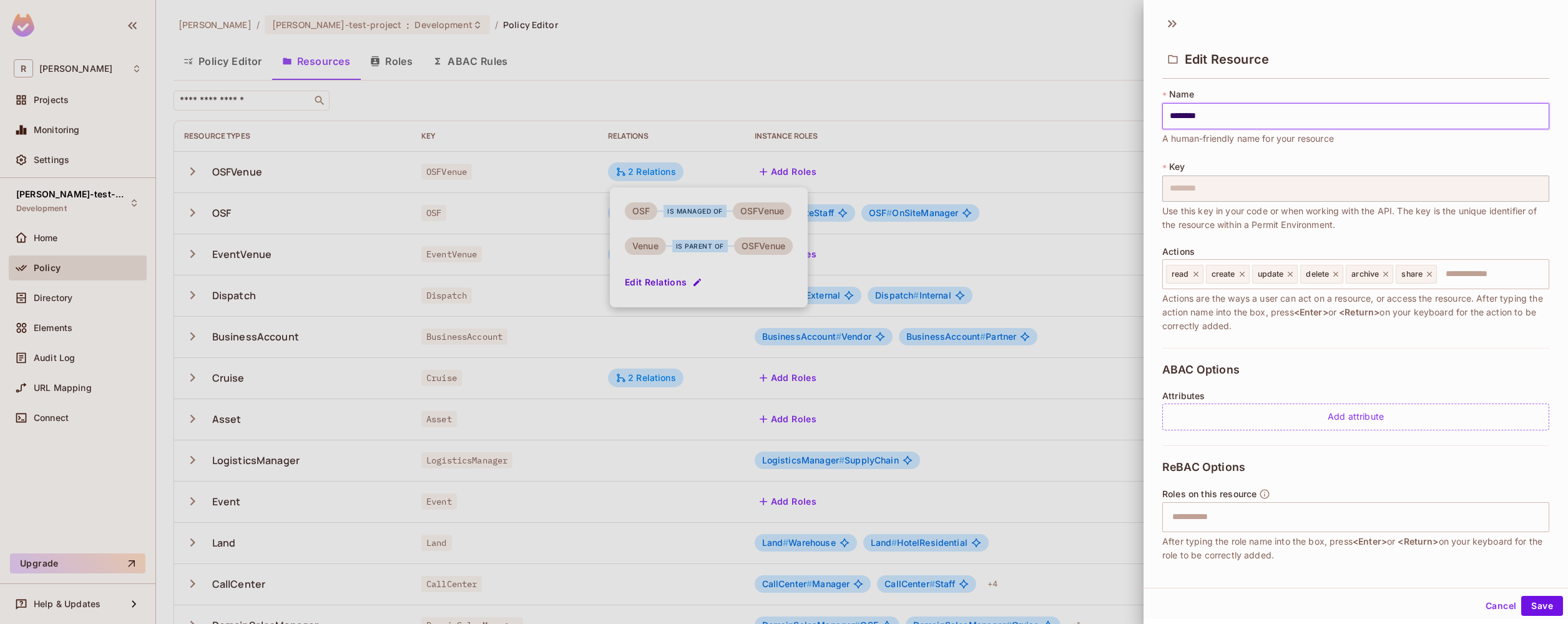
scroll to position [99, 0]
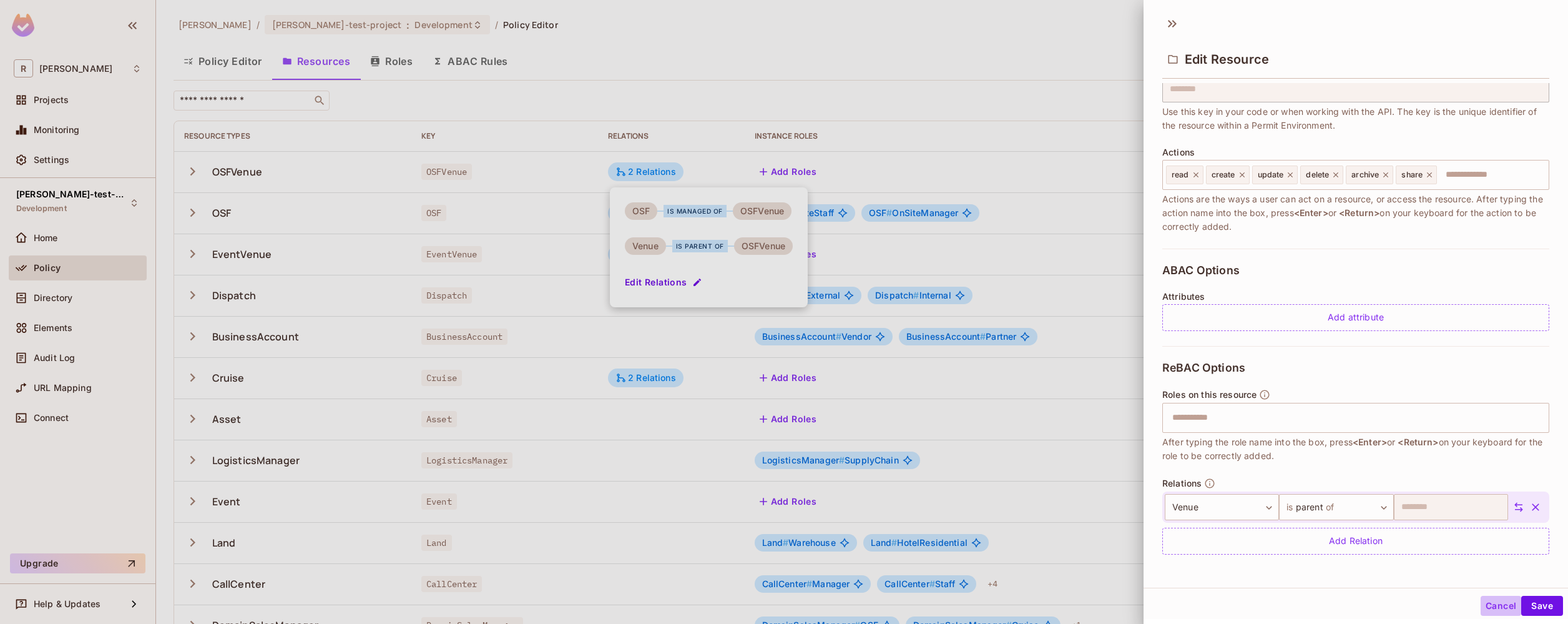
click at [1484, 603] on button "Cancel" at bounding box center [1501, 606] width 40 height 20
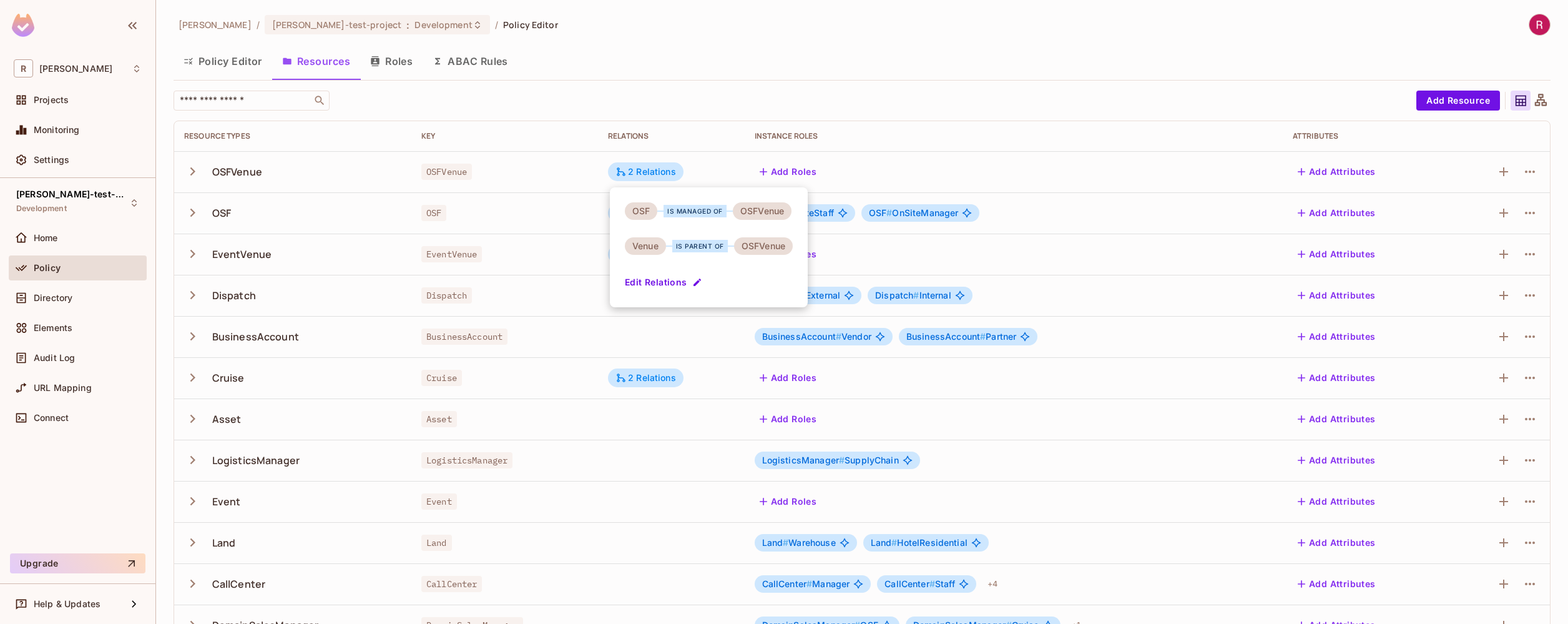
click at [1052, 19] on div at bounding box center [784, 312] width 1568 height 624
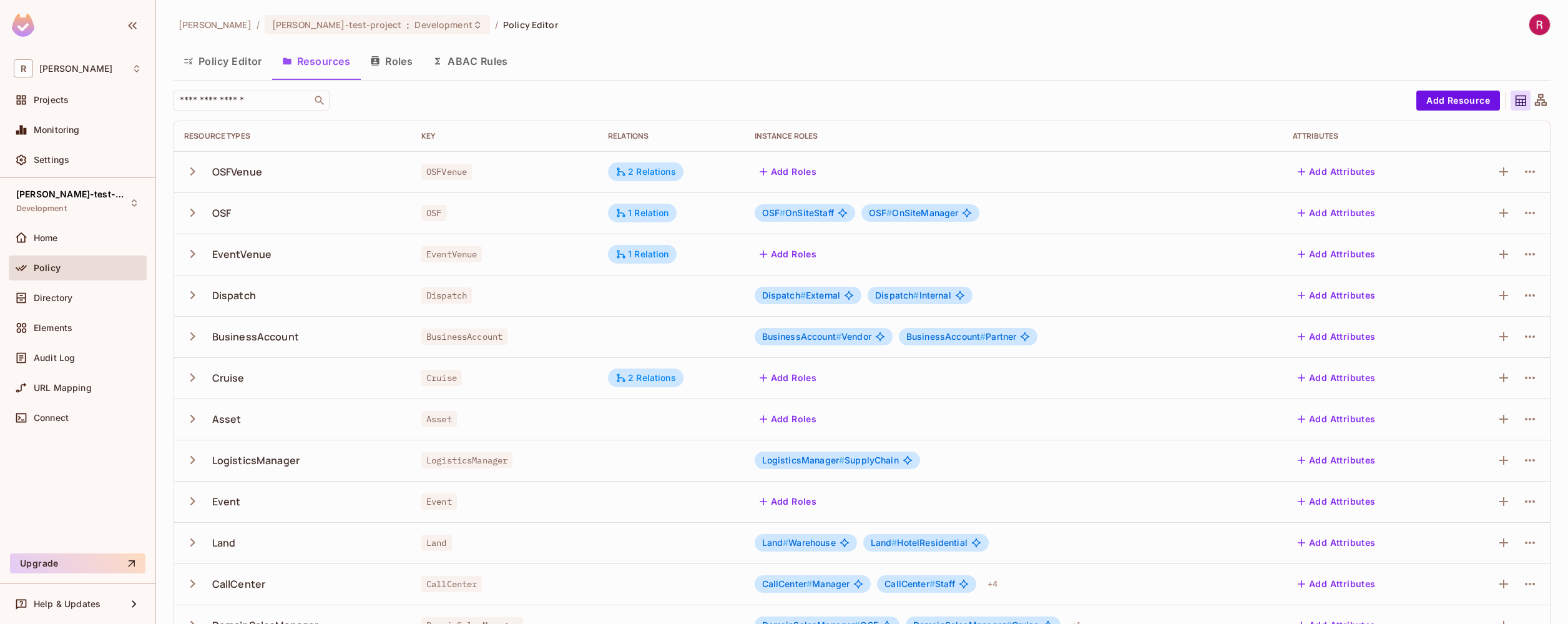
click at [1533, 98] on icon at bounding box center [1540, 100] width 15 height 15
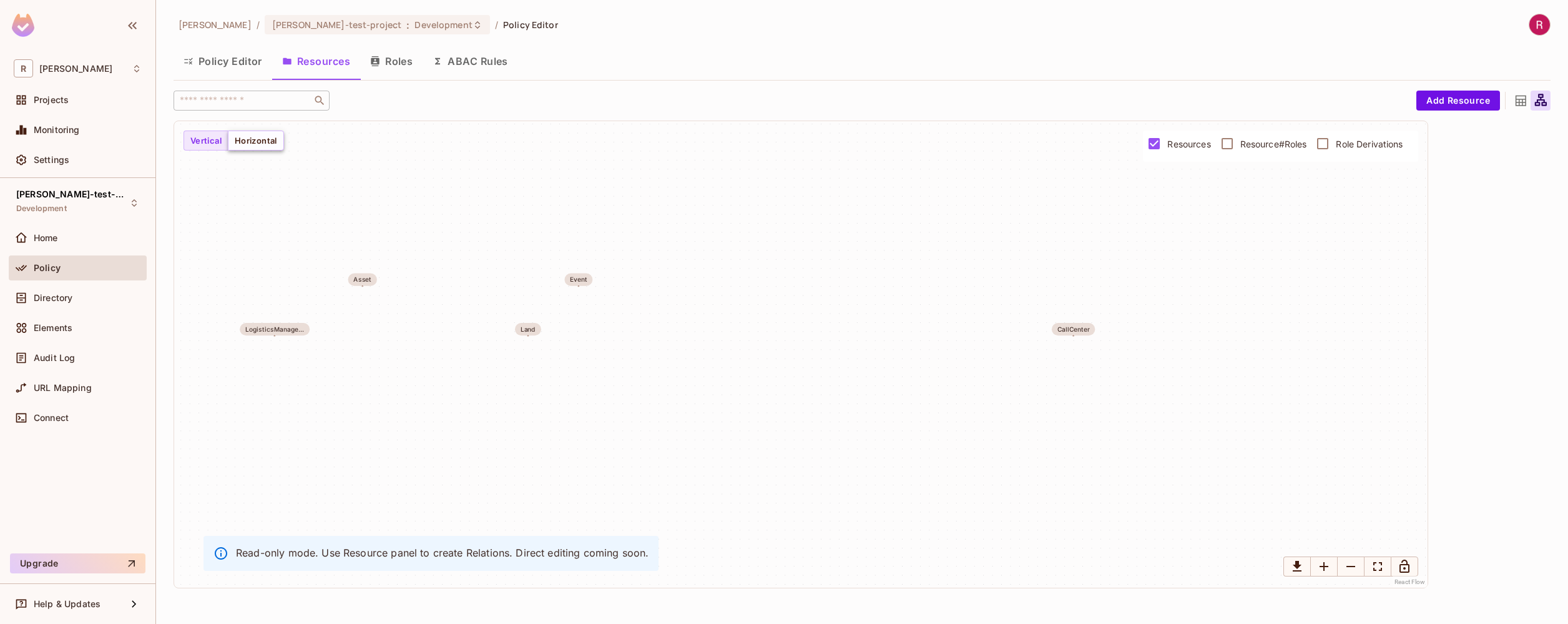
click at [263, 150] on button "Horizontal" at bounding box center [256, 141] width 56 height 20
click at [208, 153] on div "managed parent managed OSFVenue OSF EventVenue Dispatch BusinessAccount... Crui…" at bounding box center [801, 354] width 1254 height 466
click at [1302, 144] on span "Resource#Roles" at bounding box center [1274, 143] width 67 height 12
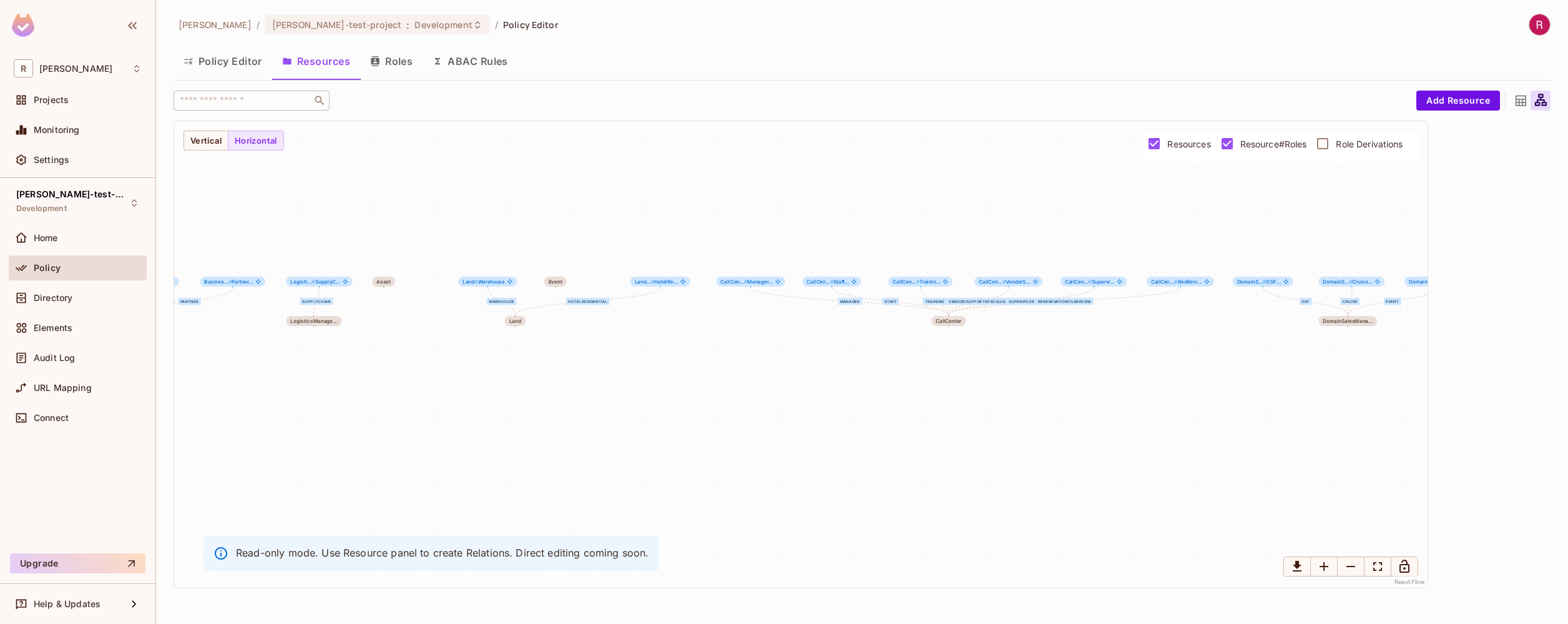
click at [1388, 146] on span "Role Derivations" at bounding box center [1369, 143] width 67 height 12
click at [1276, 147] on span "Resource#Roles" at bounding box center [1274, 143] width 67 height 12
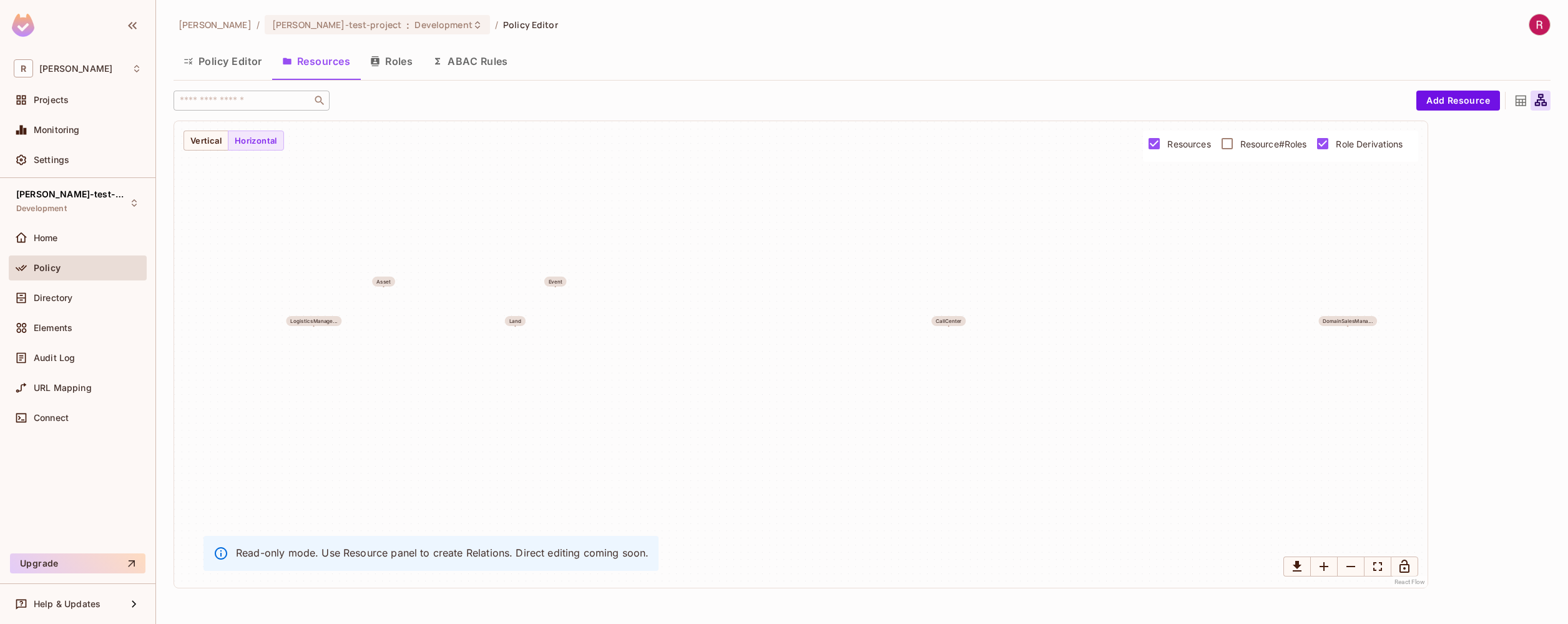
click at [1184, 146] on span "Resources" at bounding box center [1189, 143] width 43 height 12
click at [1282, 146] on span "Resource#Roles" at bounding box center [1274, 143] width 67 height 12
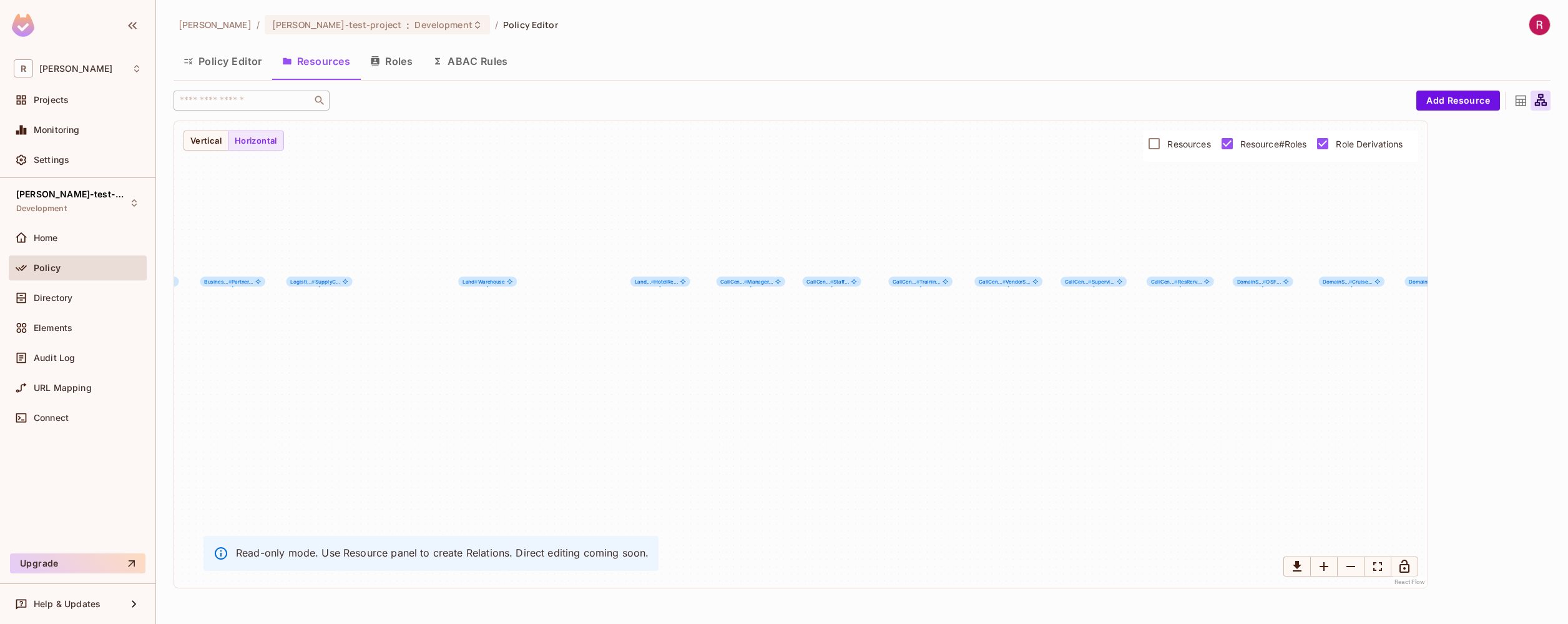
click at [1191, 147] on span "Resources" at bounding box center [1189, 143] width 43 height 12
click at [1351, 142] on span "Role Derivations" at bounding box center [1369, 143] width 67 height 12
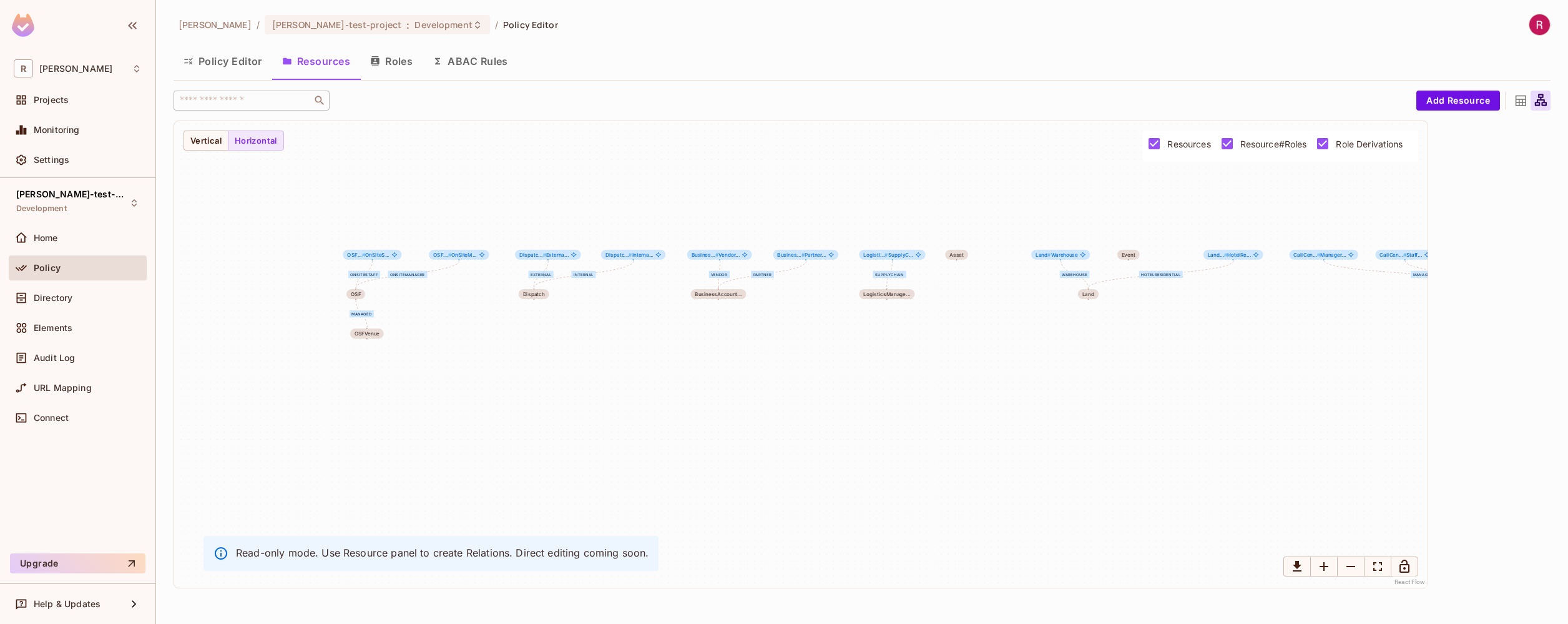
drag, startPoint x: 470, startPoint y: 439, endPoint x: 1044, endPoint y: 412, distance: 574.6
click at [1044, 412] on div "managed OnSiteStaff OnSiteManager External Internal Vendor Partner parent manag…" at bounding box center [801, 354] width 1254 height 466
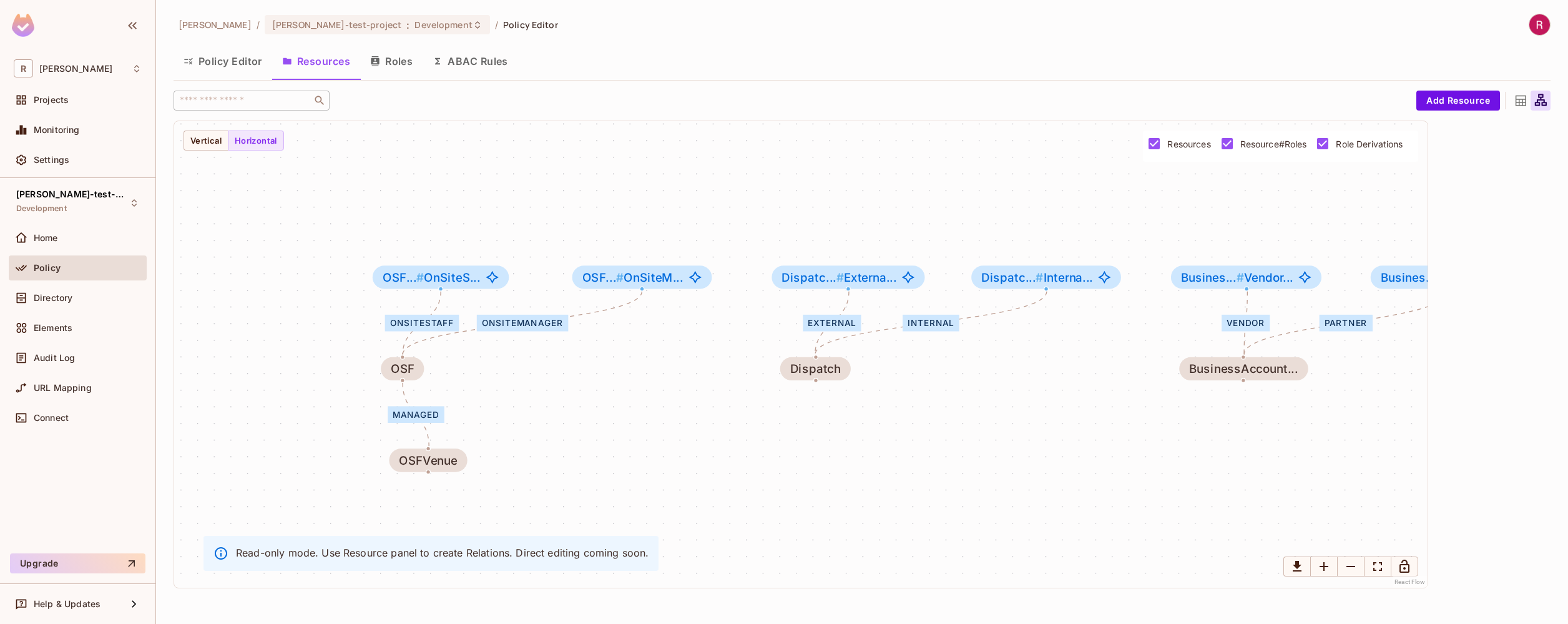
drag, startPoint x: 424, startPoint y: 319, endPoint x: 562, endPoint y: 425, distance: 174.0
click at [562, 425] on div "managed OnSiteStaff OnSiteManager External Internal Vendor Partner parent manag…" at bounding box center [801, 354] width 1254 height 466
drag, startPoint x: 454, startPoint y: 462, endPoint x: 587, endPoint y: 441, distance: 134.6
click at [584, 447] on div "OSFVenue" at bounding box center [555, 453] width 59 height 13
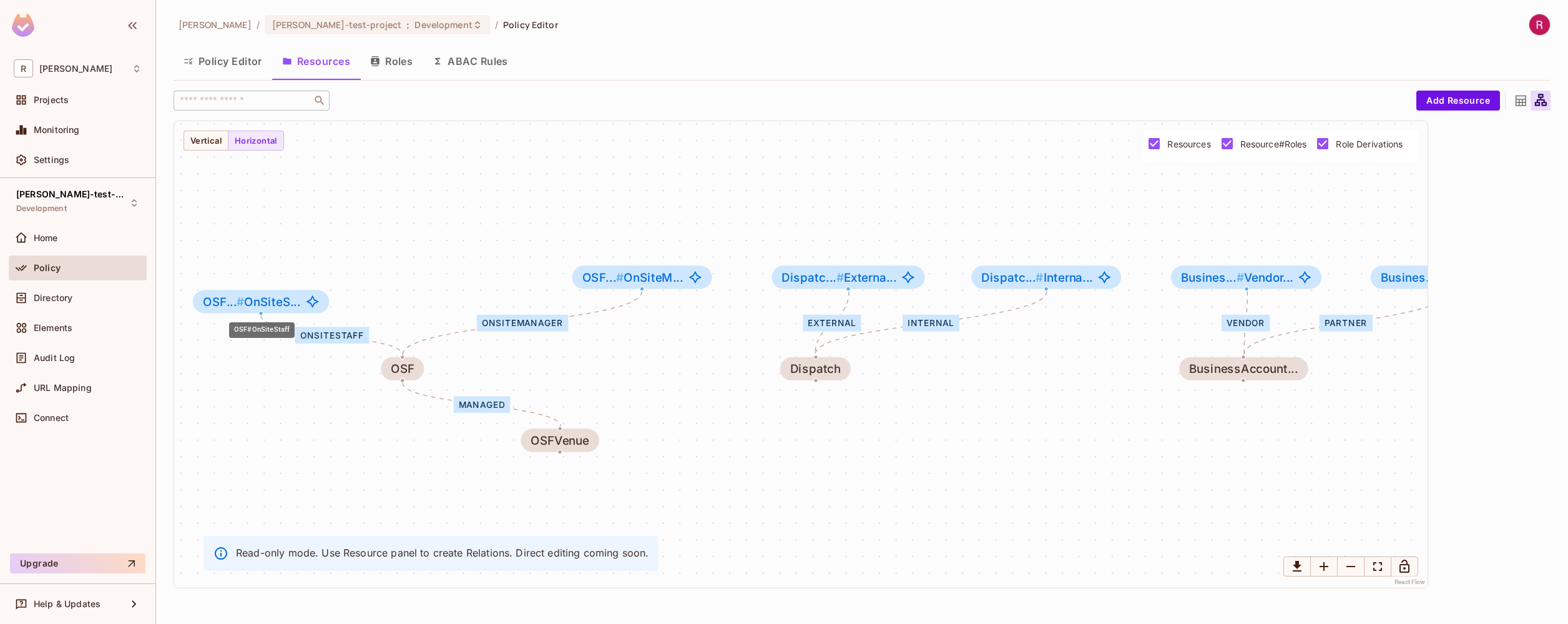
drag, startPoint x: 457, startPoint y: 278, endPoint x: 278, endPoint y: 303, distance: 180.7
click at [279, 303] on span "OSF... # OnSiteS..." at bounding box center [252, 301] width 98 height 13
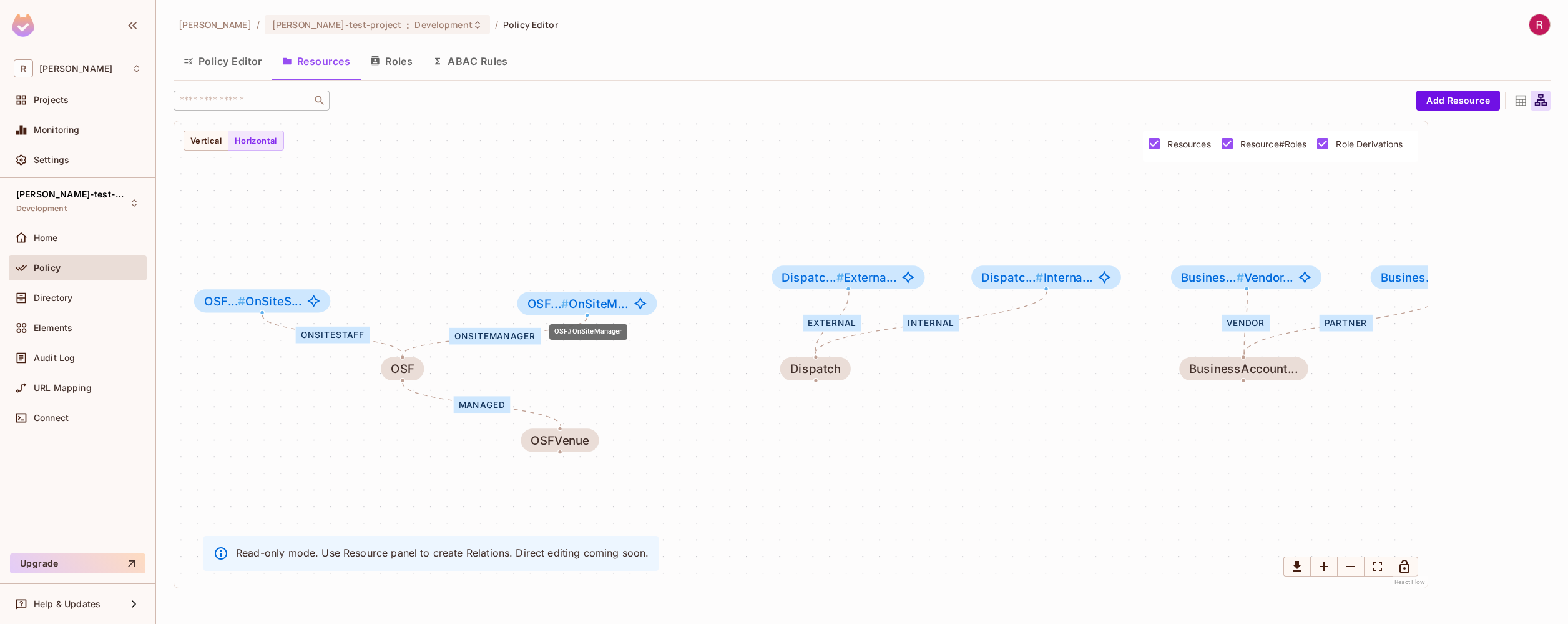
drag, startPoint x: 647, startPoint y: 280, endPoint x: 596, endPoint y: 305, distance: 56.8
click at [596, 306] on span "OSF... # OnSiteM..." at bounding box center [578, 303] width 101 height 13
click at [626, 415] on div "managed OnSiteStaff OnSiteManager External Internal Vendor Partner parent manag…" at bounding box center [801, 354] width 1254 height 466
click at [482, 410] on div "managed" at bounding box center [481, 404] width 56 height 17
click at [518, 338] on div "OnSiteManager" at bounding box center [495, 336] width 91 height 17
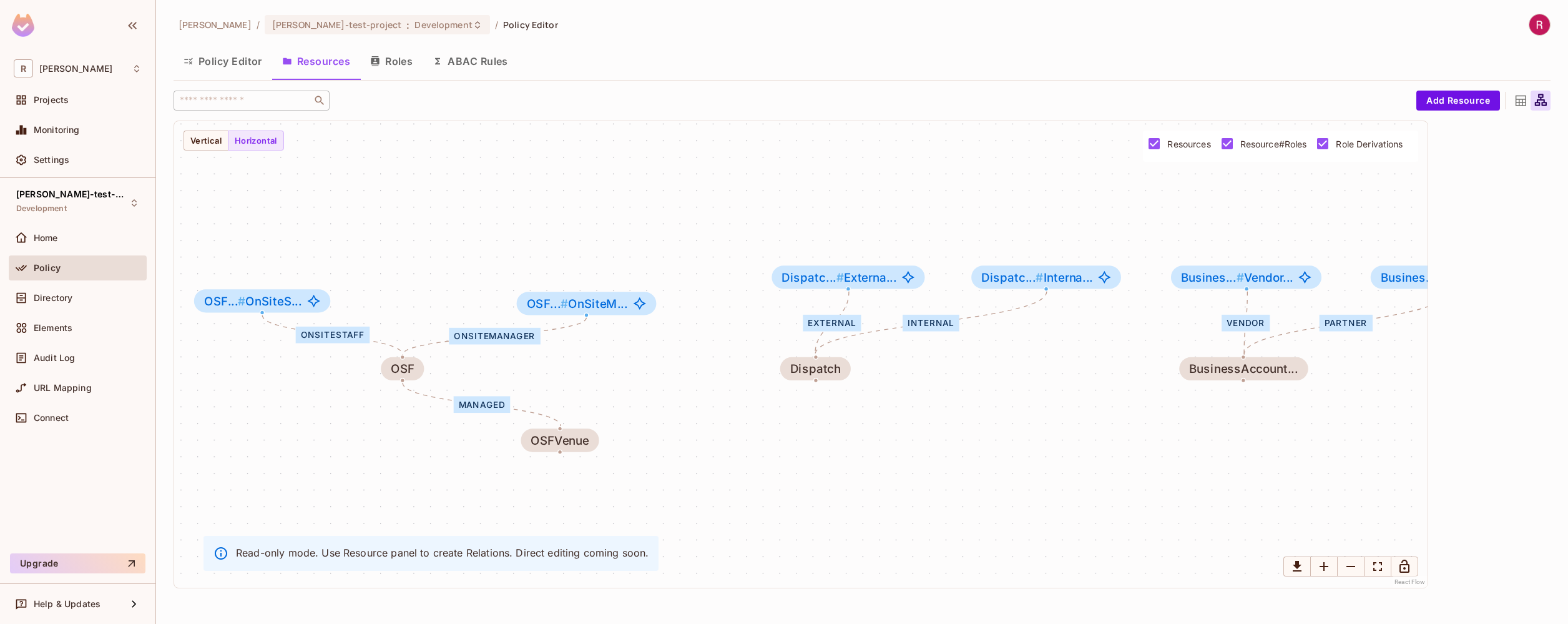
click at [330, 340] on div "OnSiteStaff" at bounding box center [333, 335] width 73 height 17
click at [413, 371] on div "OSF" at bounding box center [403, 369] width 24 height 13
click at [294, 303] on span "OSF... # OnSiteS..." at bounding box center [253, 301] width 98 height 13
click at [575, 308] on span "OSF... # OnSiteM..." at bounding box center [577, 303] width 101 height 13
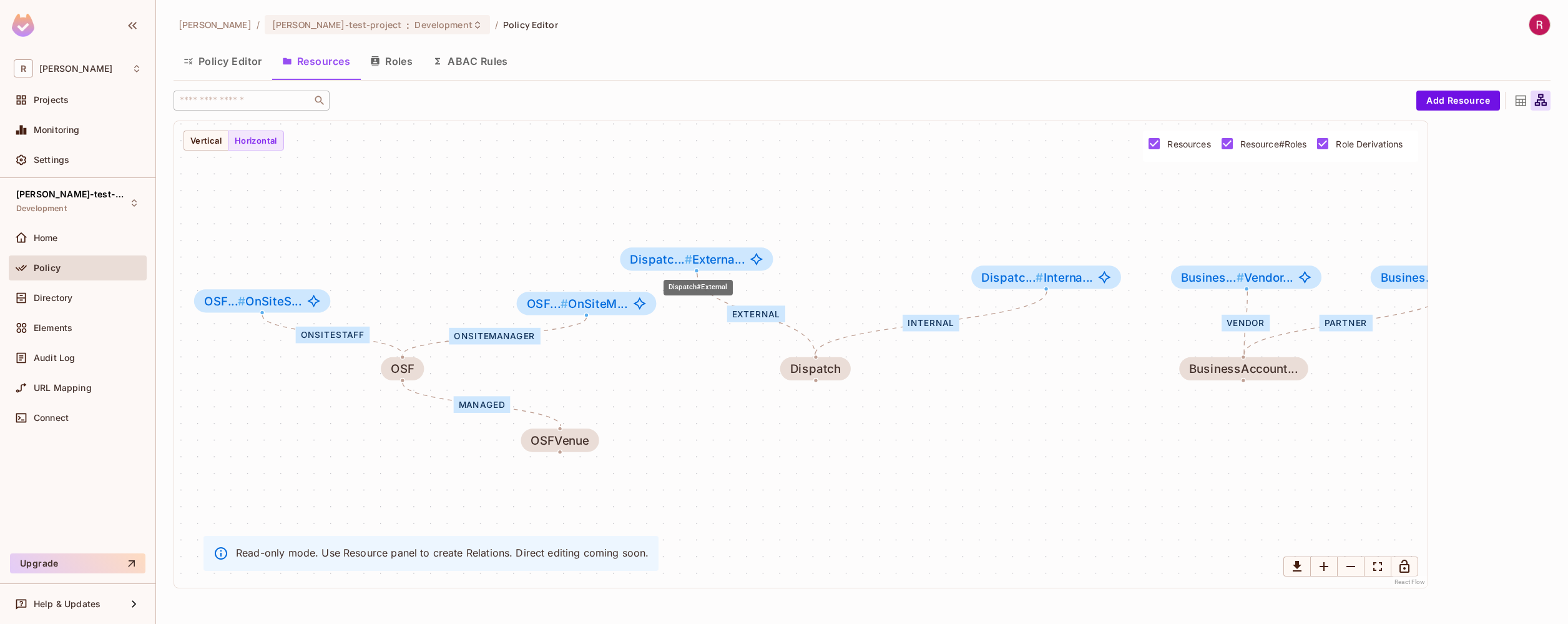
drag, startPoint x: 809, startPoint y: 277, endPoint x: 718, endPoint y: 258, distance: 93.0
click at [718, 258] on span "Dispatc... # Externa..." at bounding box center [687, 259] width 115 height 13
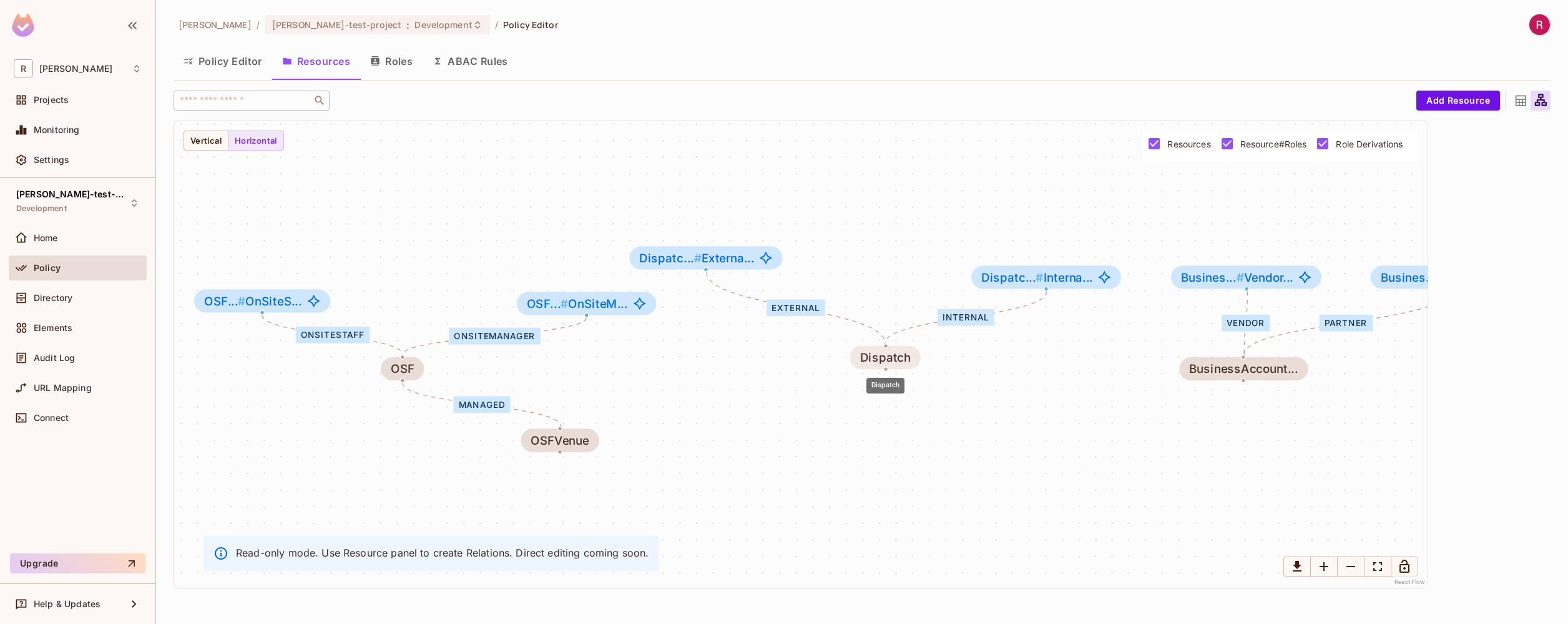
drag, startPoint x: 819, startPoint y: 372, endPoint x: 882, endPoint y: 360, distance: 64.1
click at [882, 360] on div "Dispatch" at bounding box center [885, 357] width 51 height 13
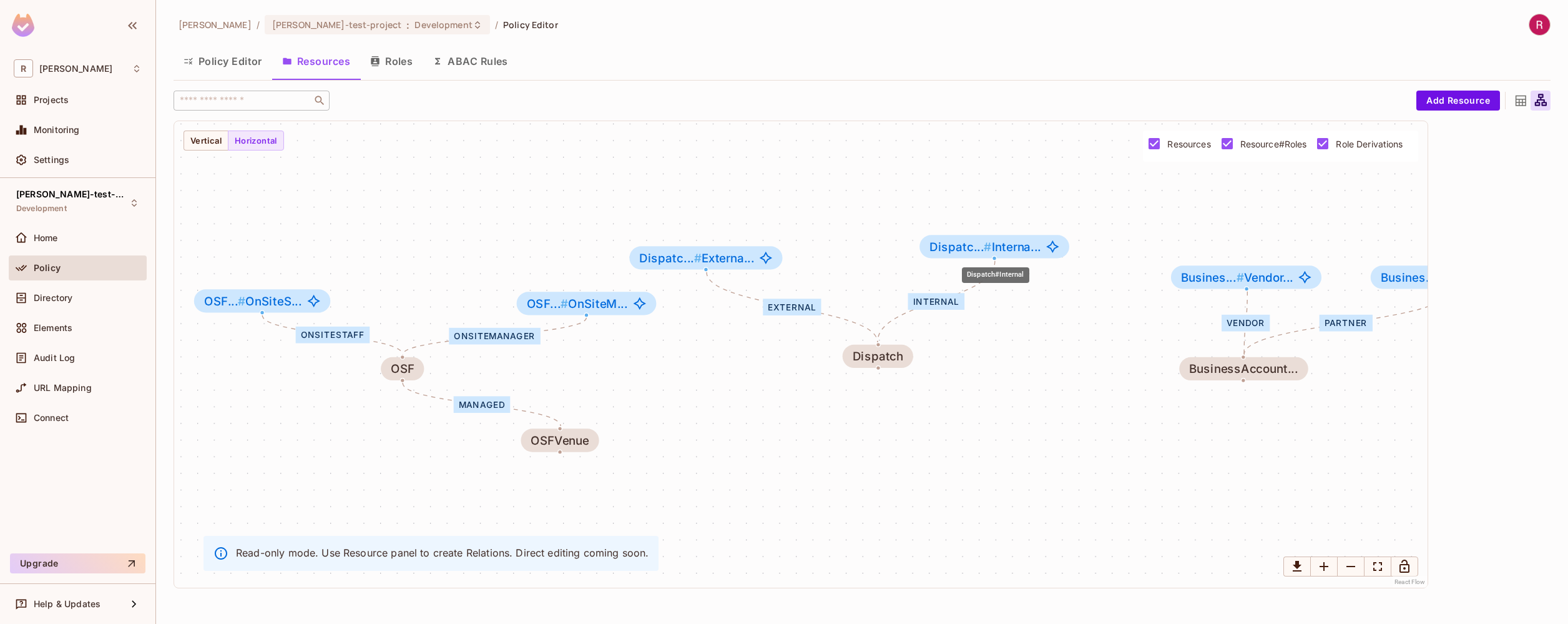
drag, startPoint x: 1027, startPoint y: 280, endPoint x: 976, endPoint y: 252, distance: 58.2
click at [976, 252] on span "Dispatc... #" at bounding box center [960, 246] width 62 height 14
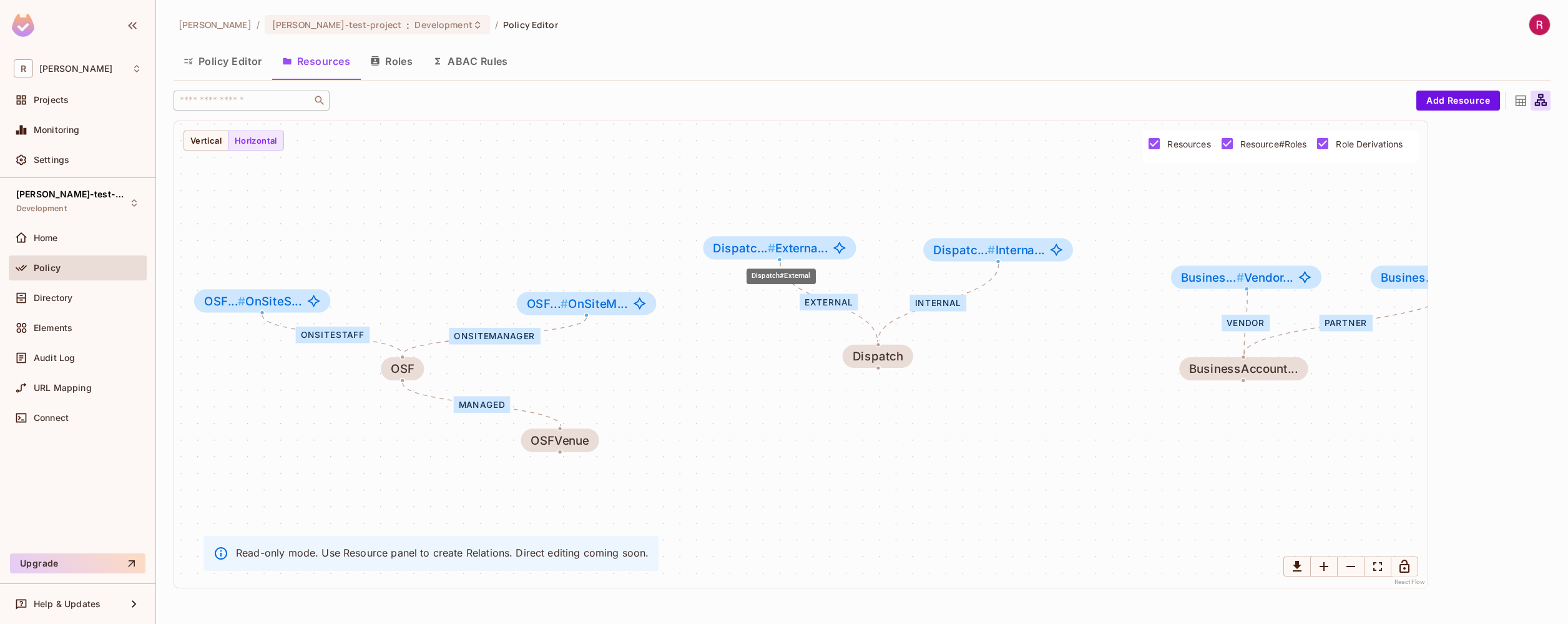
drag, startPoint x: 744, startPoint y: 268, endPoint x: 819, endPoint y: 255, distance: 76.1
click at [819, 255] on div "Dispatc... # Externa..." at bounding box center [780, 248] width 153 height 23
click at [303, 56] on button "Resources" at bounding box center [316, 61] width 88 height 31
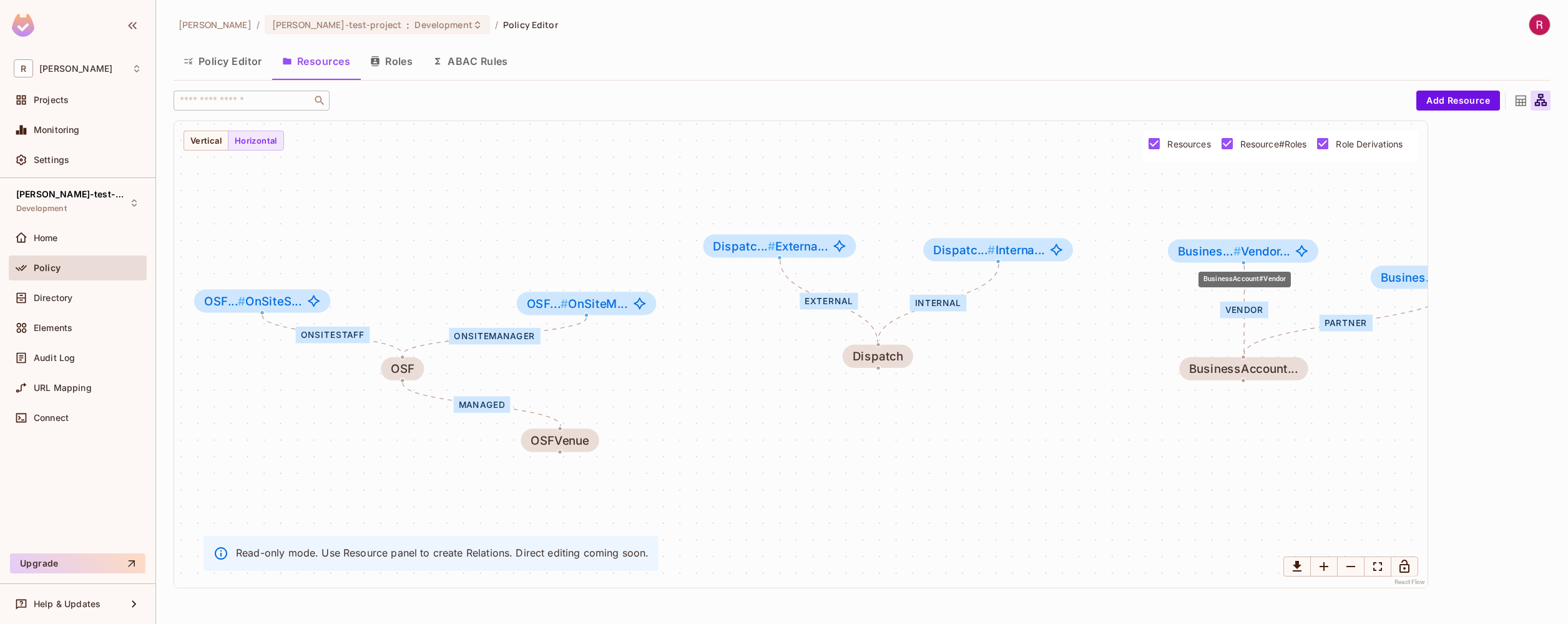
drag, startPoint x: 1258, startPoint y: 280, endPoint x: 1248, endPoint y: 223, distance: 57.9
click at [1248, 244] on span "Busines... # Vendor..." at bounding box center [1234, 251] width 113 height 13
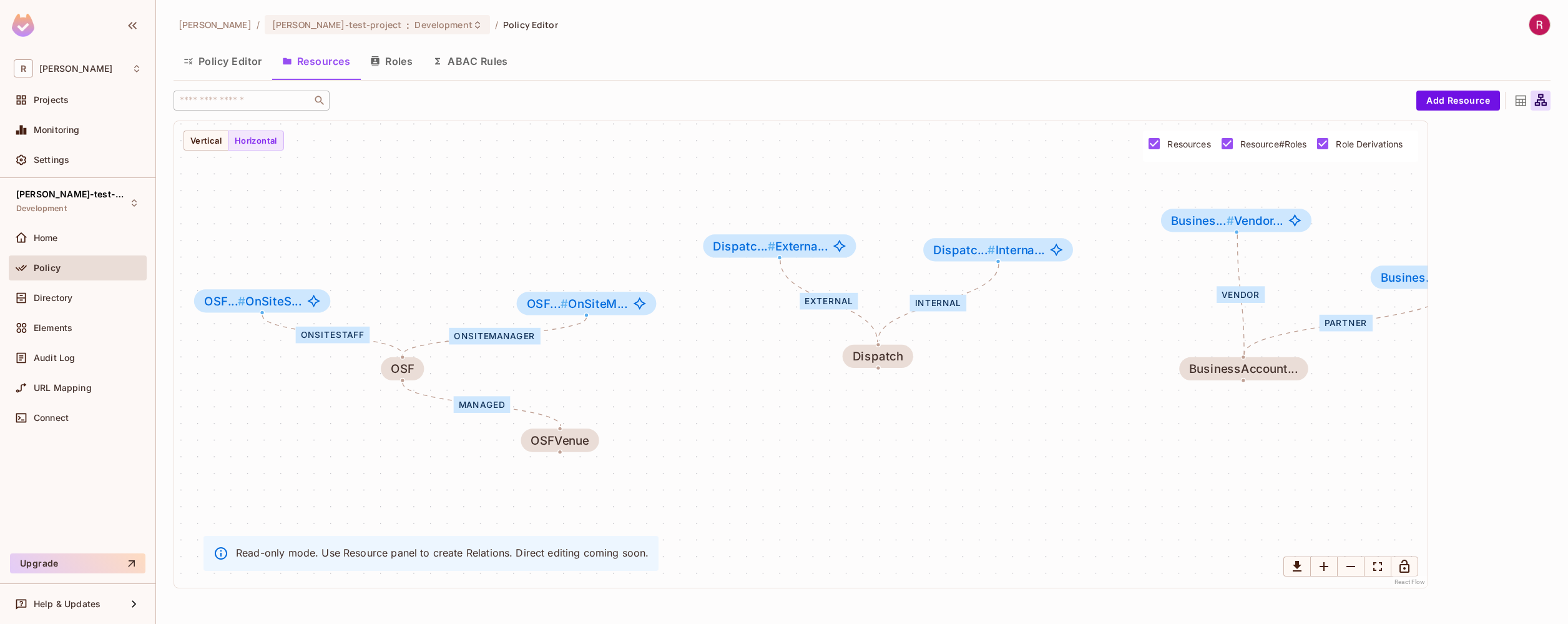
click at [334, 55] on button "Resources" at bounding box center [316, 61] width 88 height 31
click at [1517, 110] on div at bounding box center [1521, 100] width 20 height 20
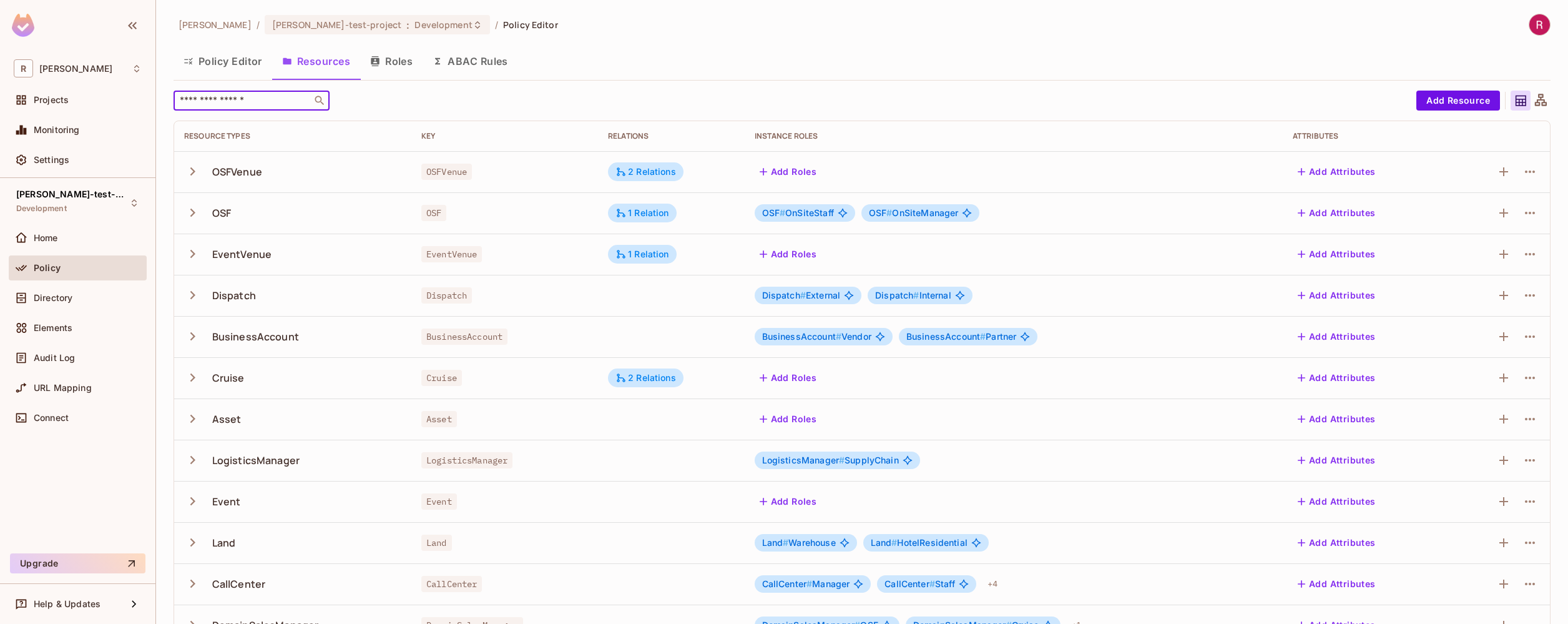
click at [247, 100] on input "text" at bounding box center [243, 100] width 132 height 13
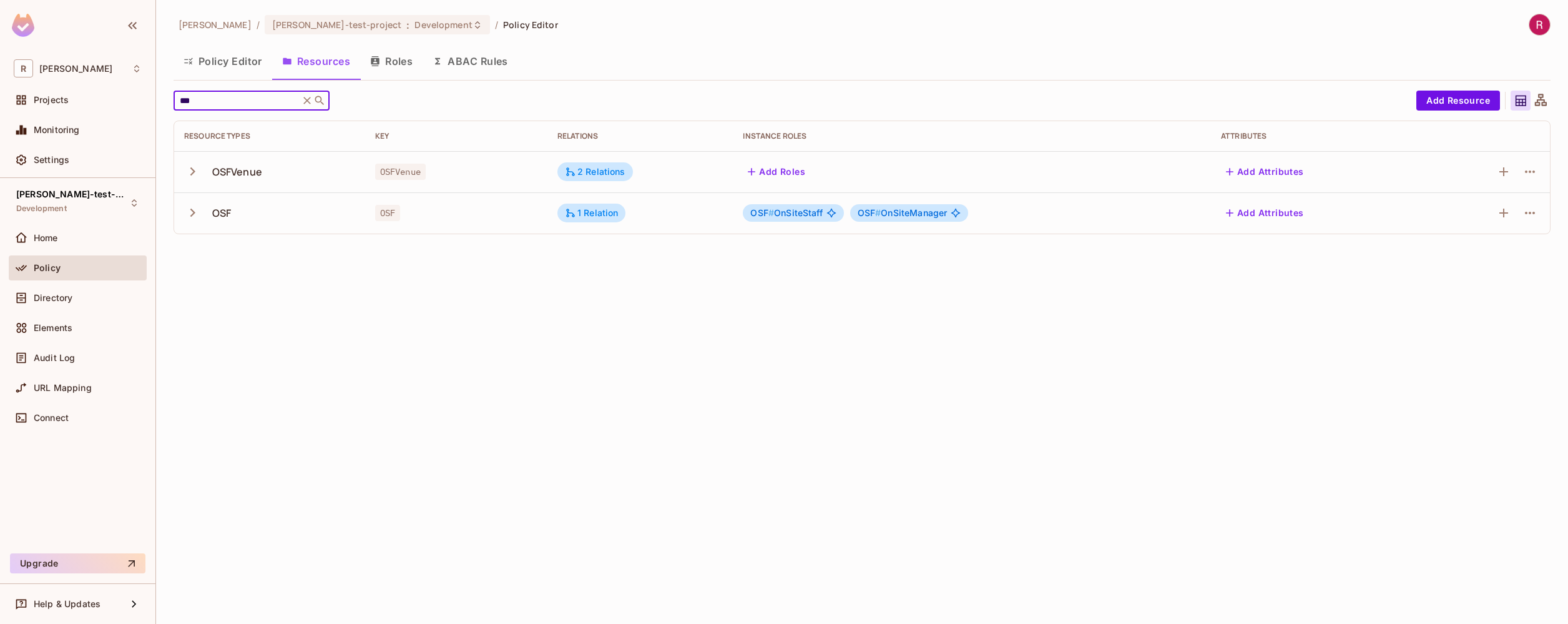
type input "***"
click at [214, 447] on div "[PERSON_NAME] / [PERSON_NAME]-test-project : Development / Policy Editor Policy…" at bounding box center [862, 312] width 1412 height 624
click at [185, 217] on icon "button" at bounding box center [192, 212] width 17 height 17
click at [192, 176] on icon "button" at bounding box center [192, 171] width 17 height 17
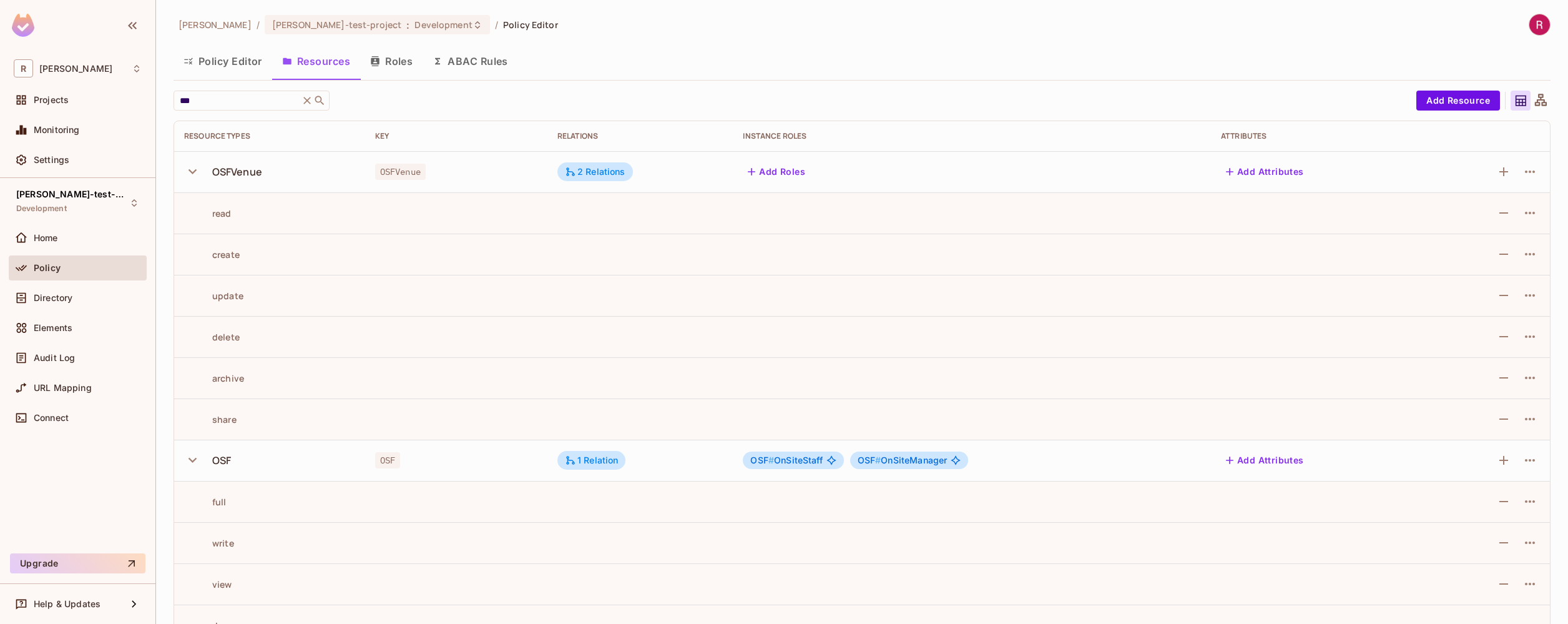
click at [191, 169] on icon "button" at bounding box center [192, 171] width 17 height 17
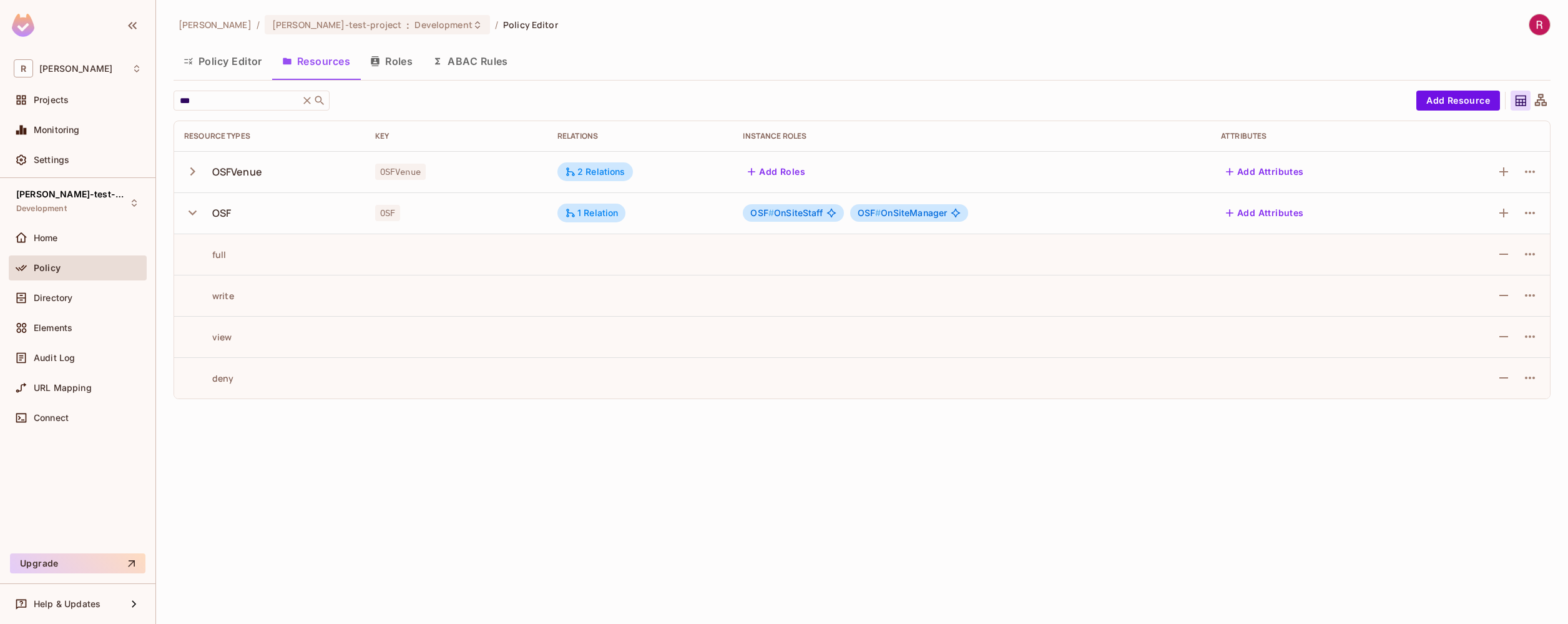
click at [193, 215] on icon "button" at bounding box center [192, 212] width 17 height 17
click at [241, 365] on div "[PERSON_NAME] / [PERSON_NAME]-test-project : Development / Policy Editor Policy…" at bounding box center [862, 312] width 1412 height 624
click at [242, 165] on div "OSFVenue" at bounding box center [237, 171] width 50 height 13
copy div "OSFVenue"
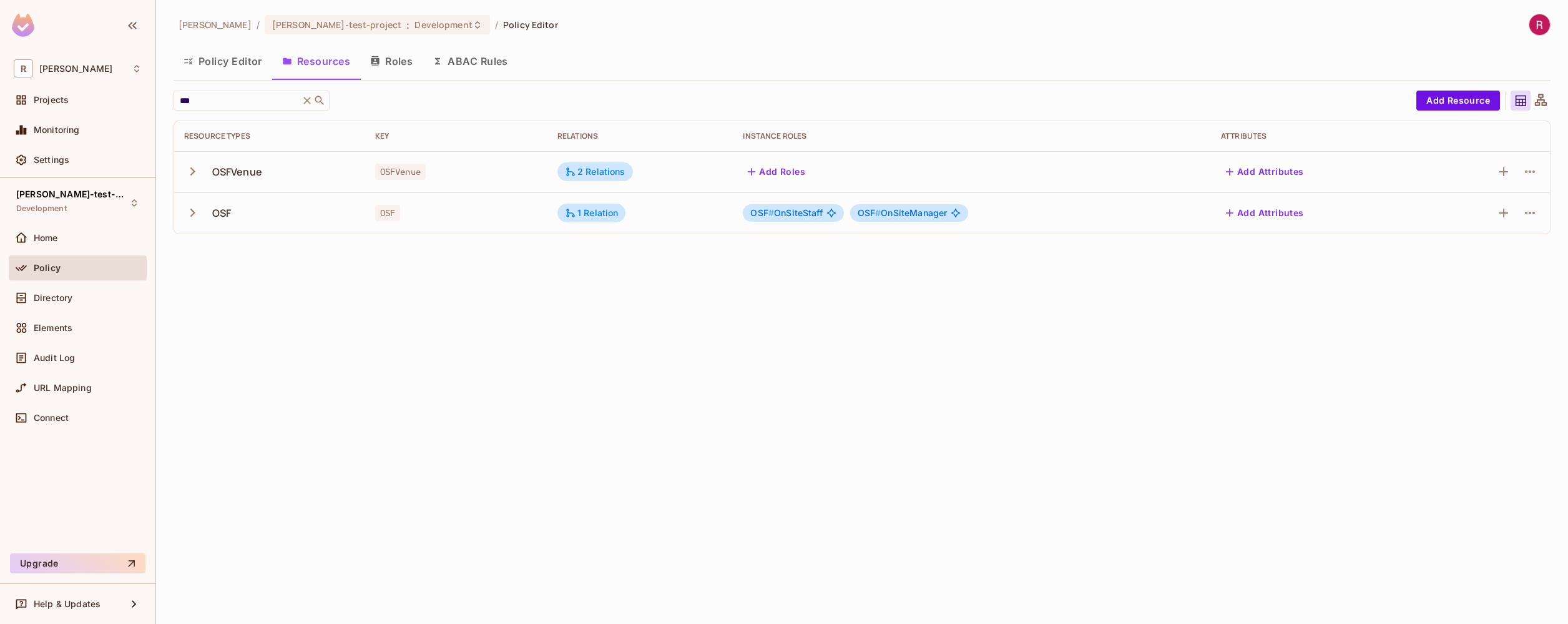
click at [778, 17] on div "[PERSON_NAME] / [PERSON_NAME]-test-project : Development / Policy Editor" at bounding box center [862, 24] width 1377 height 21
